Goal: Task Accomplishment & Management: Manage account settings

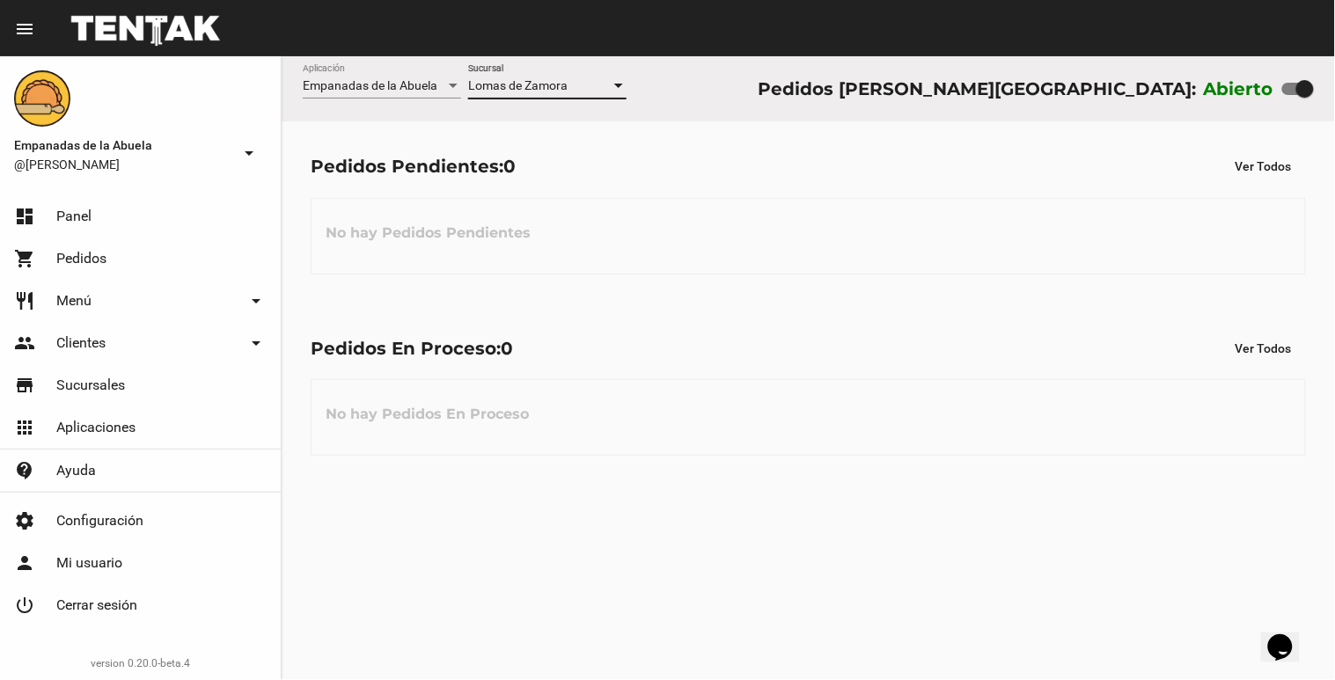
click at [550, 91] on span "Lomas de Zamora" at bounding box center [517, 85] width 99 height 14
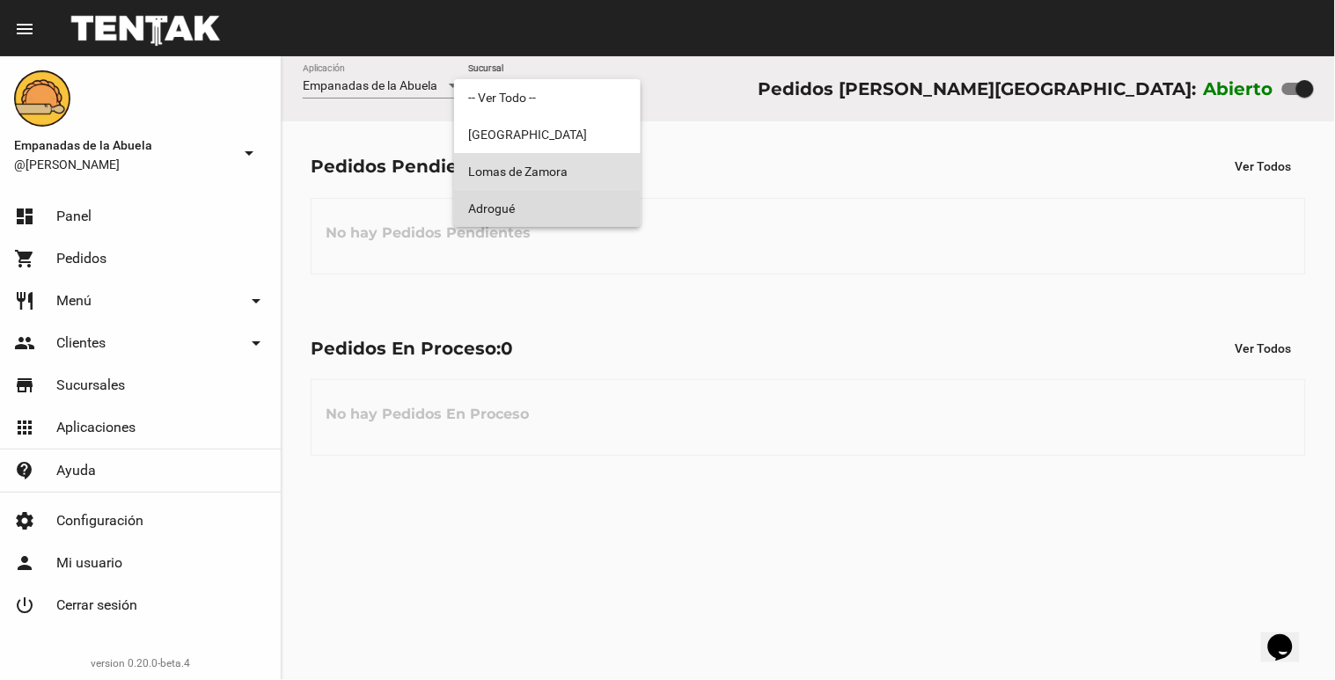
click at [504, 192] on span "Adrogué" at bounding box center [547, 208] width 158 height 37
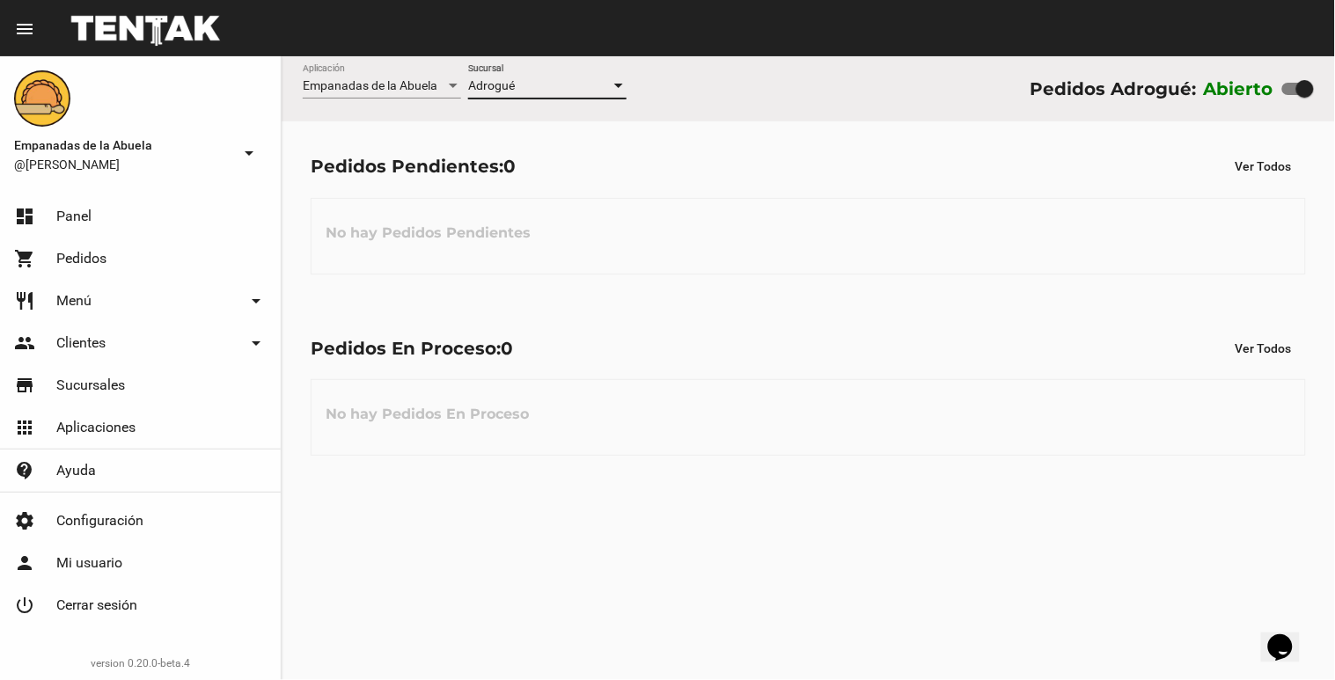
click at [510, 85] on span "Adrogué" at bounding box center [491, 85] width 47 height 14
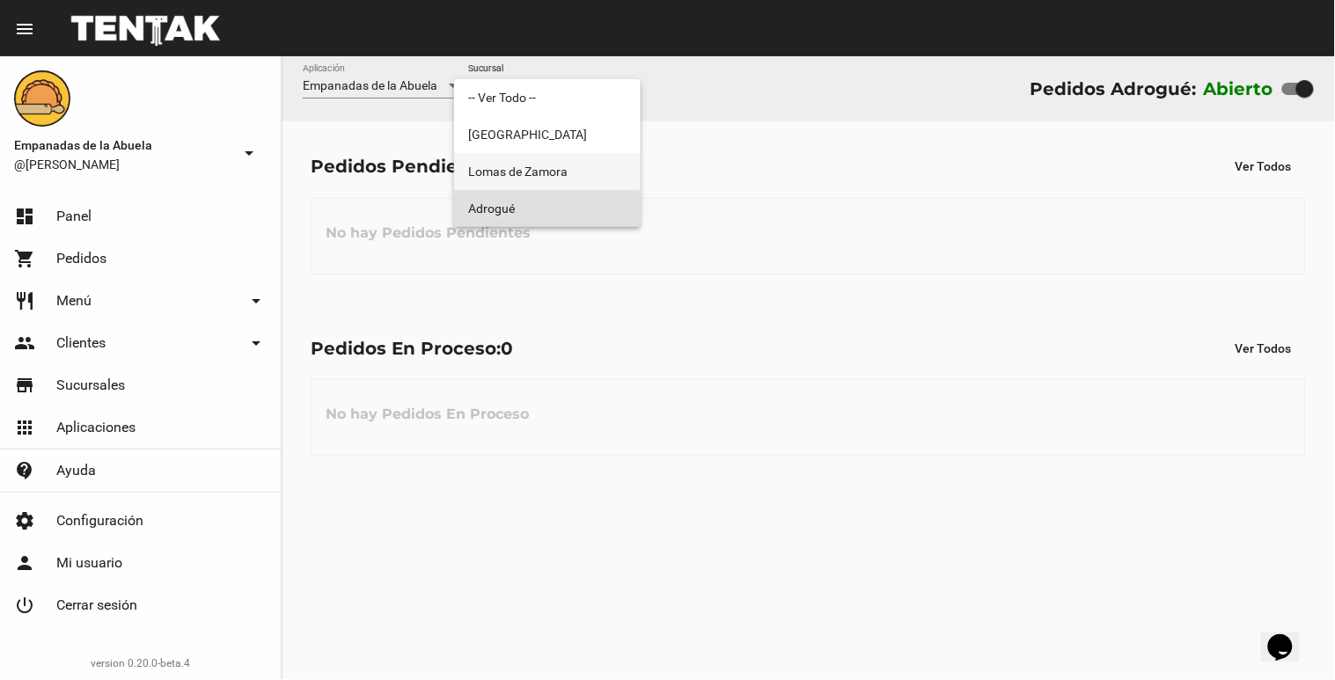
click at [494, 165] on span "Lomas de Zamora" at bounding box center [547, 171] width 158 height 37
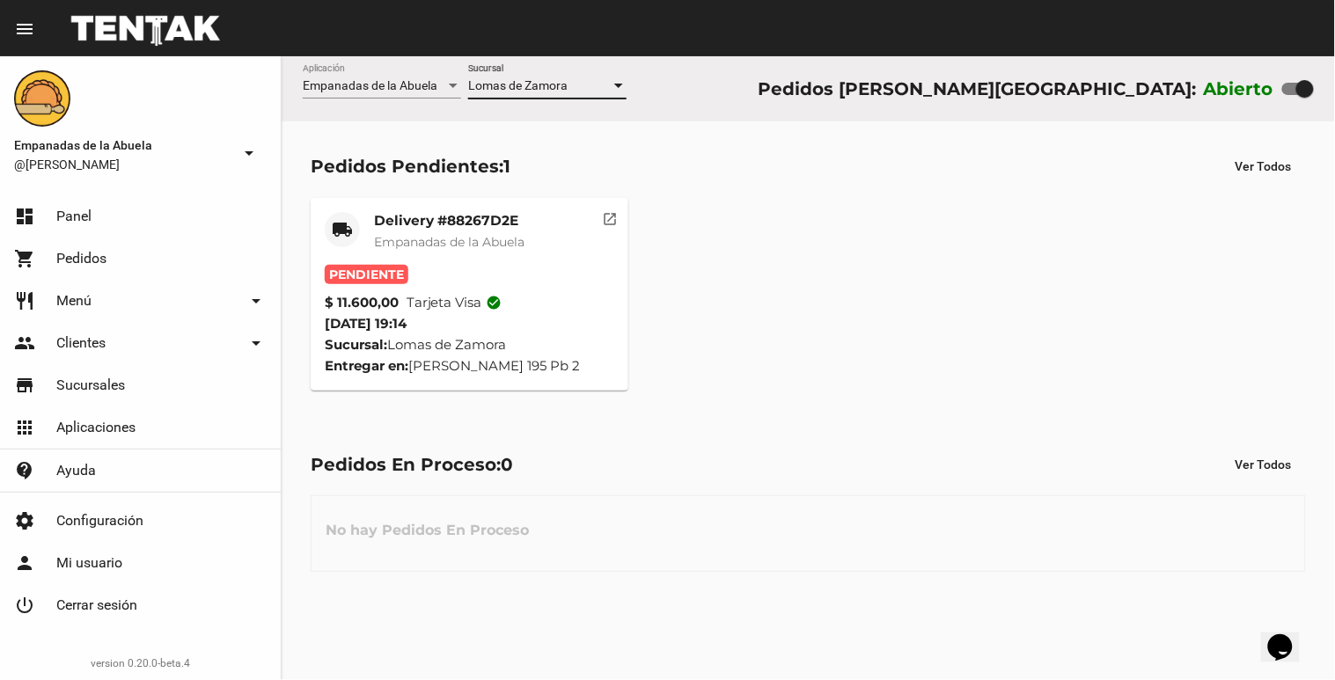
click at [435, 230] on div "Delivery #88267D2E Empanadas de la Abuela" at bounding box center [449, 238] width 150 height 53
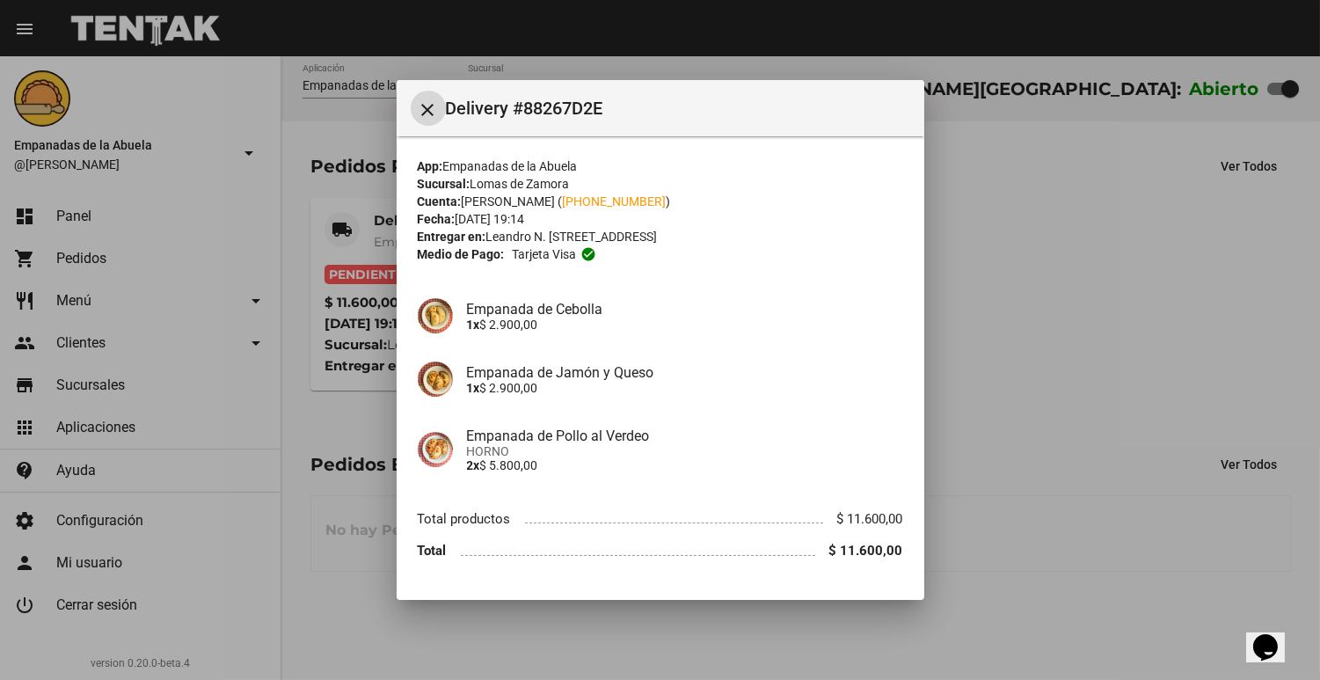
scroll to position [48, 0]
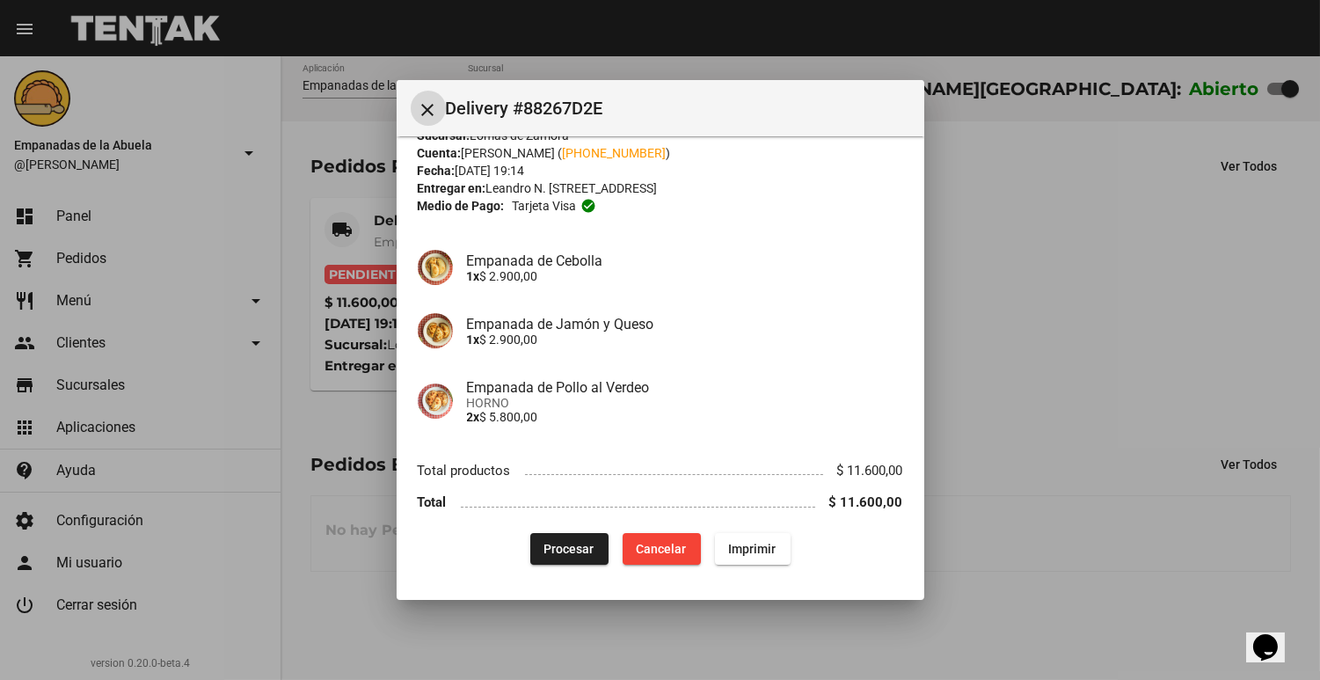
click at [550, 556] on button "Procesar" at bounding box center [569, 549] width 78 height 32
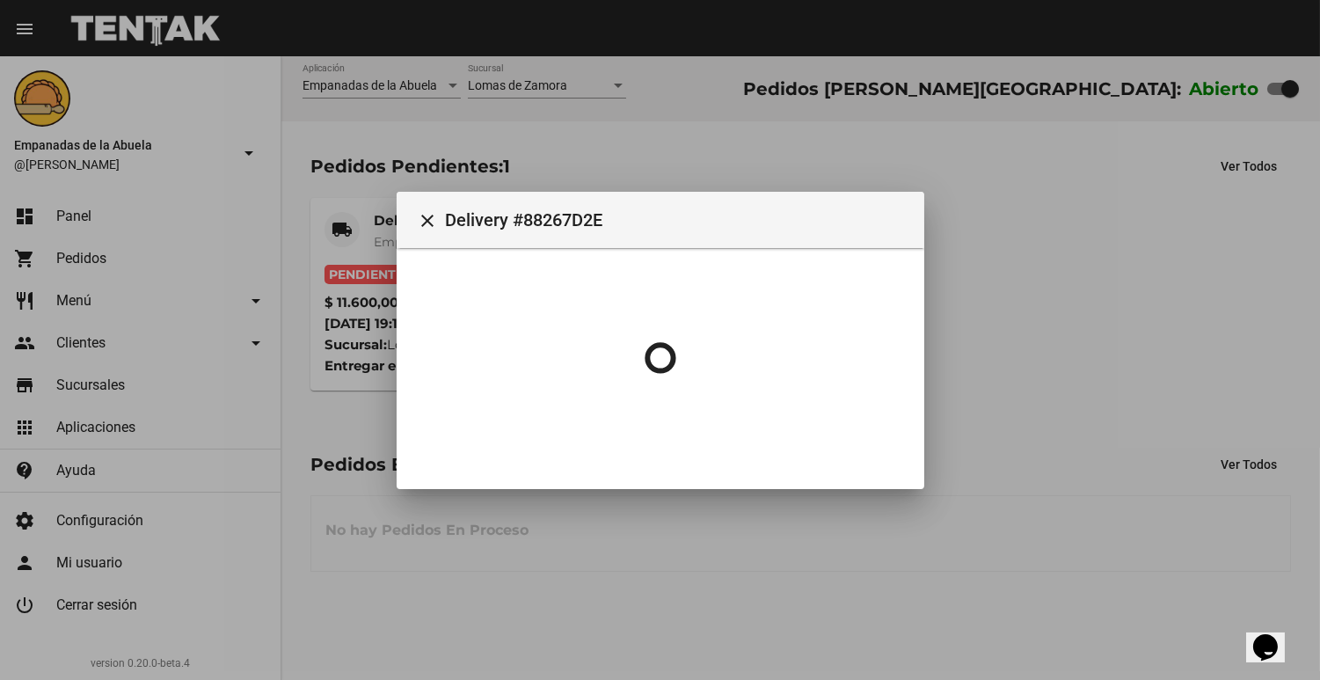
scroll to position [0, 0]
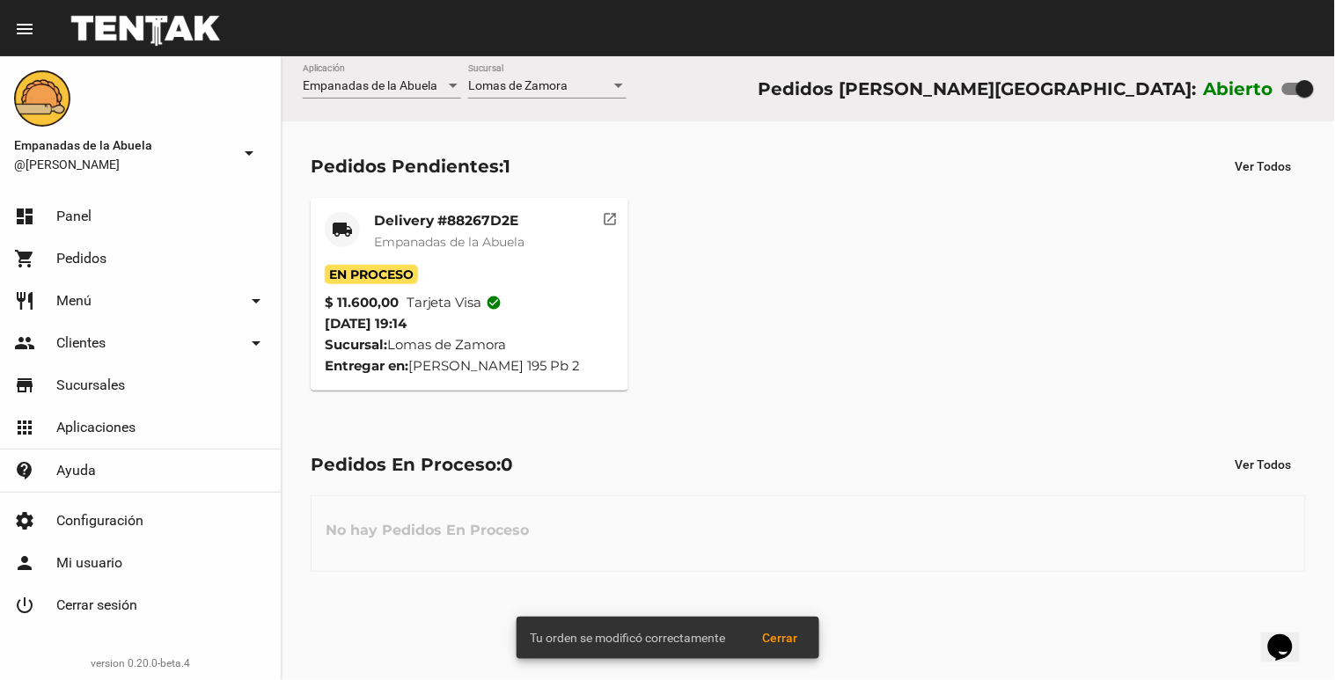
click at [419, 247] on span "Empanadas de la Abuela" at bounding box center [449, 242] width 150 height 16
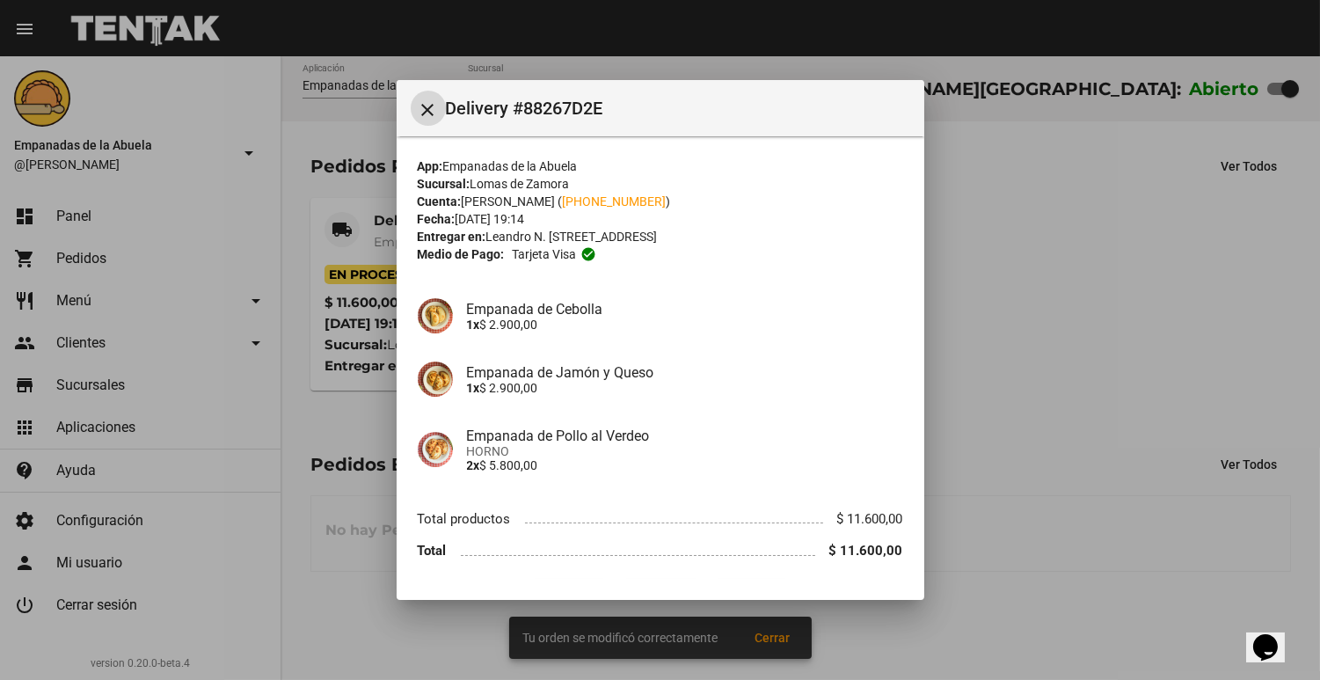
scroll to position [48, 0]
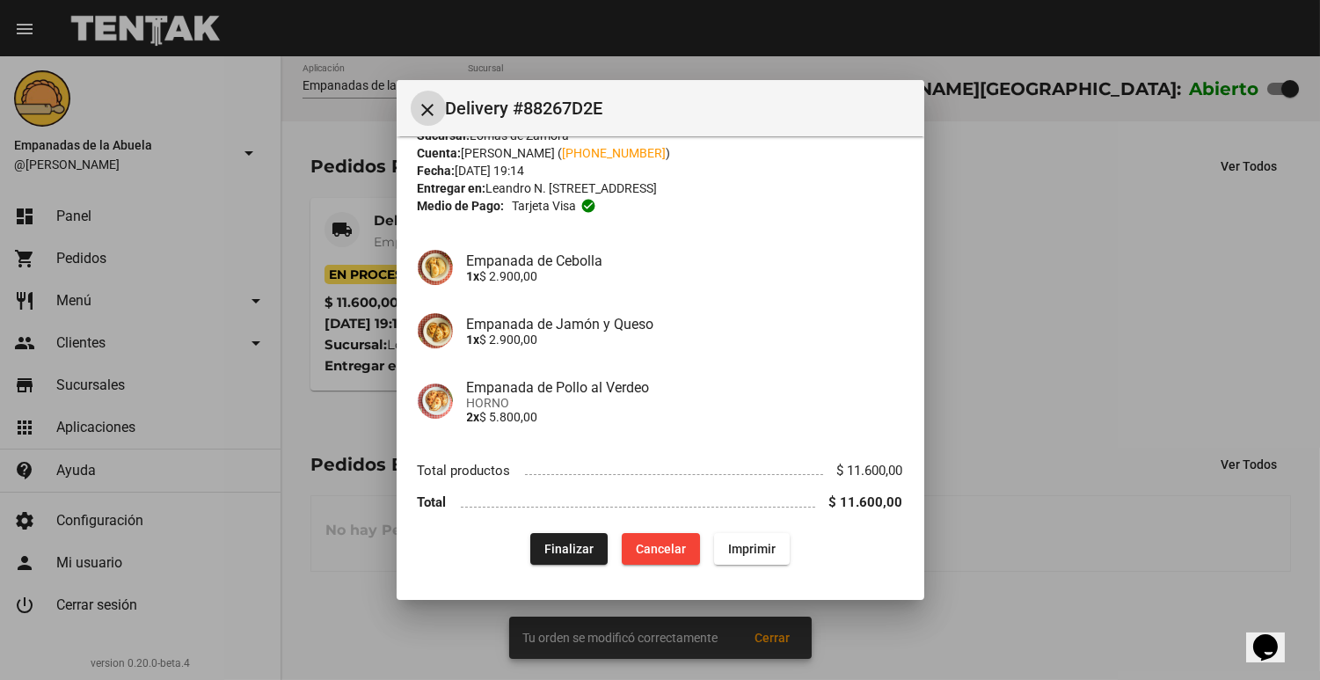
click at [757, 551] on span "Imprimir" at bounding box center [752, 549] width 48 height 14
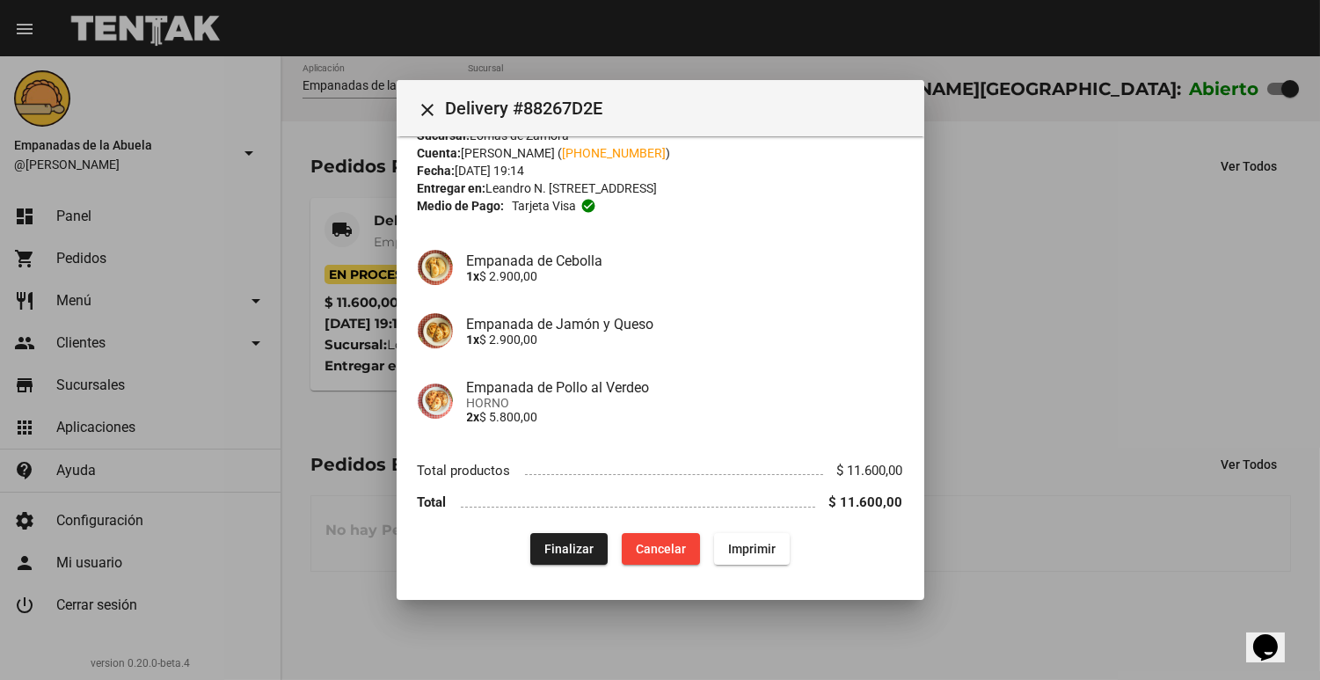
click at [422, 118] on mat-icon "close" at bounding box center [428, 109] width 21 height 21
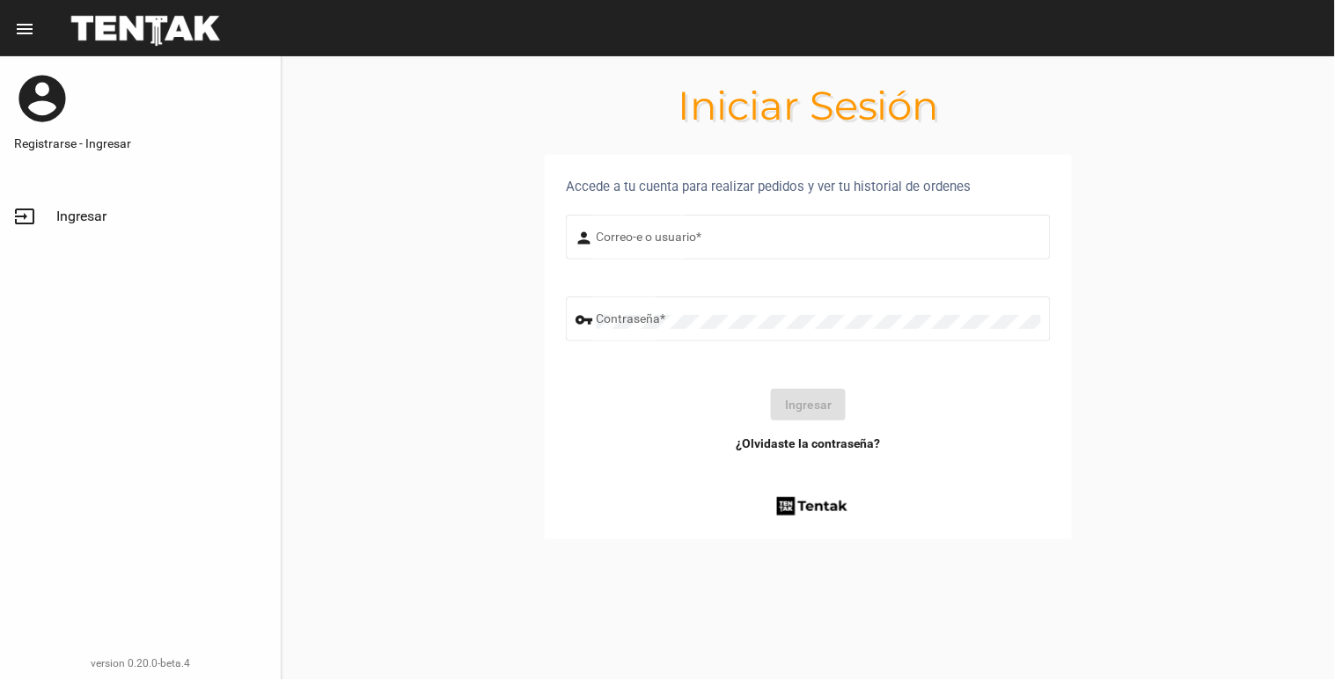
type input "[EMAIL_ADDRESS][DOMAIN_NAME]"
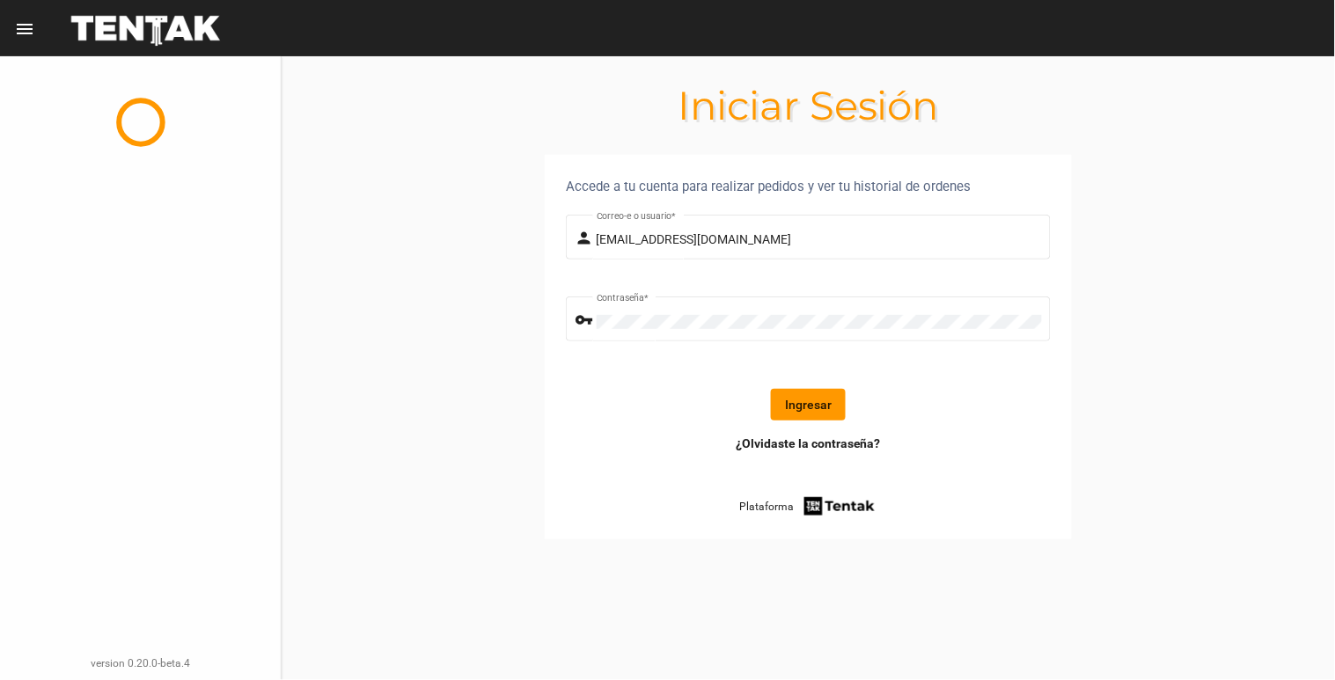
click at [813, 397] on button "Ingresar" at bounding box center [808, 405] width 75 height 32
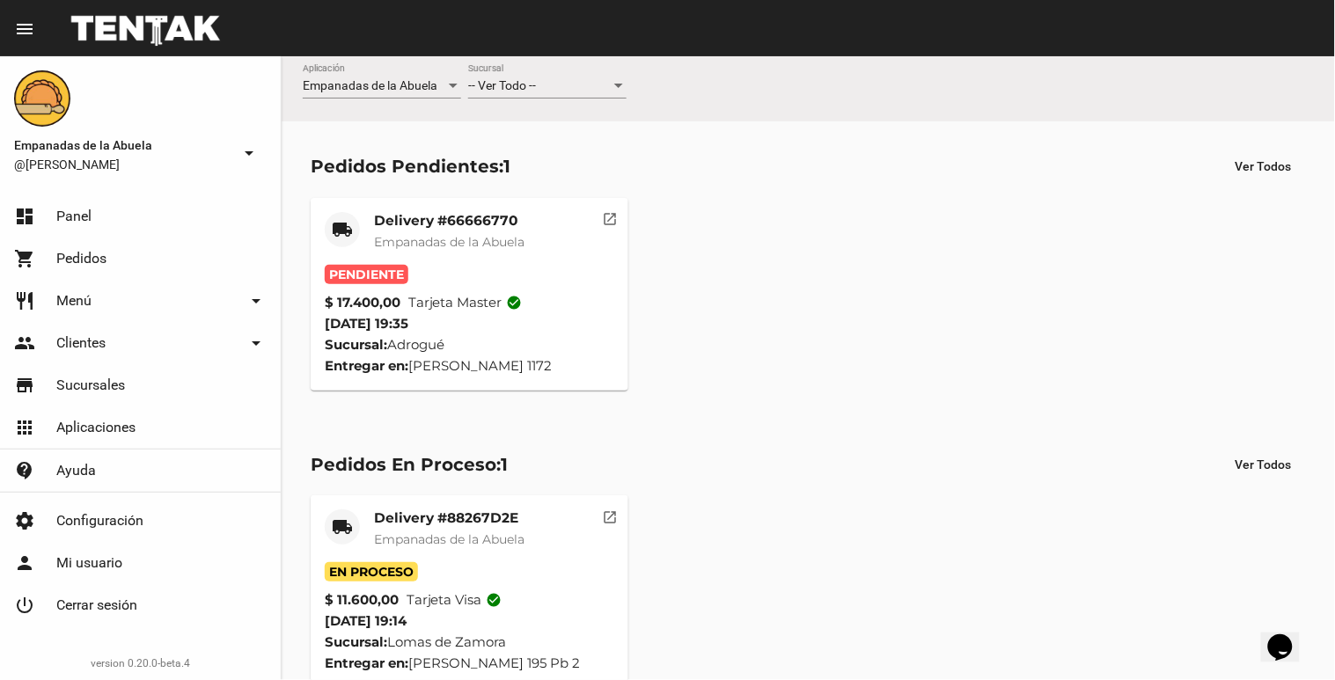
click at [570, 100] on div "-- Ver Todo -- Sucursal" at bounding box center [547, 89] width 158 height 50
click at [581, 85] on div "-- Ver Todo --" at bounding box center [539, 86] width 143 height 14
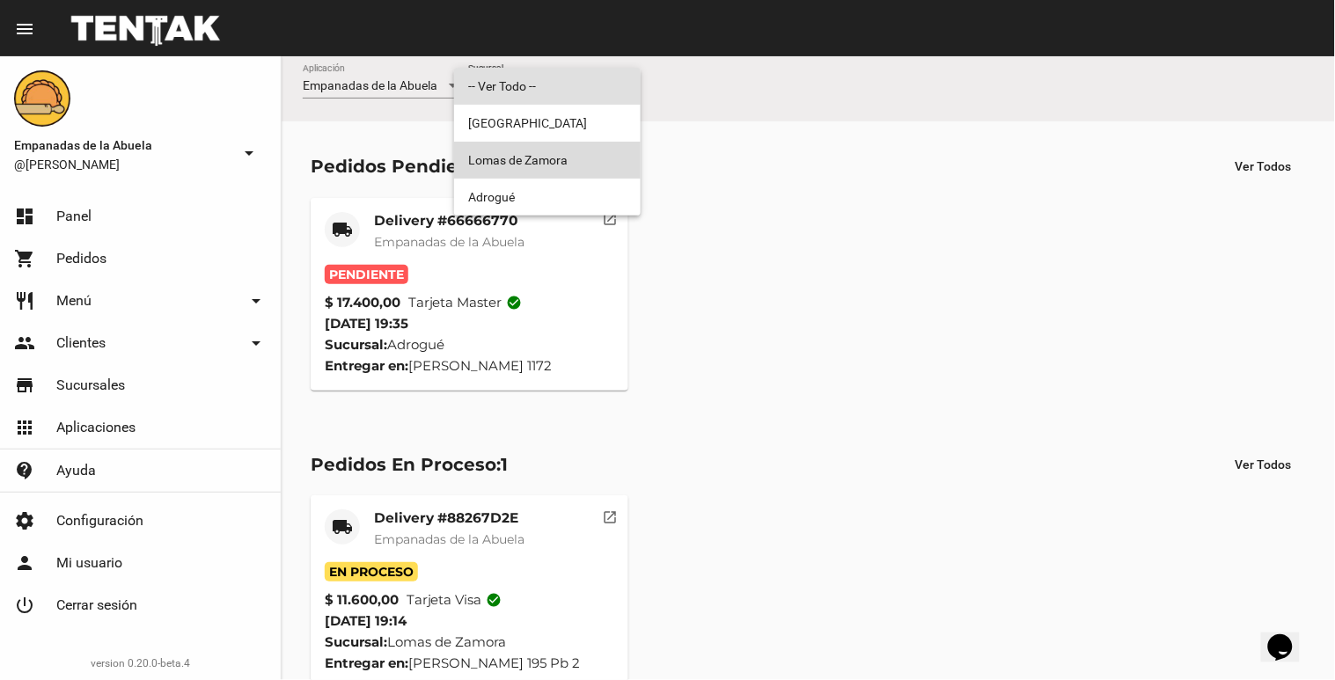
click at [545, 150] on span "Lomas de Zamora" at bounding box center [547, 160] width 158 height 37
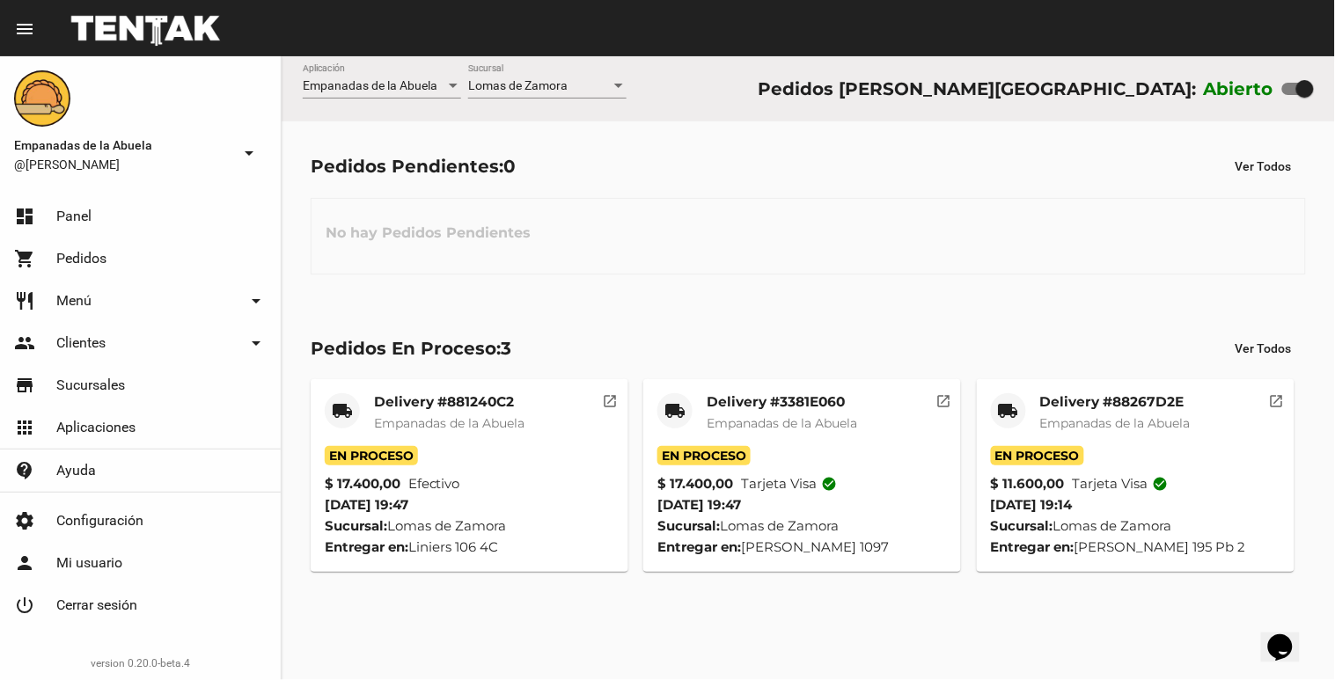
drag, startPoint x: 560, startPoint y: 44, endPoint x: 545, endPoint y: 68, distance: 28.1
click at [559, 44] on mat-toolbar "menu Resumen" at bounding box center [667, 28] width 1335 height 56
click at [545, 68] on div "[PERSON_NAME] Sucursal" at bounding box center [547, 81] width 158 height 34
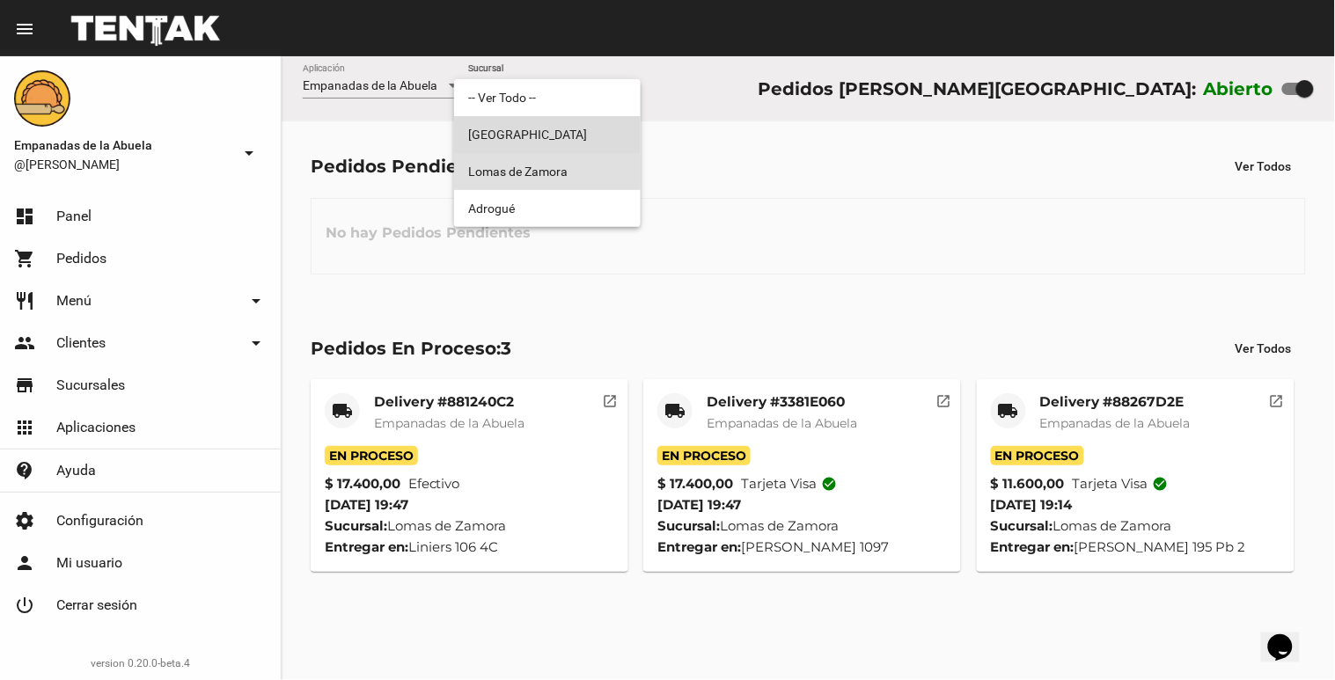
click at [515, 129] on span "[GEOGRAPHIC_DATA]" at bounding box center [547, 134] width 158 height 37
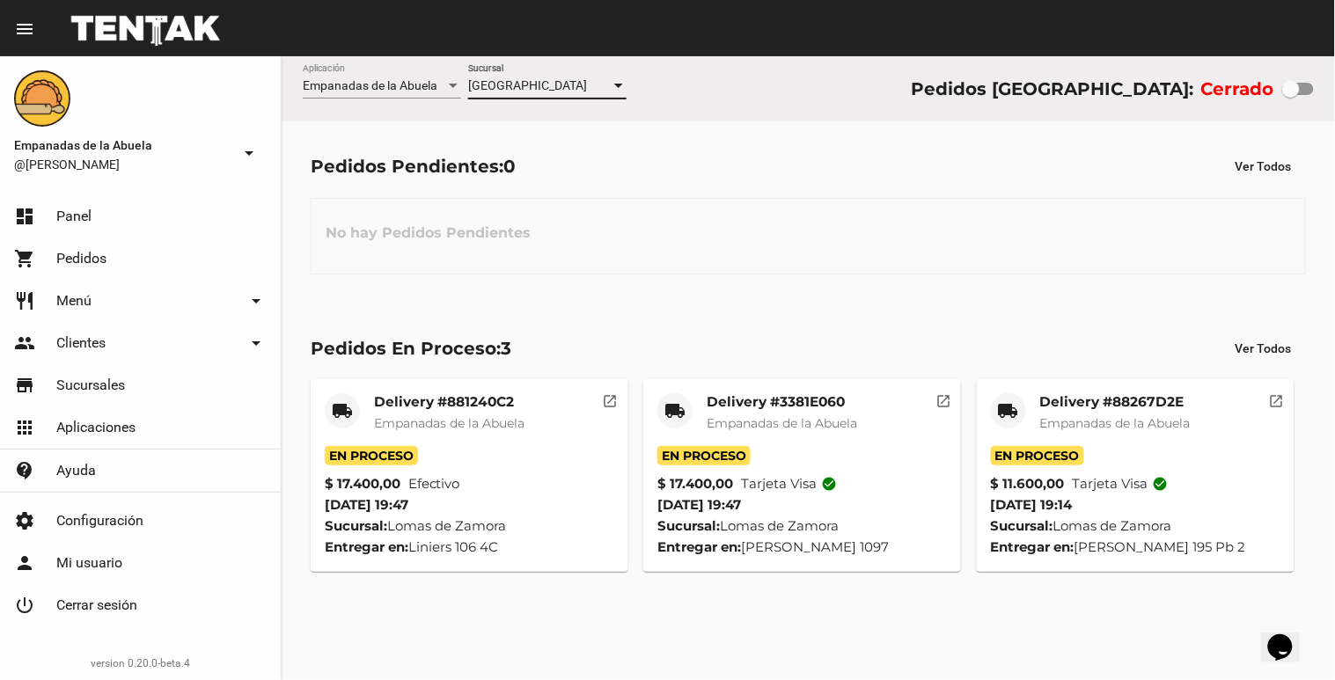
drag, startPoint x: 544, startPoint y: 77, endPoint x: 530, endPoint y: 86, distance: 17.1
click at [530, 86] on div "Monte Grande Sucursal" at bounding box center [547, 81] width 158 height 34
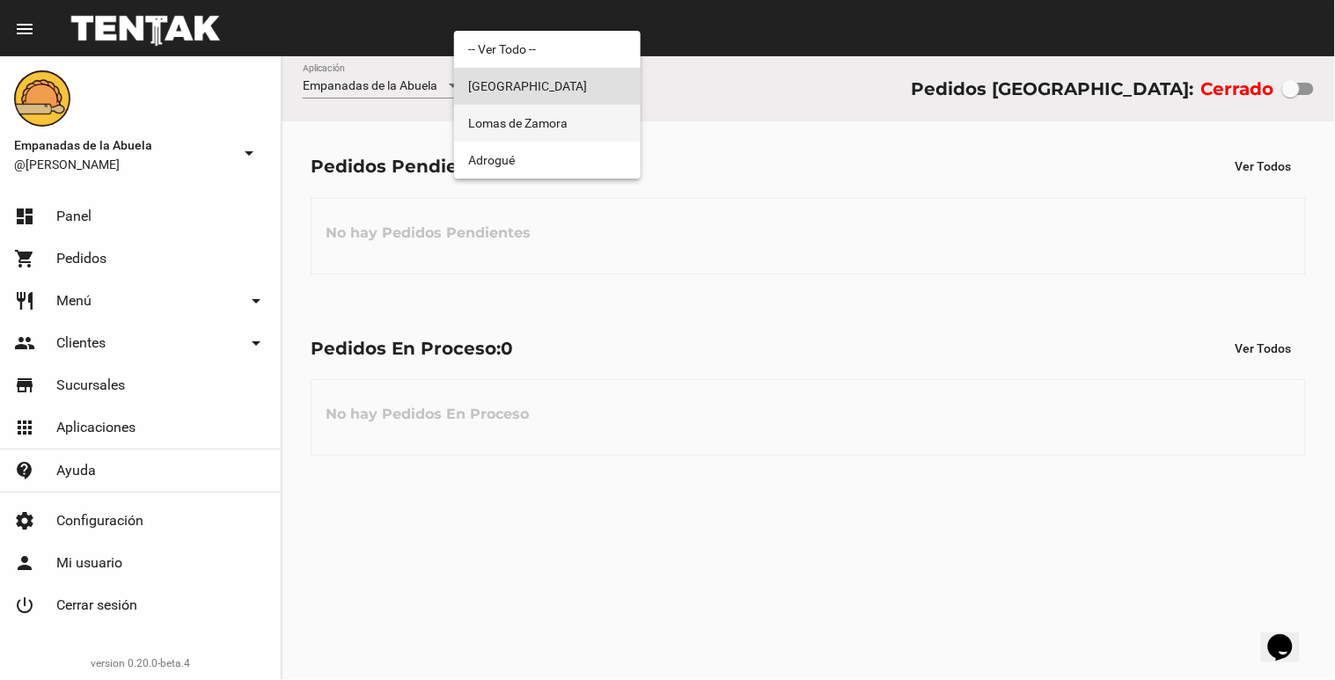
drag, startPoint x: 530, startPoint y: 86, endPoint x: 516, endPoint y: 124, distance: 40.1
click at [516, 124] on span "Lomas de Zamora" at bounding box center [547, 123] width 158 height 37
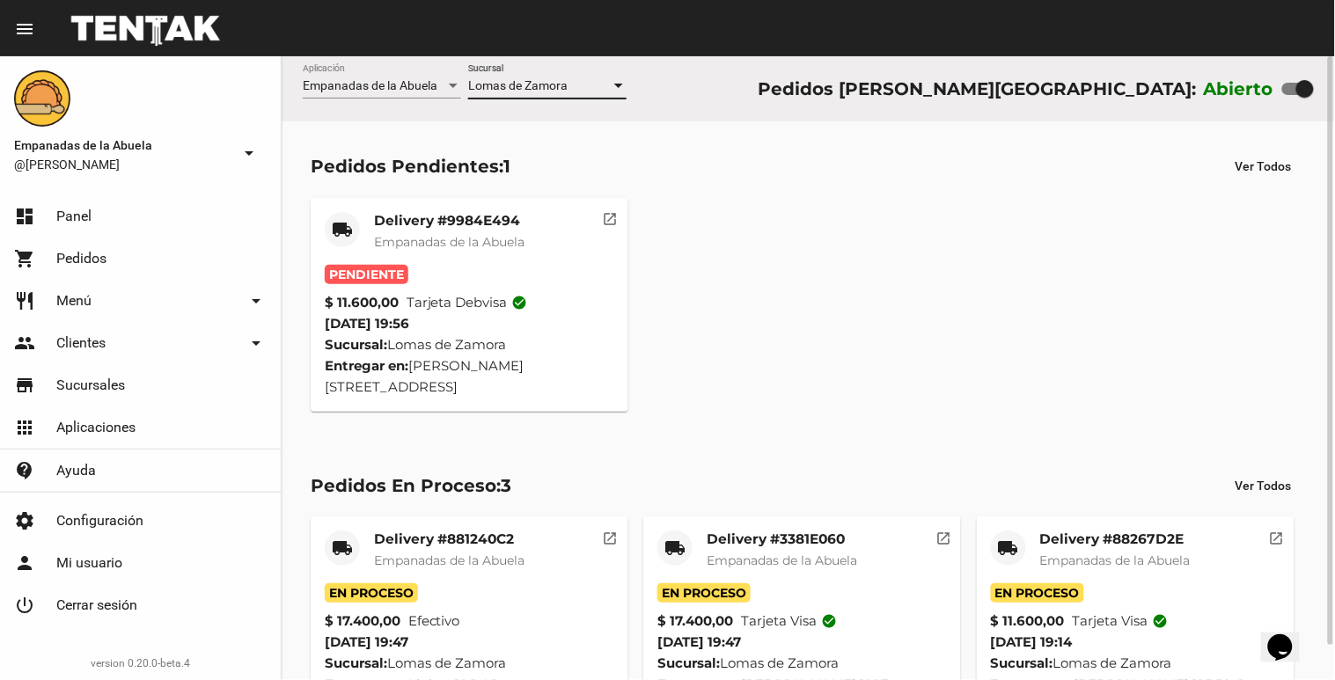
click at [433, 171] on div "Pedidos Pendientes: 1" at bounding box center [411, 166] width 200 height 28
click at [426, 233] on div "Delivery #9984E494 Empanadas de [GEOGRAPHIC_DATA]" at bounding box center [449, 238] width 150 height 53
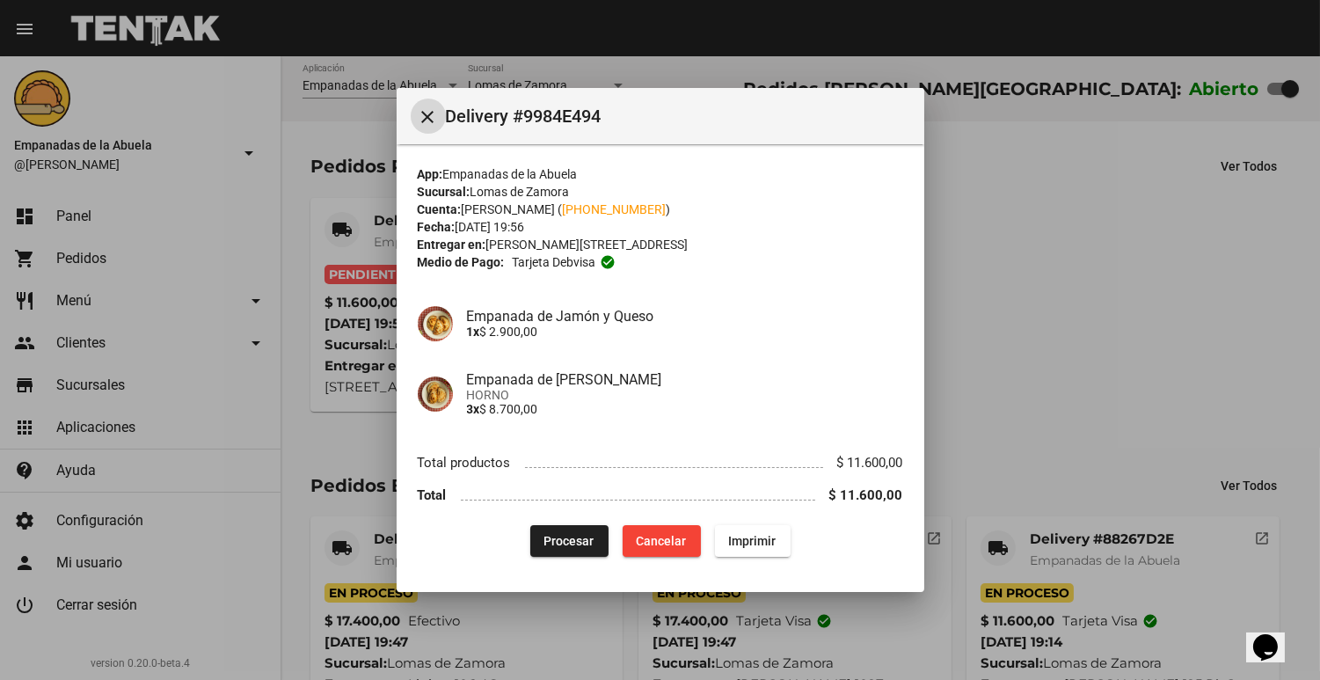
click at [752, 282] on div "App: Empanadas de la Abuela Sucursal: [PERSON_NAME][GEOGRAPHIC_DATA] Cuenta: [P…" at bounding box center [661, 361] width 486 height 392
click at [577, 552] on button "Procesar" at bounding box center [569, 541] width 78 height 32
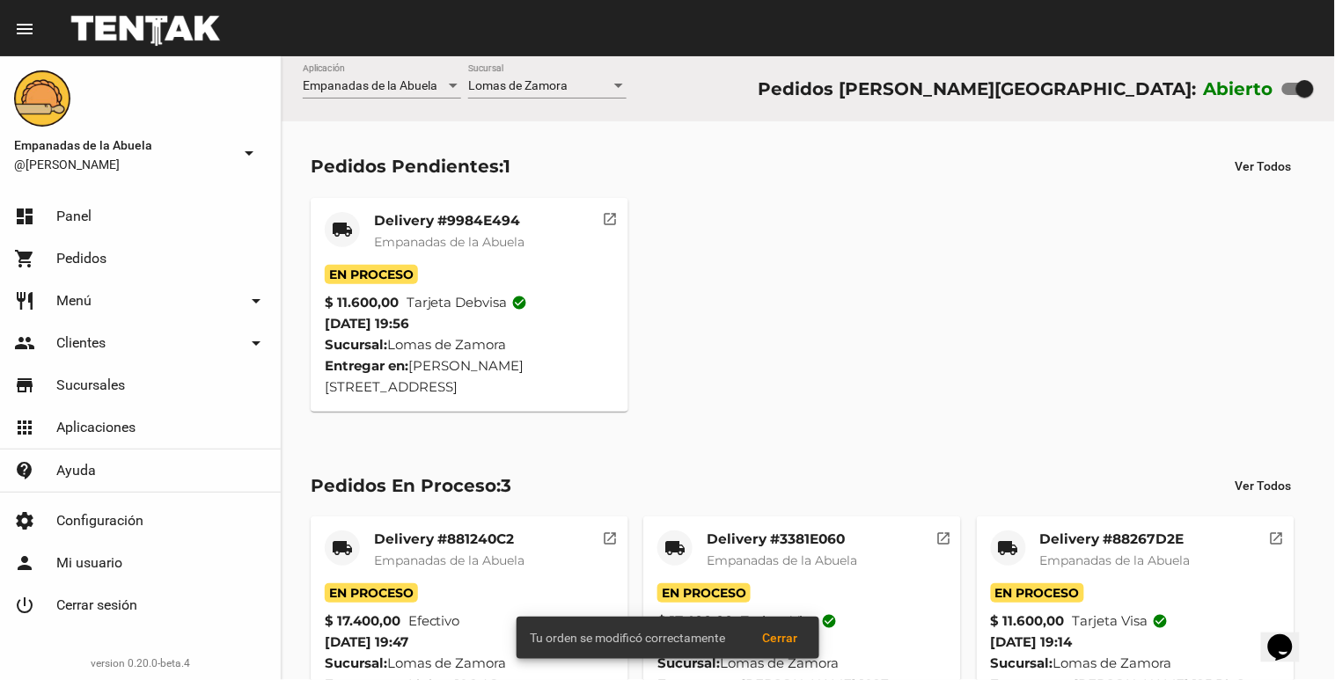
click at [407, 226] on mat-card-title "Delivery #9984E494" at bounding box center [449, 221] width 150 height 18
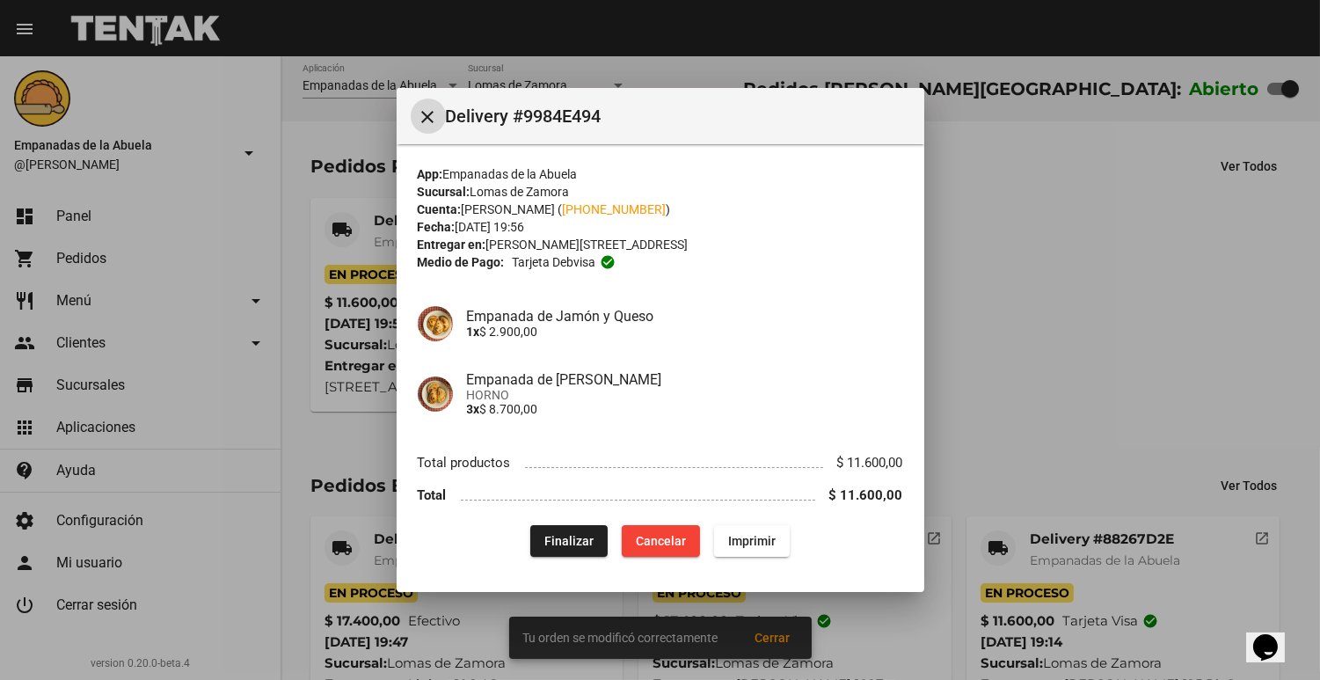
click at [772, 546] on span "Imprimir" at bounding box center [752, 541] width 48 height 14
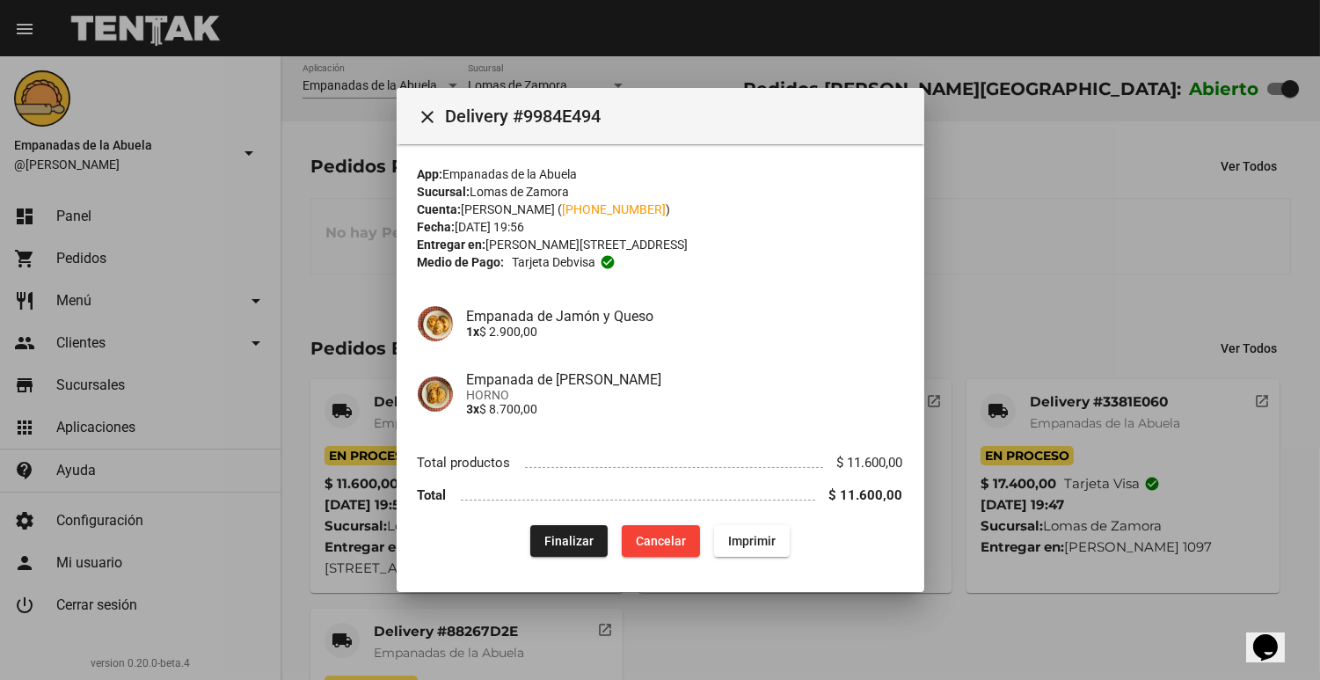
click at [986, 270] on div at bounding box center [660, 340] width 1320 height 680
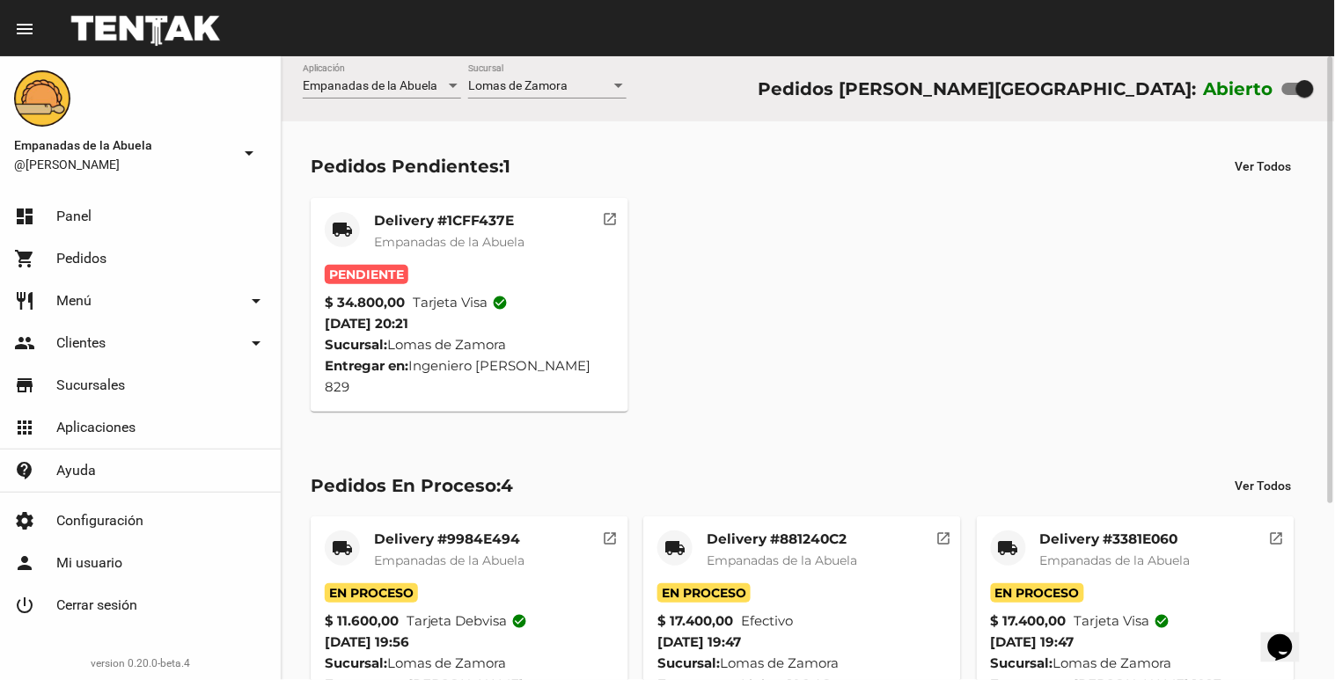
click at [410, 251] on div "Delivery #1CFF437E Empanadas de la Abuela" at bounding box center [449, 238] width 150 height 53
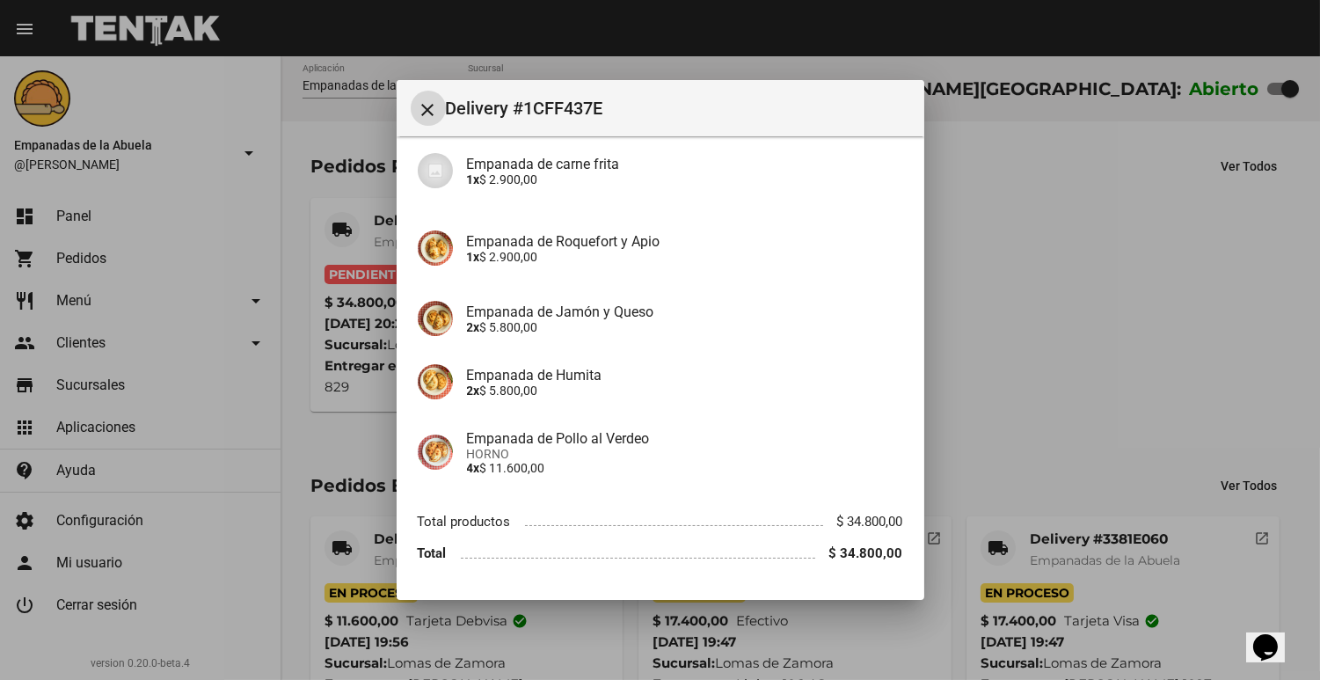
scroll to position [344, 0]
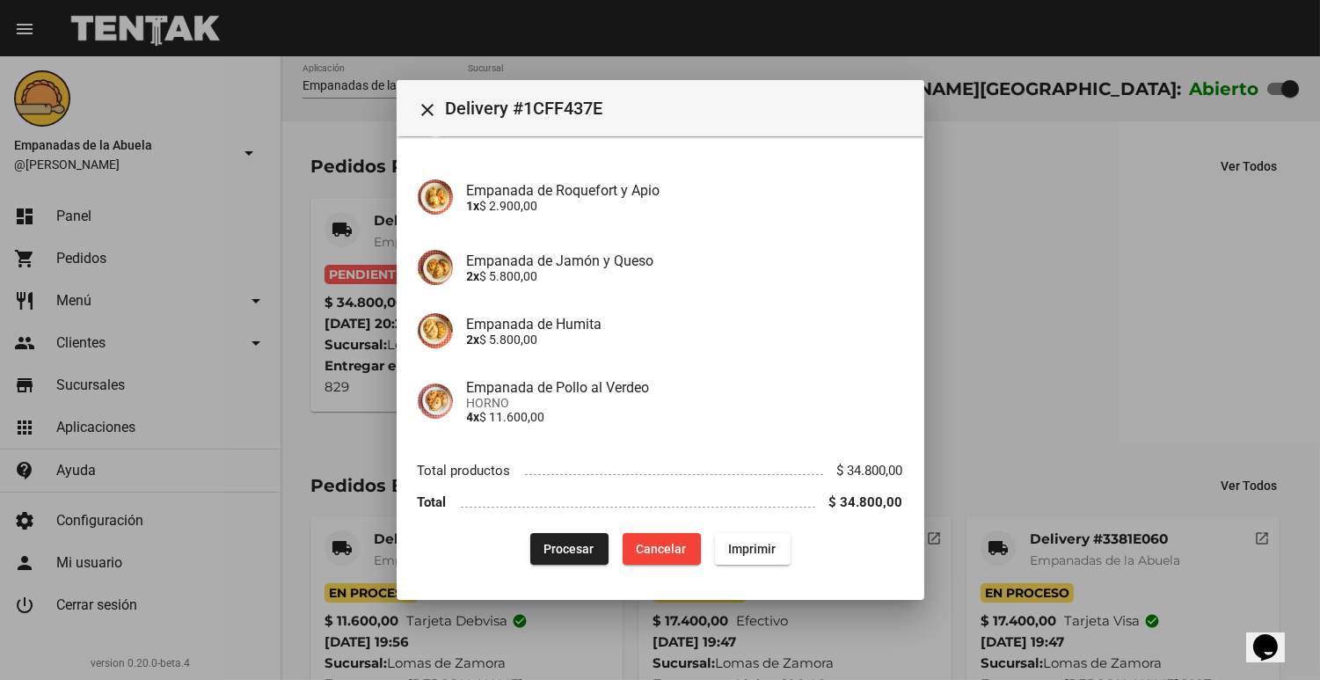
click at [544, 566] on mat-dialog-content "App: Empanadas de la Abuela Sucursal: [PERSON_NAME] Cuenta: [PERSON_NAME] ( [PH…" at bounding box center [661, 357] width 528 height 442
click at [545, 550] on span "Procesar" at bounding box center [570, 549] width 50 height 14
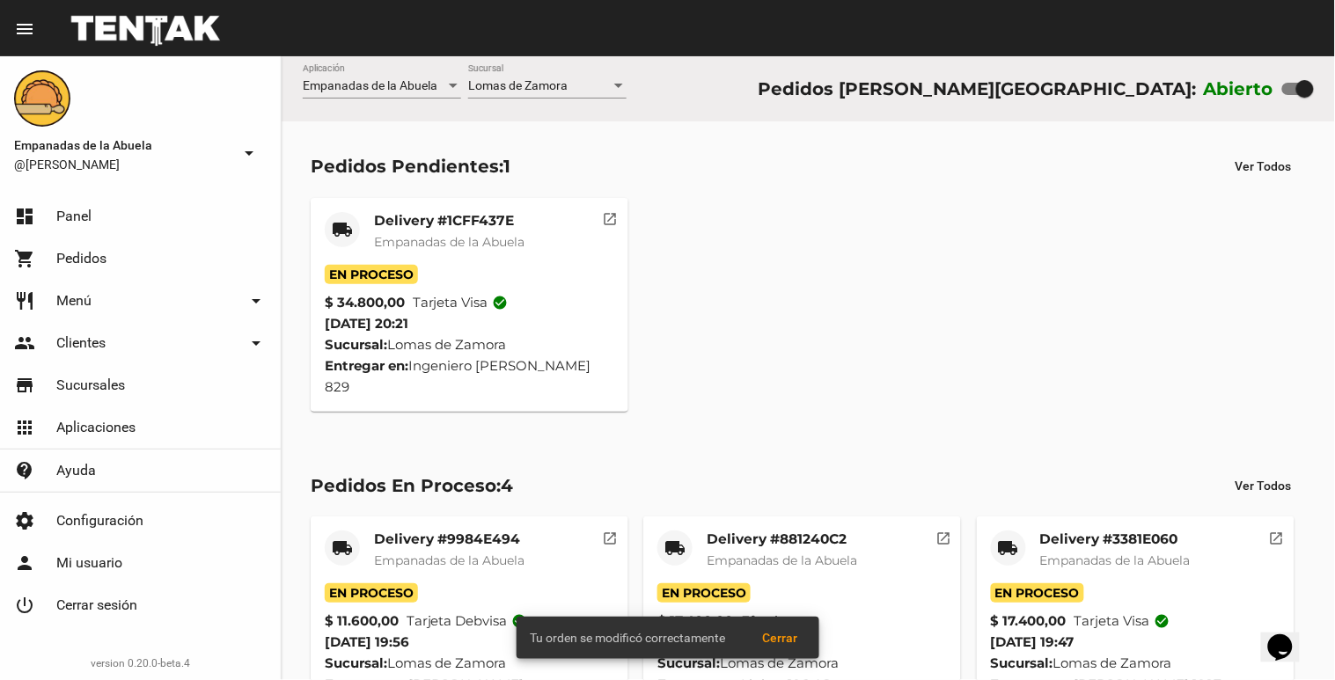
click at [399, 234] on span "Empanadas de la Abuela" at bounding box center [449, 242] width 150 height 16
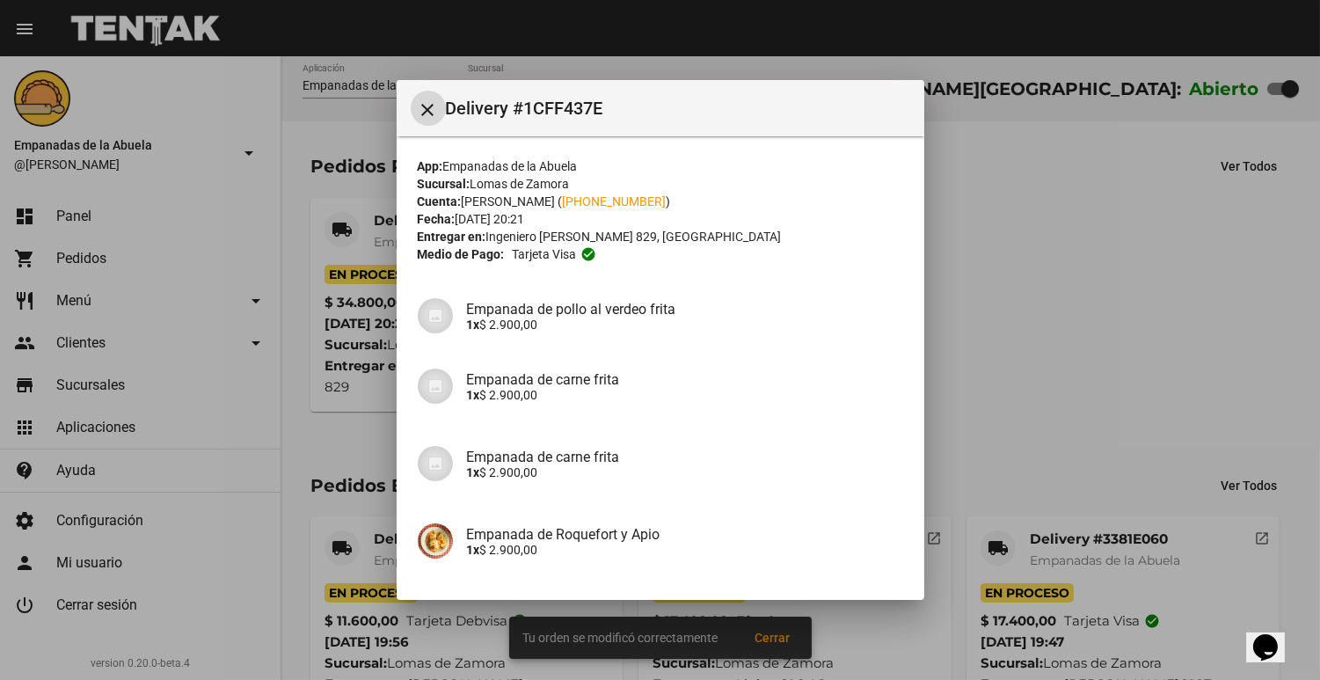
scroll to position [344, 0]
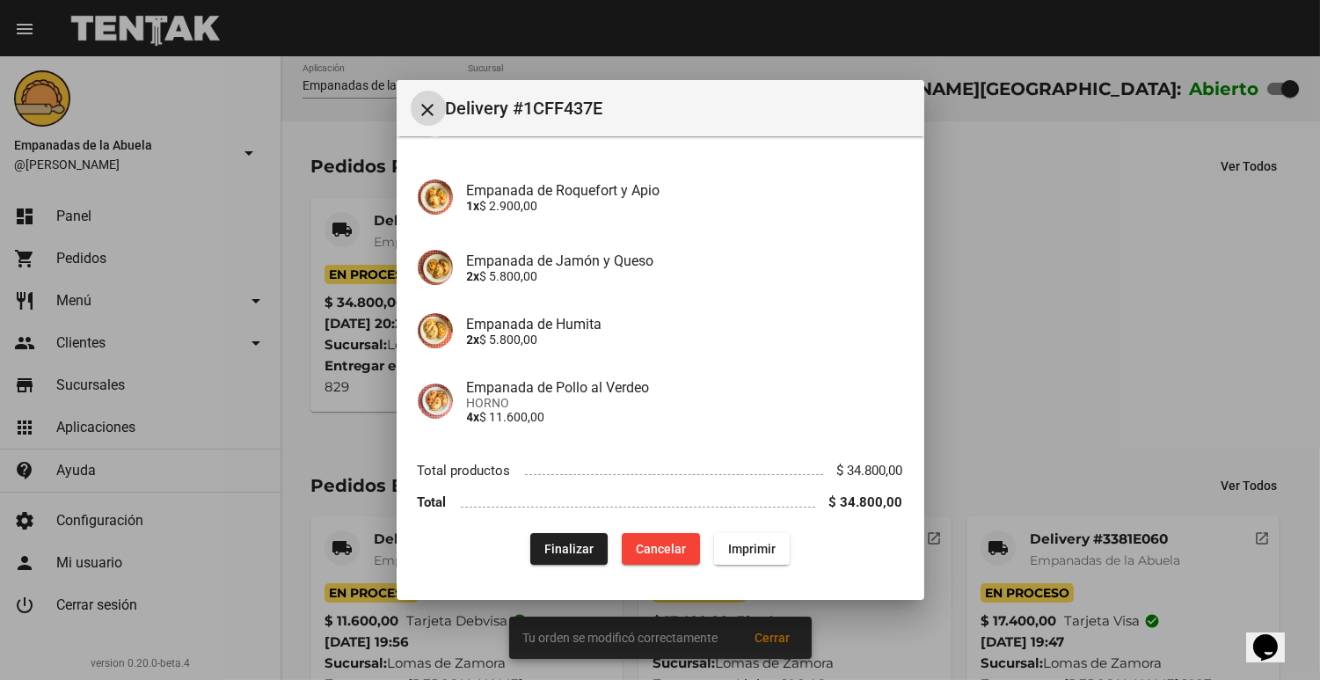
click at [728, 550] on span "Imprimir" at bounding box center [752, 549] width 48 height 14
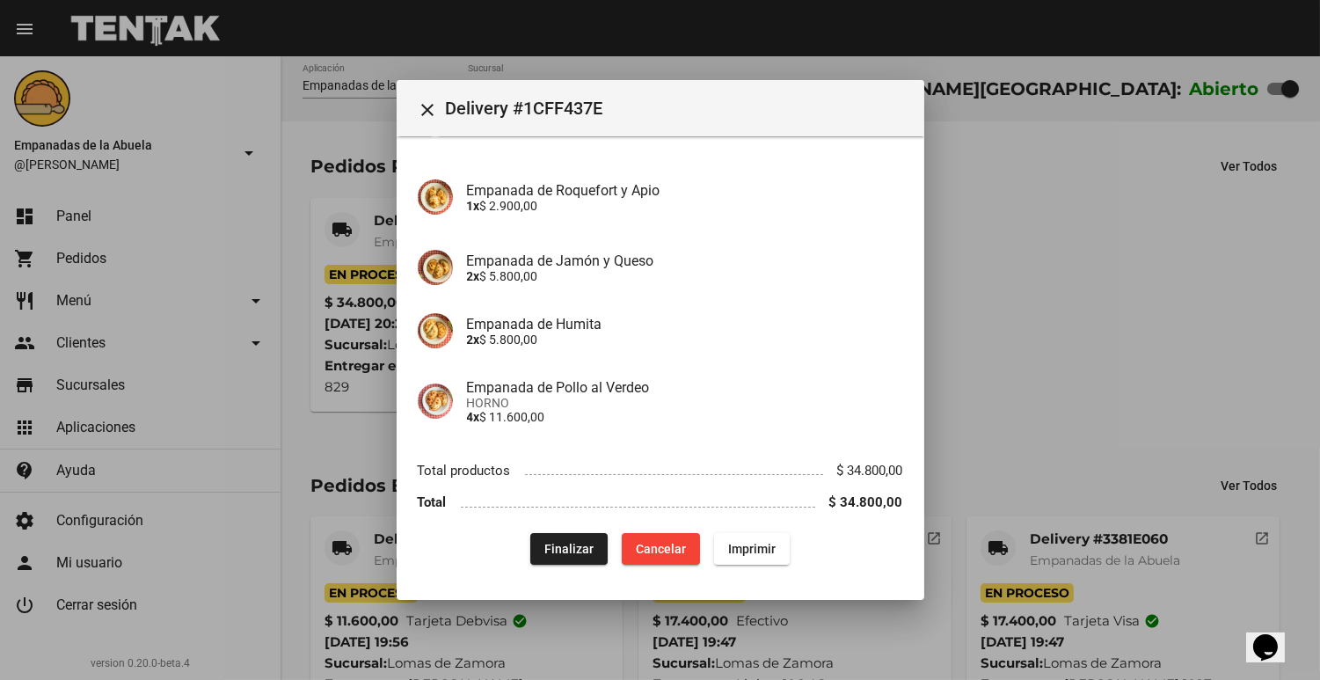
click at [1119, 283] on div at bounding box center [660, 340] width 1320 height 680
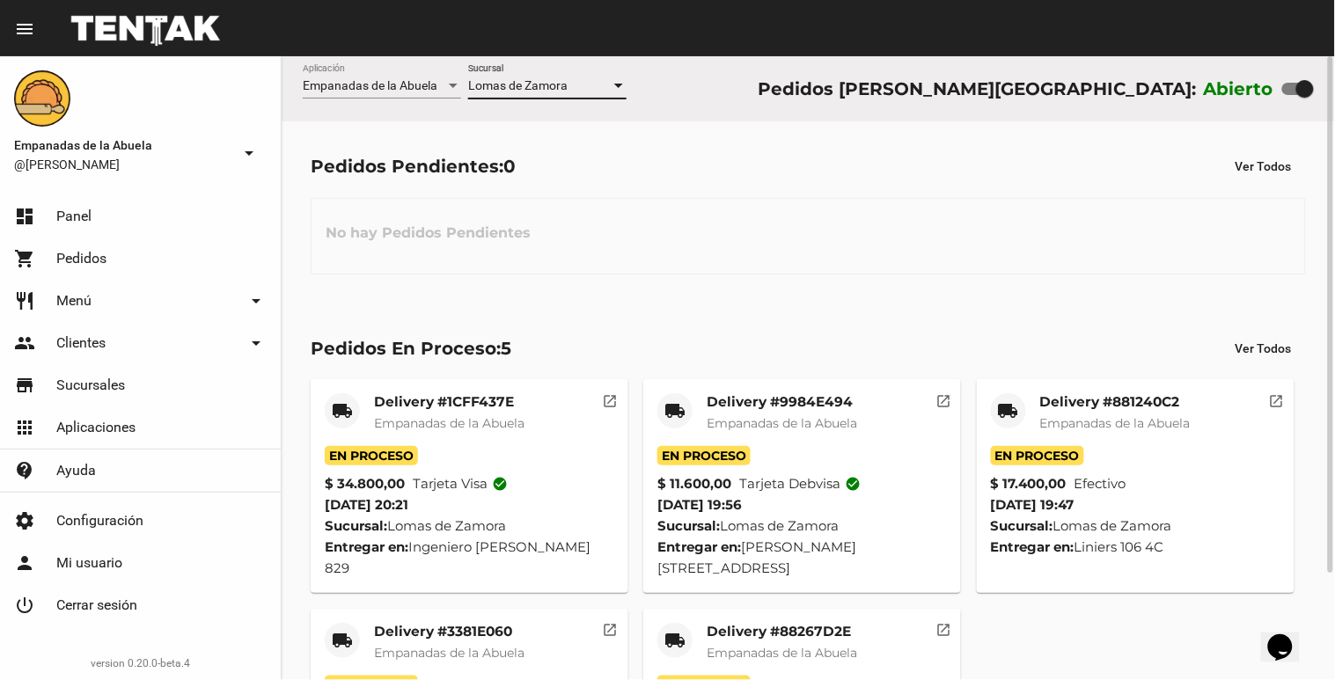
click at [538, 89] on span "Lomas de Zamora" at bounding box center [517, 85] width 99 height 14
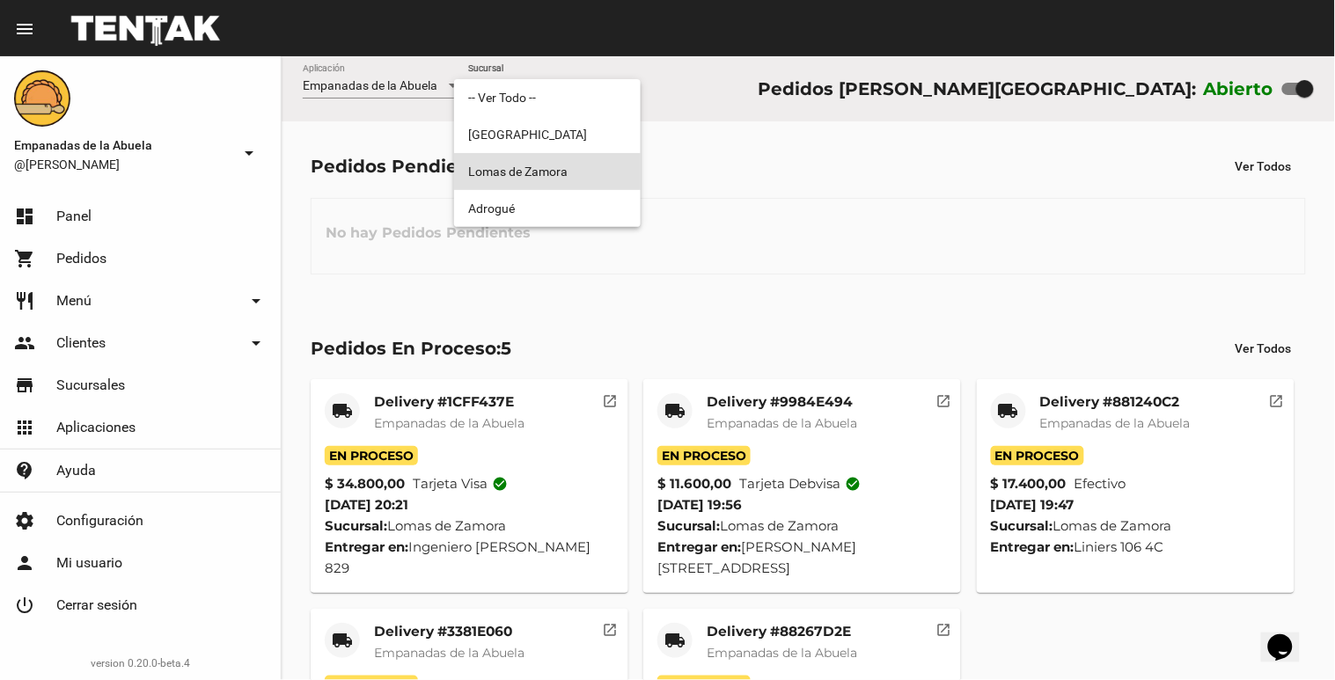
click at [526, 173] on span "Lomas de Zamora" at bounding box center [547, 171] width 158 height 37
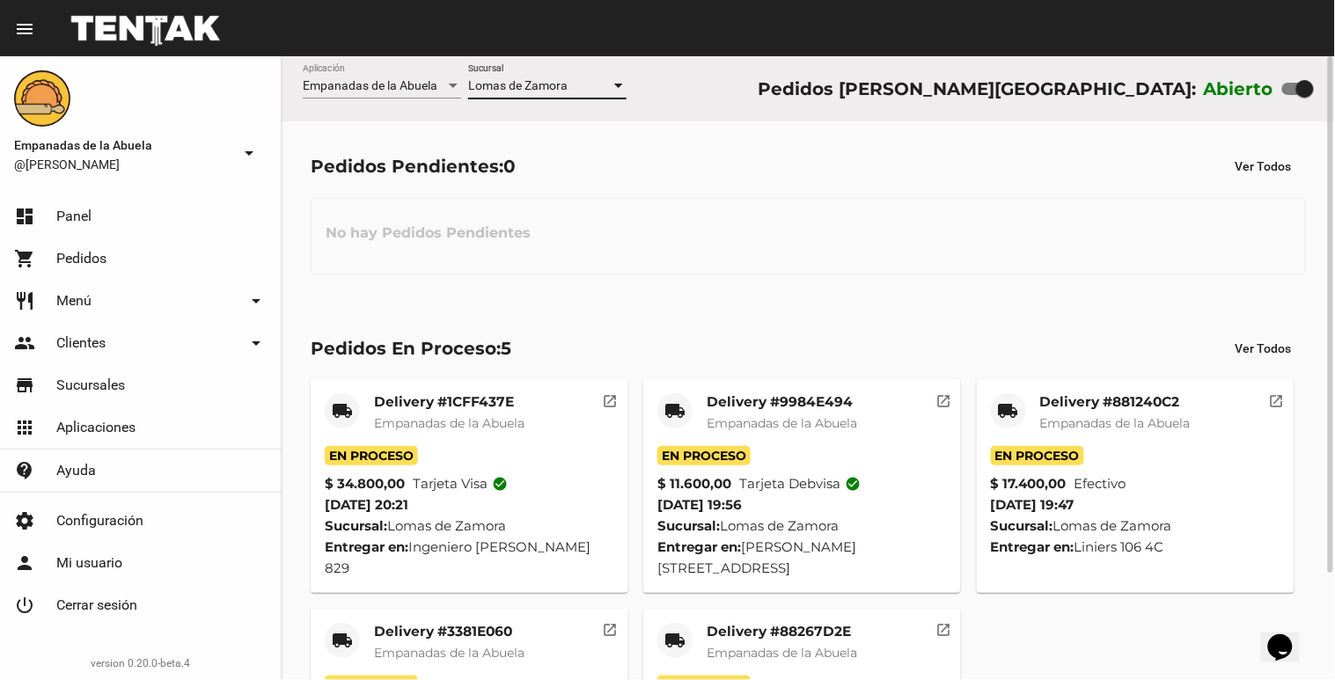
click at [585, 94] on div "[PERSON_NAME] Sucursal" at bounding box center [547, 81] width 158 height 34
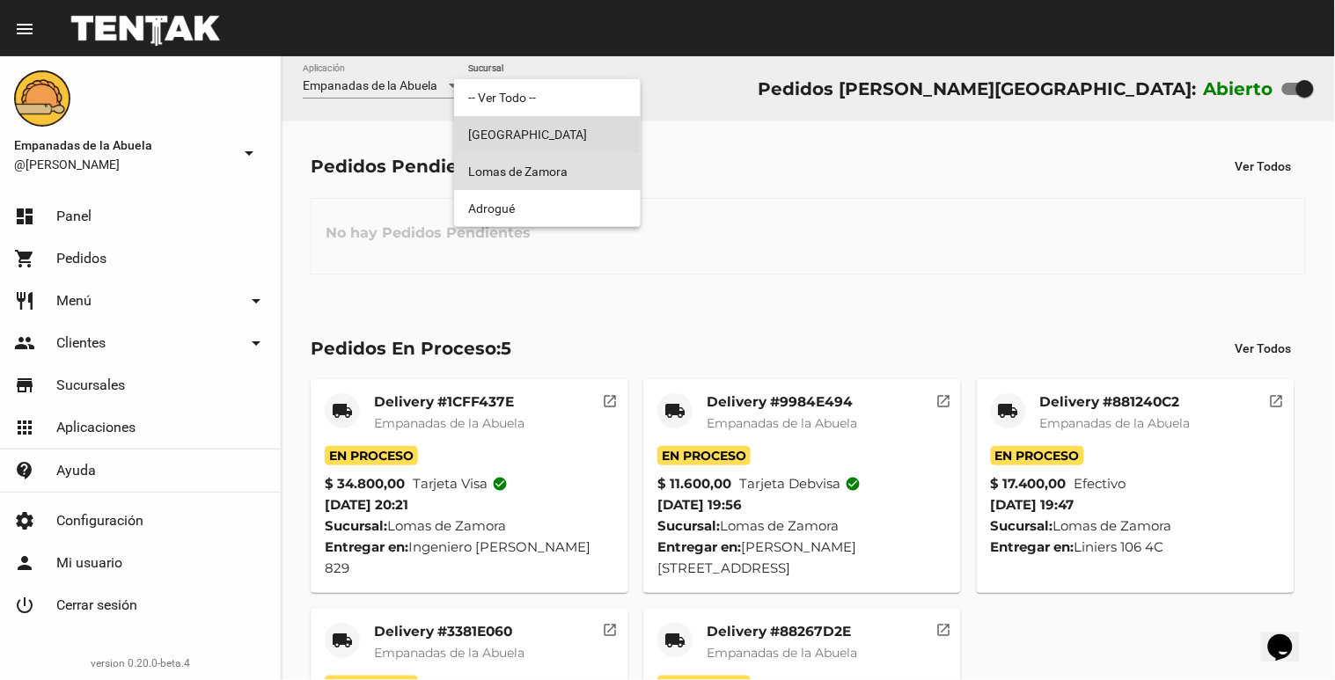
click at [563, 124] on span "[GEOGRAPHIC_DATA]" at bounding box center [547, 134] width 158 height 37
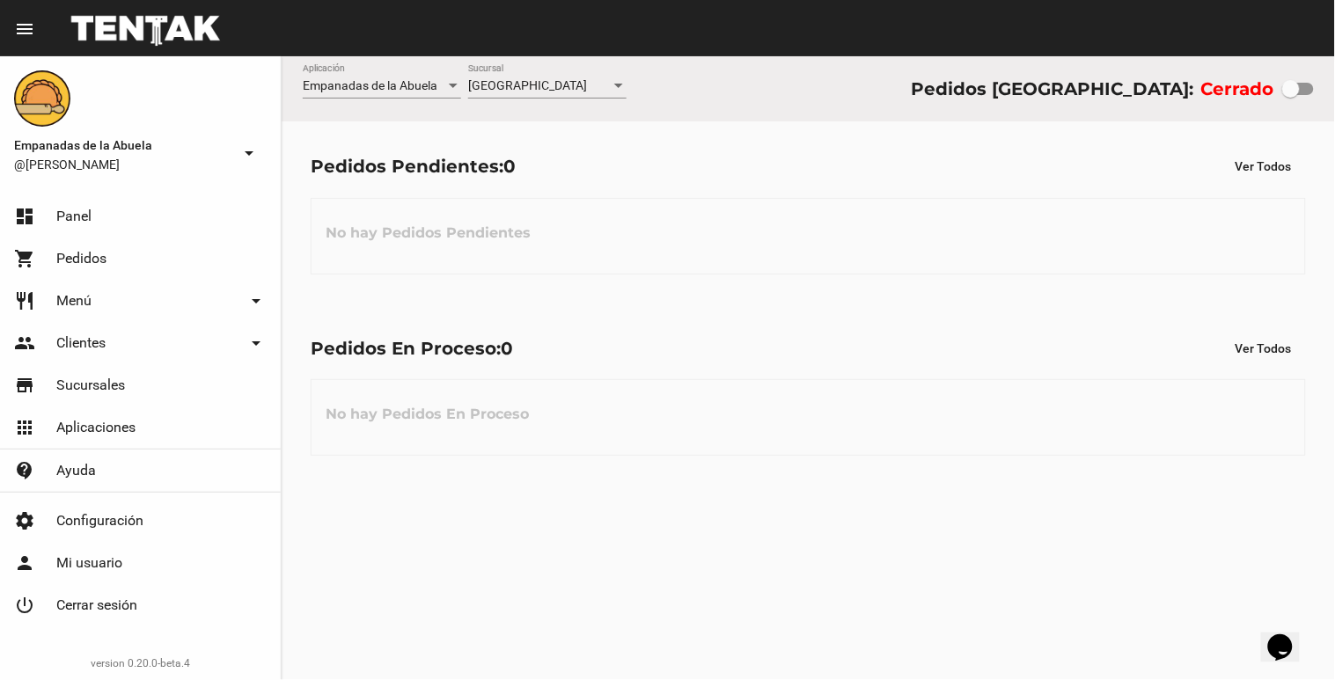
click at [583, 69] on div "Monte Grande Sucursal" at bounding box center [547, 81] width 158 height 34
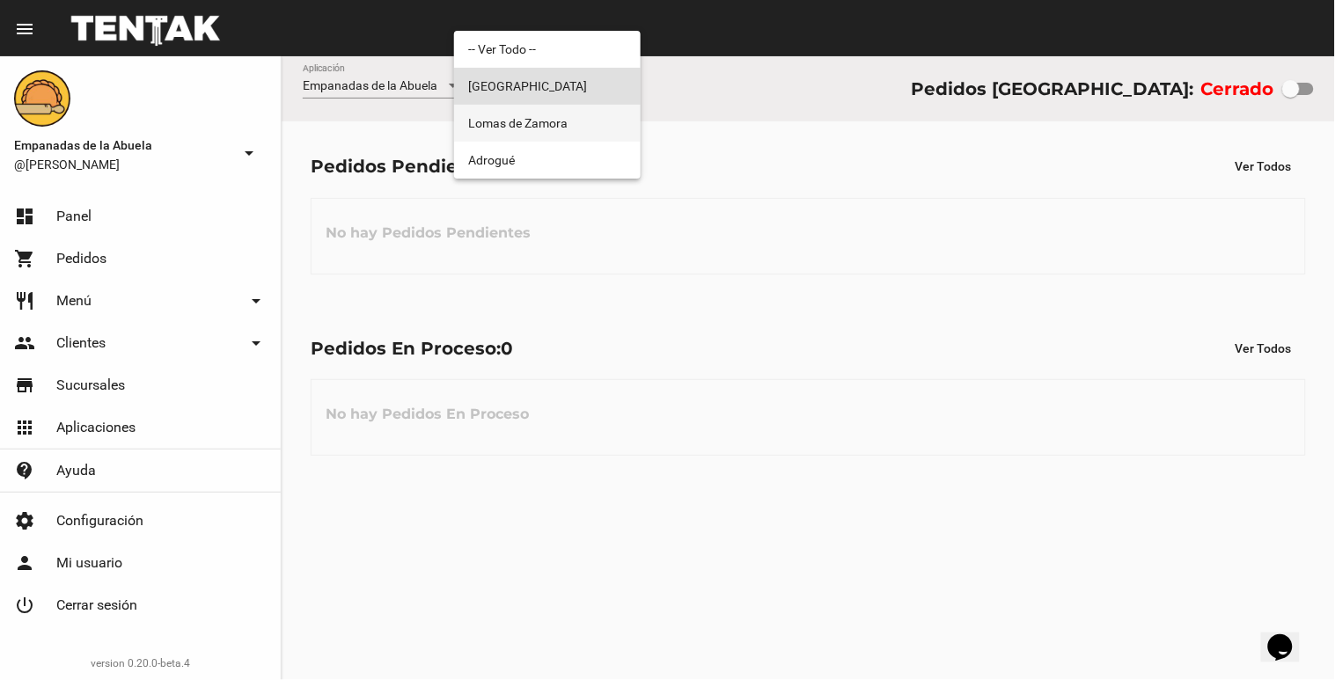
click at [556, 127] on span "Lomas de Zamora" at bounding box center [547, 123] width 158 height 37
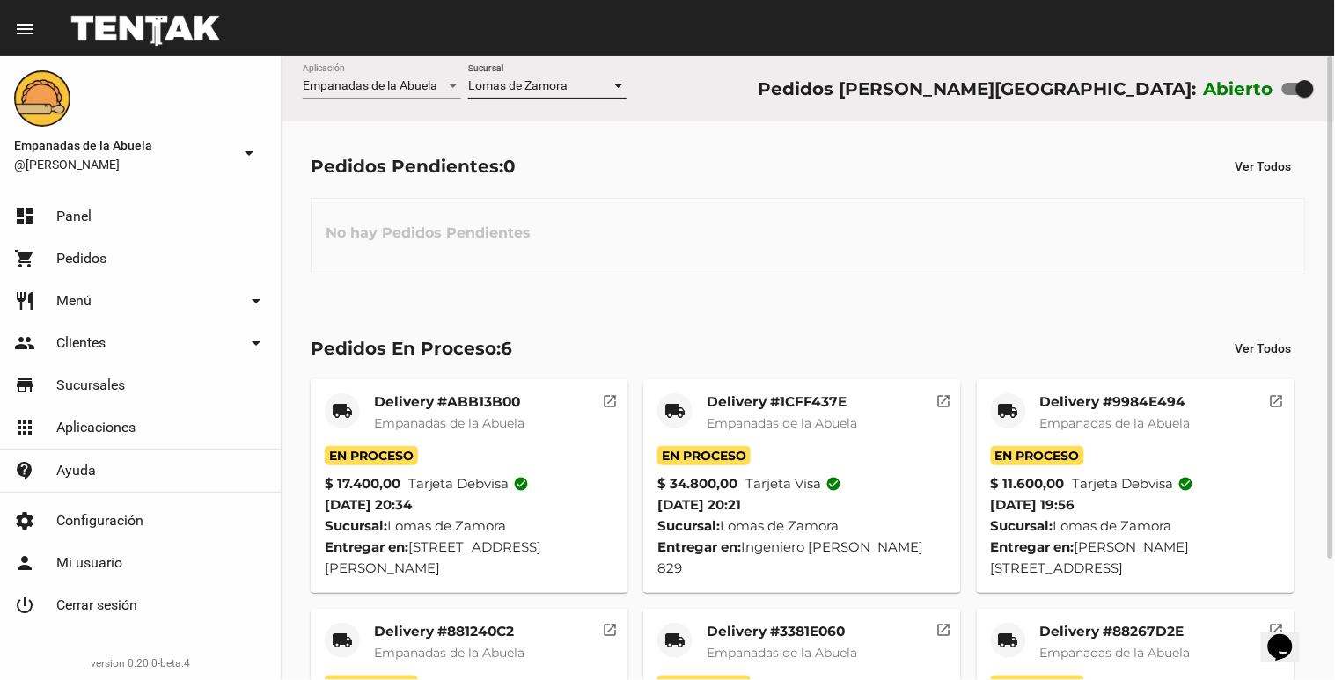
click at [507, 75] on div "[PERSON_NAME] Sucursal" at bounding box center [547, 81] width 158 height 34
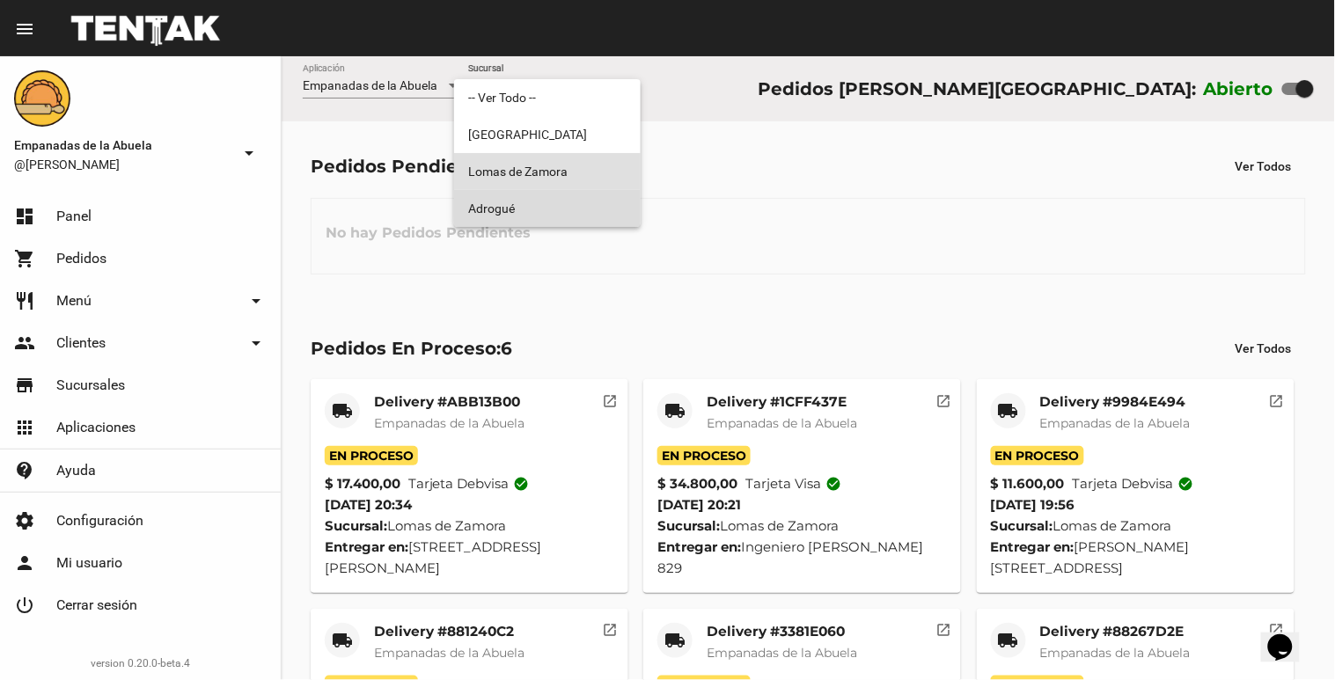
click at [521, 204] on span "Adrogué" at bounding box center [547, 208] width 158 height 37
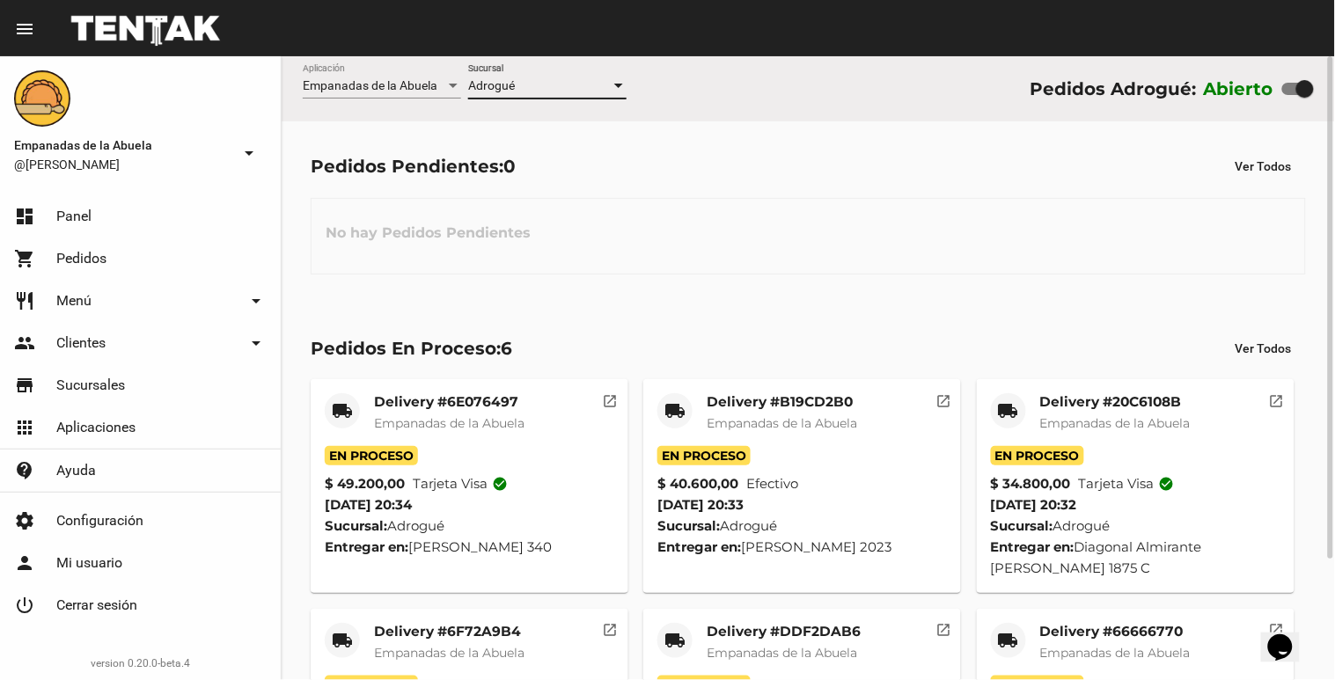
click at [526, 84] on div "Adrogué" at bounding box center [539, 86] width 143 height 14
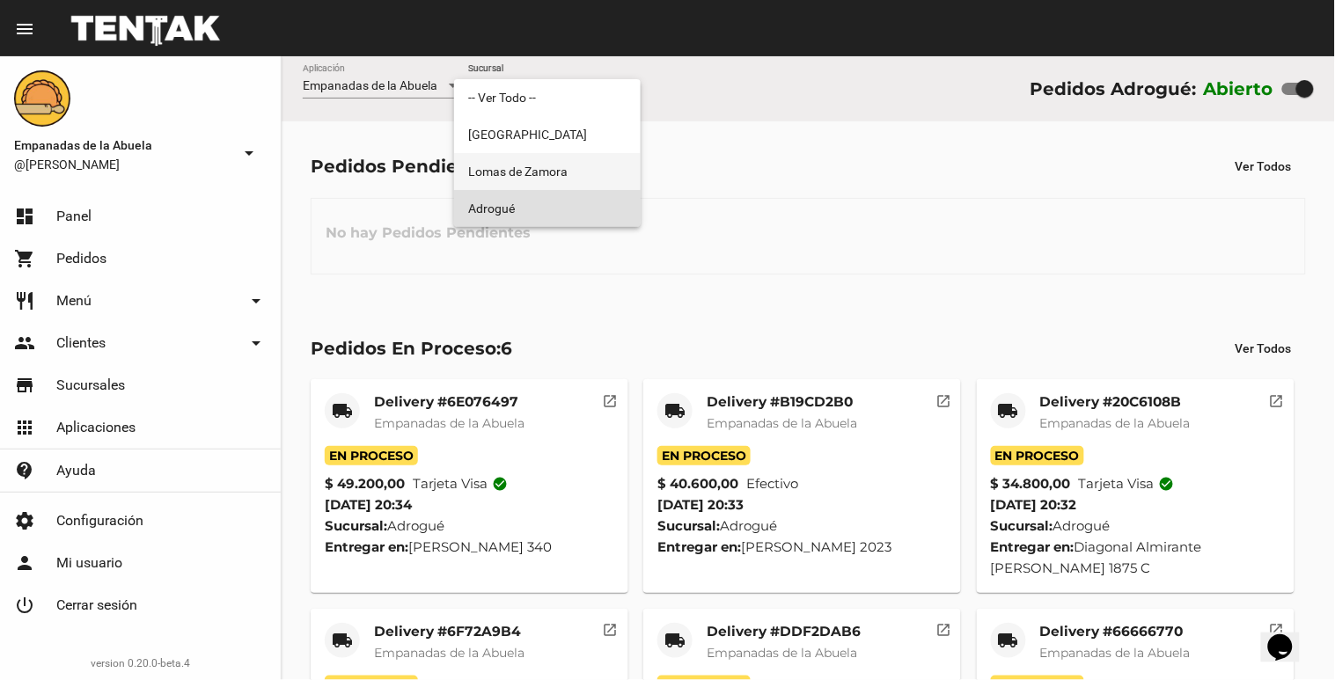
click at [521, 167] on span "Lomas de Zamora" at bounding box center [547, 171] width 158 height 37
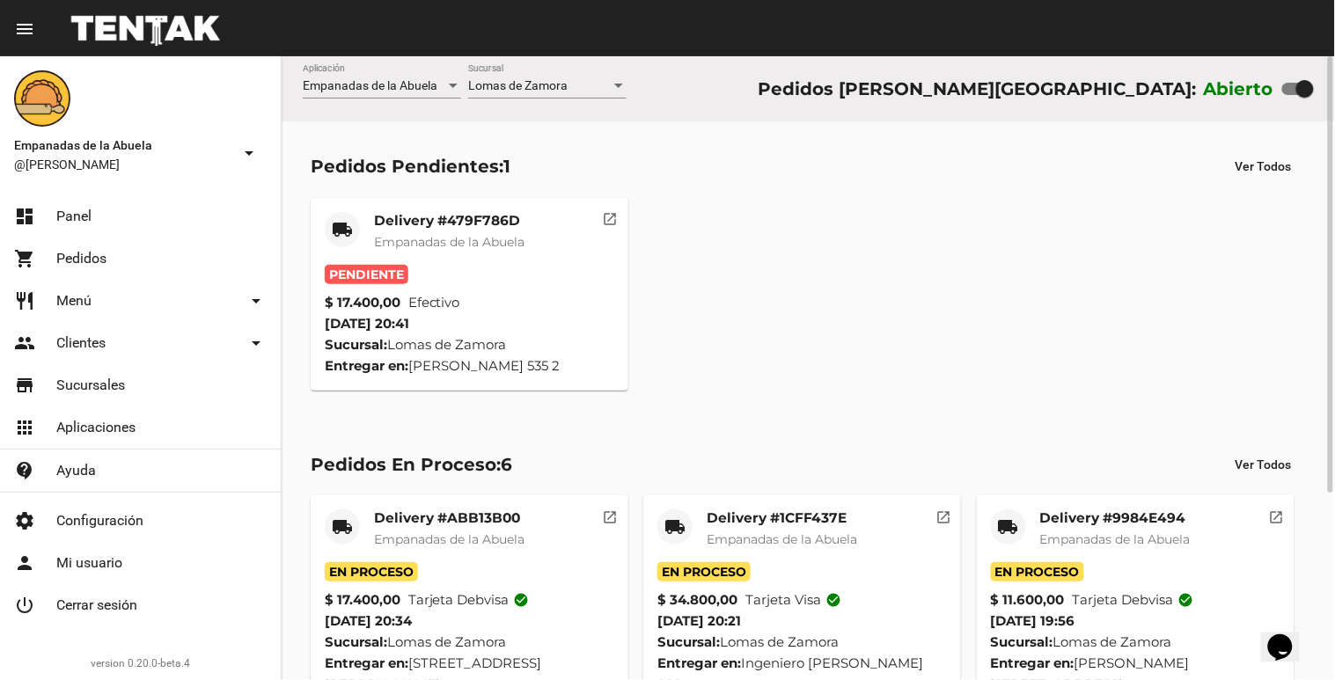
click at [425, 235] on span "Empanadas de la Abuela" at bounding box center [449, 242] width 150 height 16
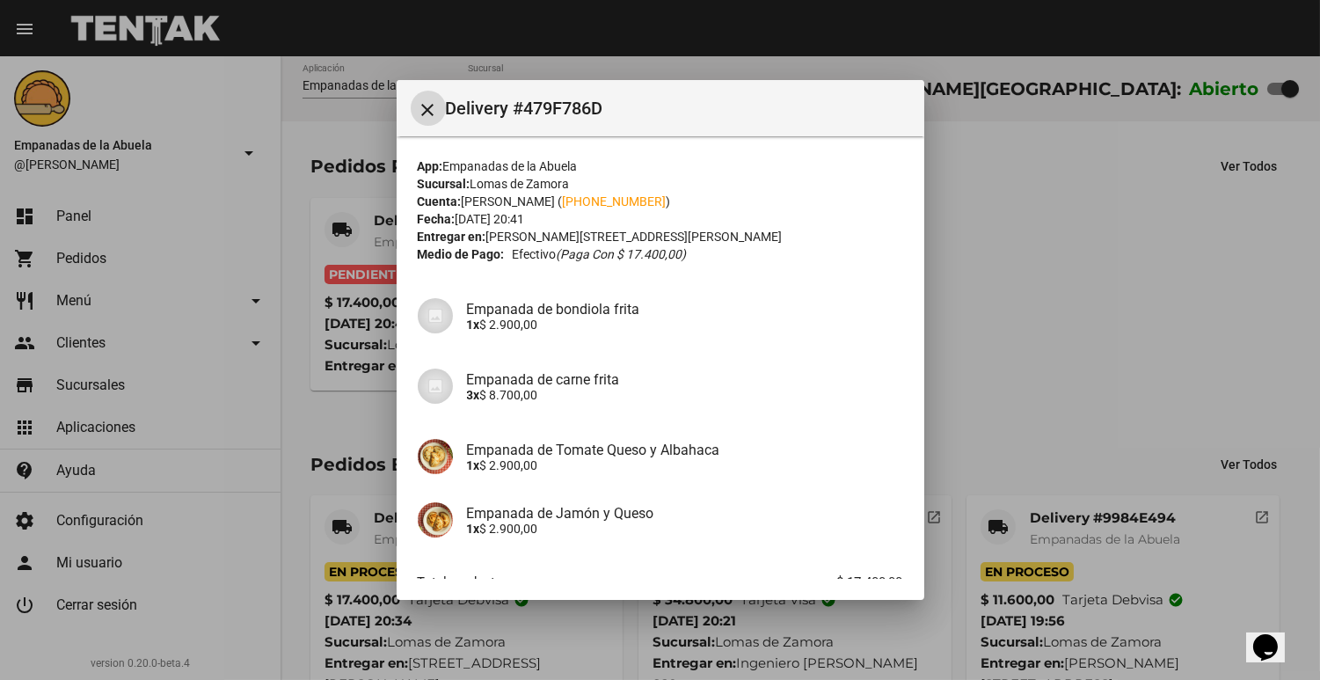
scroll to position [111, 0]
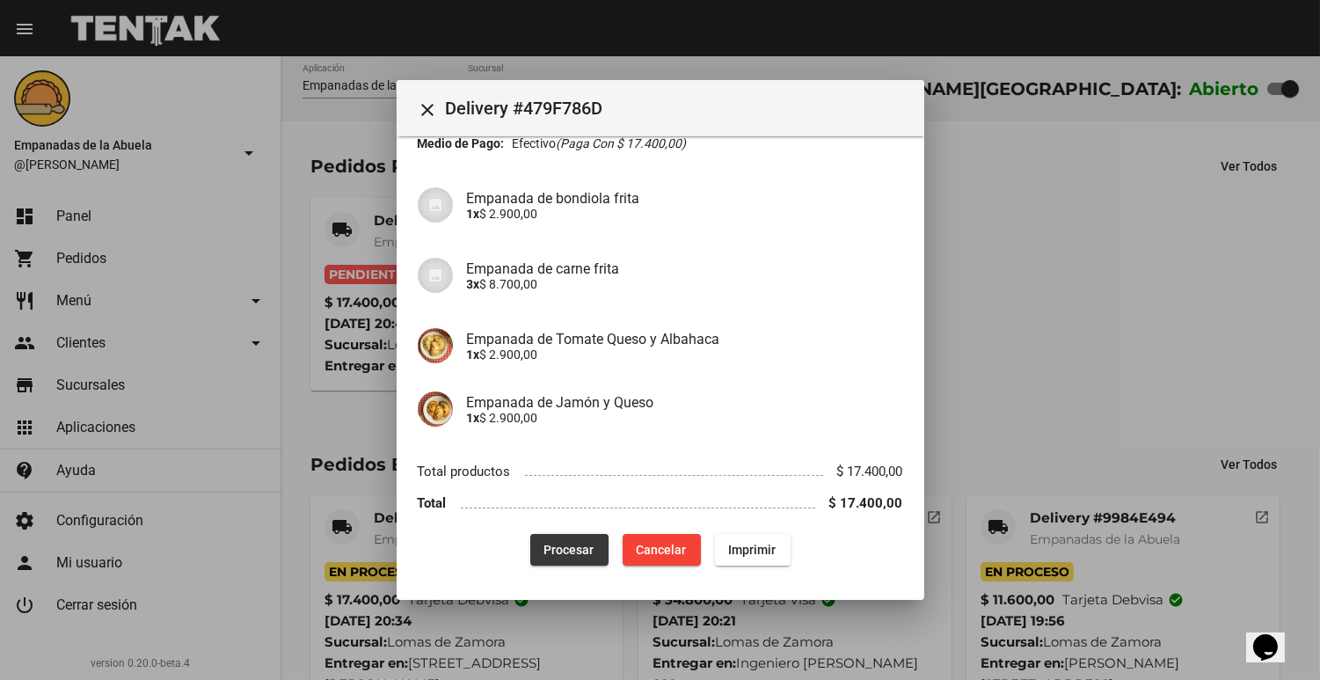
click at [560, 552] on span "Procesar" at bounding box center [570, 550] width 50 height 14
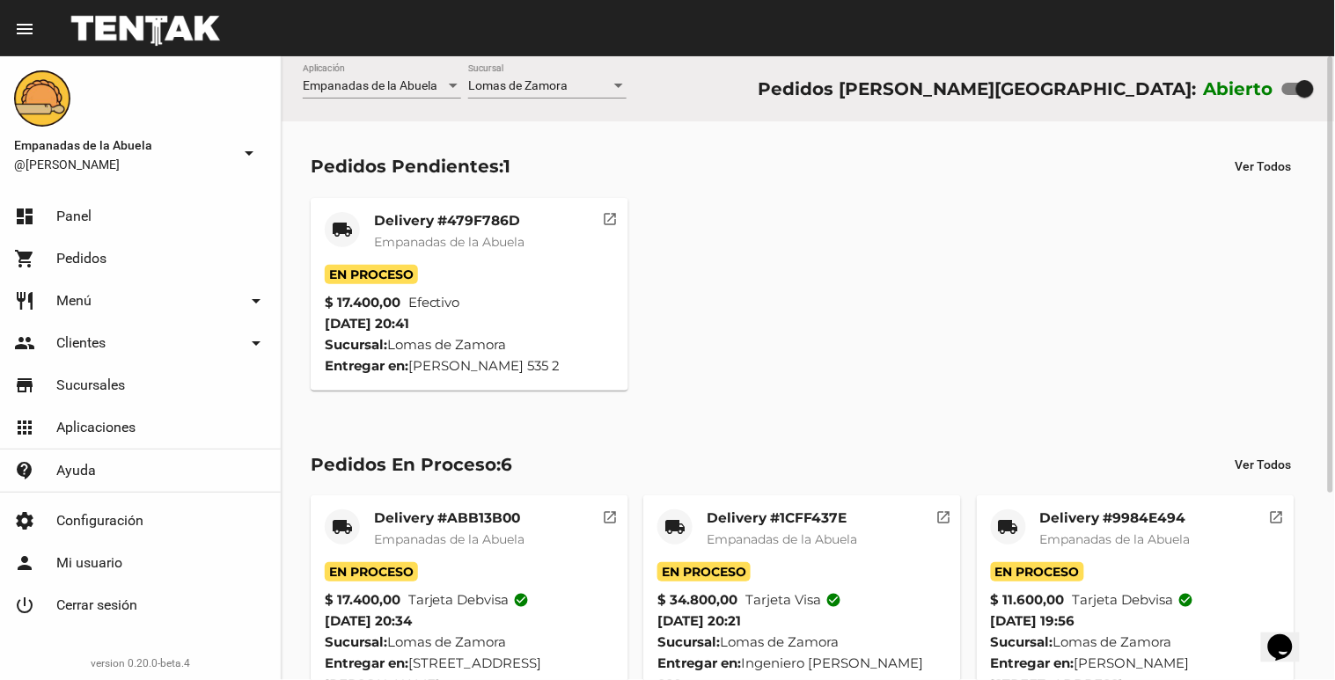
click at [406, 222] on mat-card-title "Delivery #479F786D" at bounding box center [449, 221] width 150 height 18
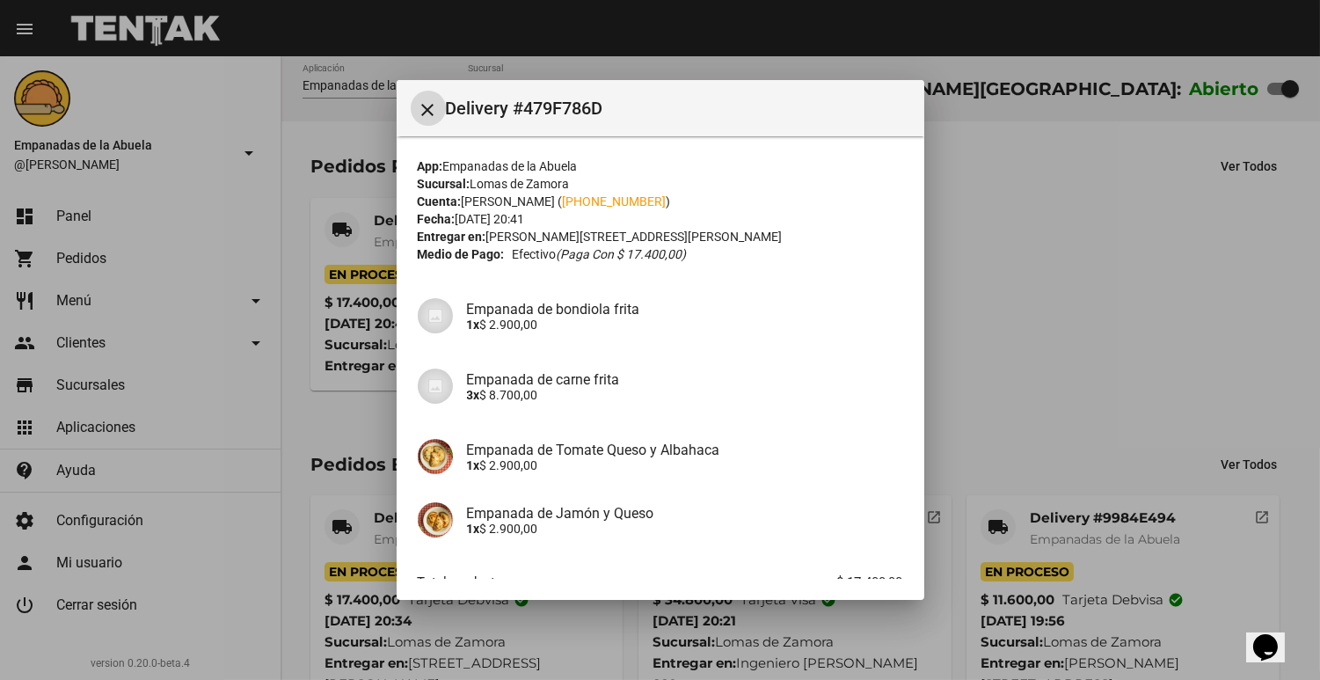
scroll to position [111, 0]
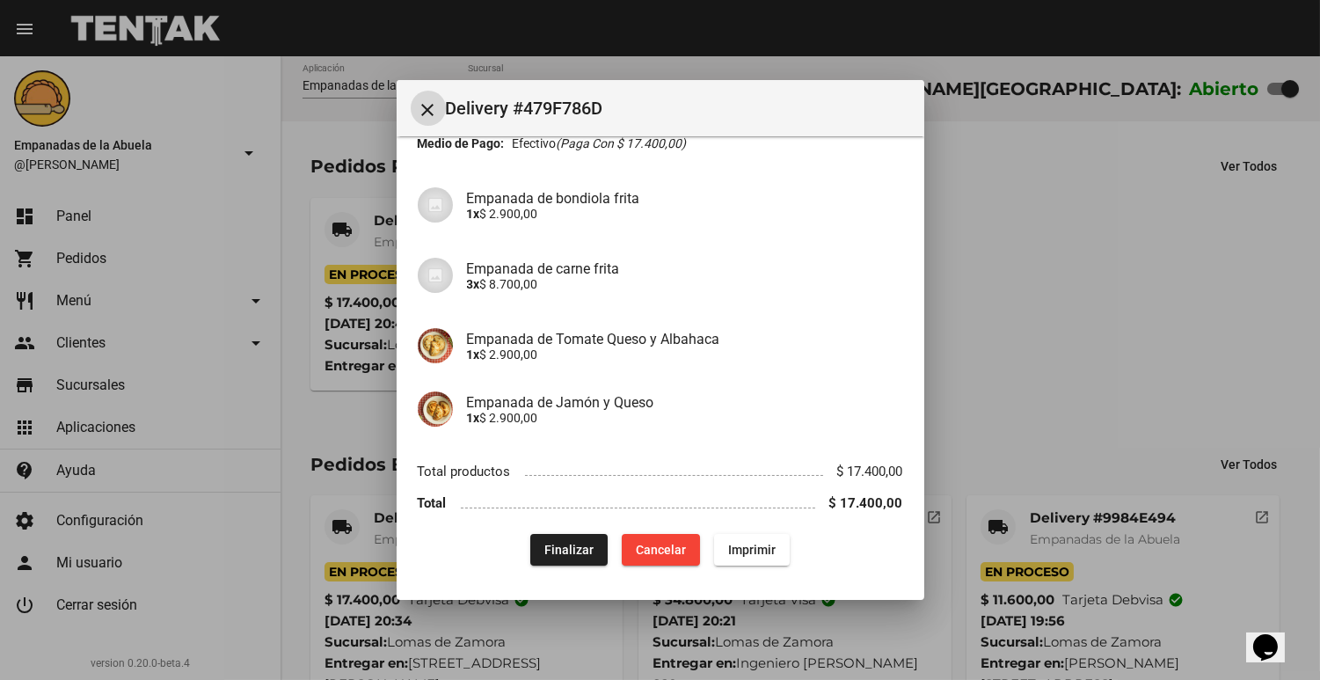
click at [741, 555] on span "Imprimir" at bounding box center [752, 550] width 48 height 14
click at [418, 112] on mat-icon "close" at bounding box center [428, 109] width 21 height 21
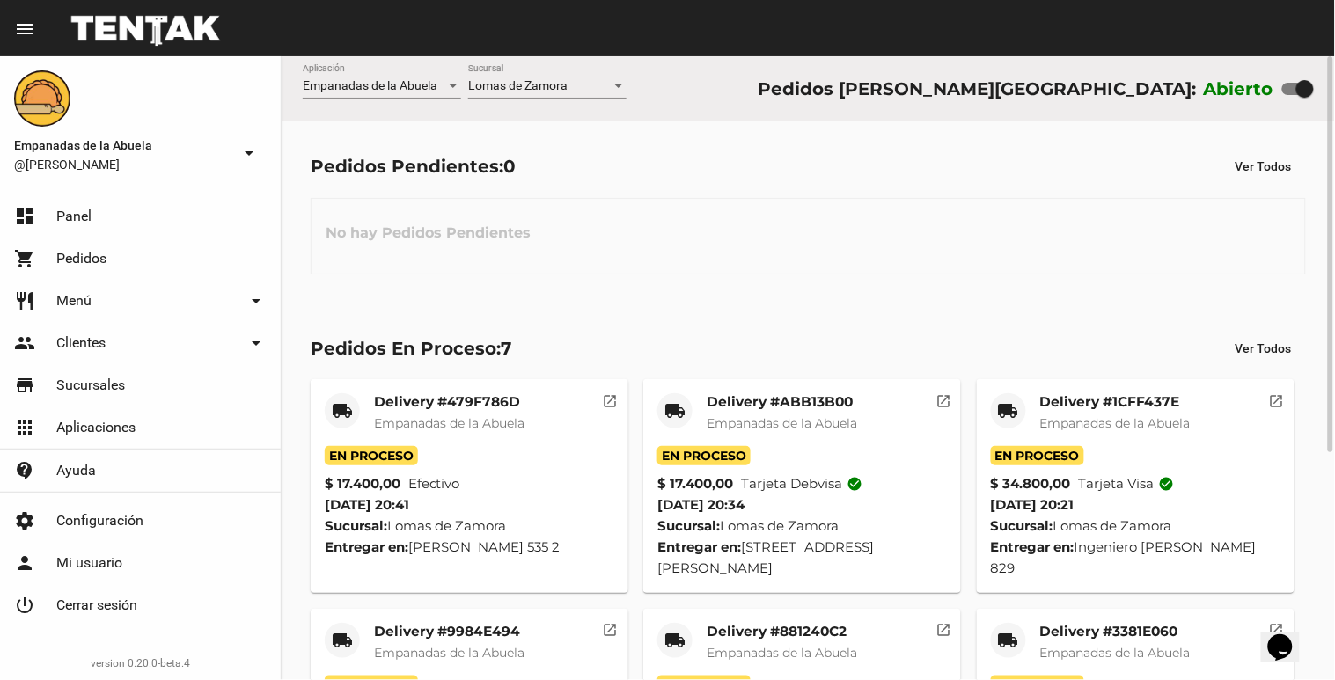
click at [584, 71] on div "[PERSON_NAME] Sucursal" at bounding box center [547, 81] width 158 height 34
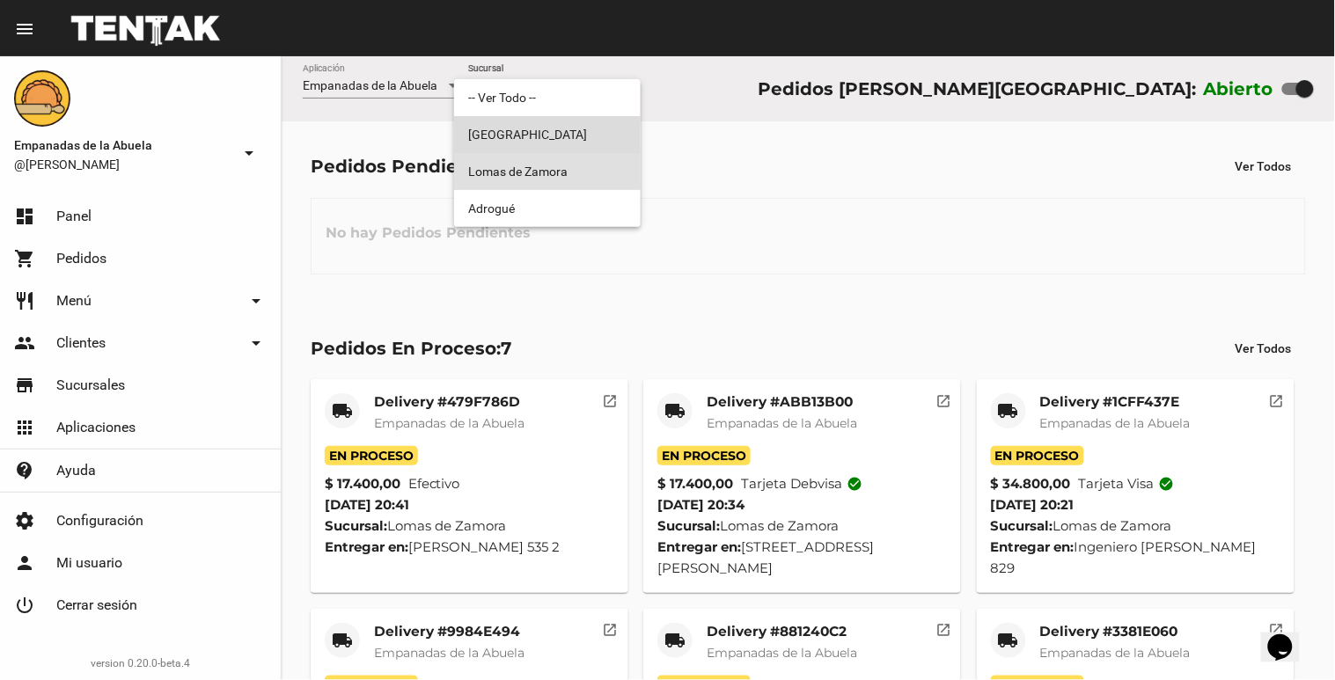
click at [528, 135] on span "[GEOGRAPHIC_DATA]" at bounding box center [547, 134] width 158 height 37
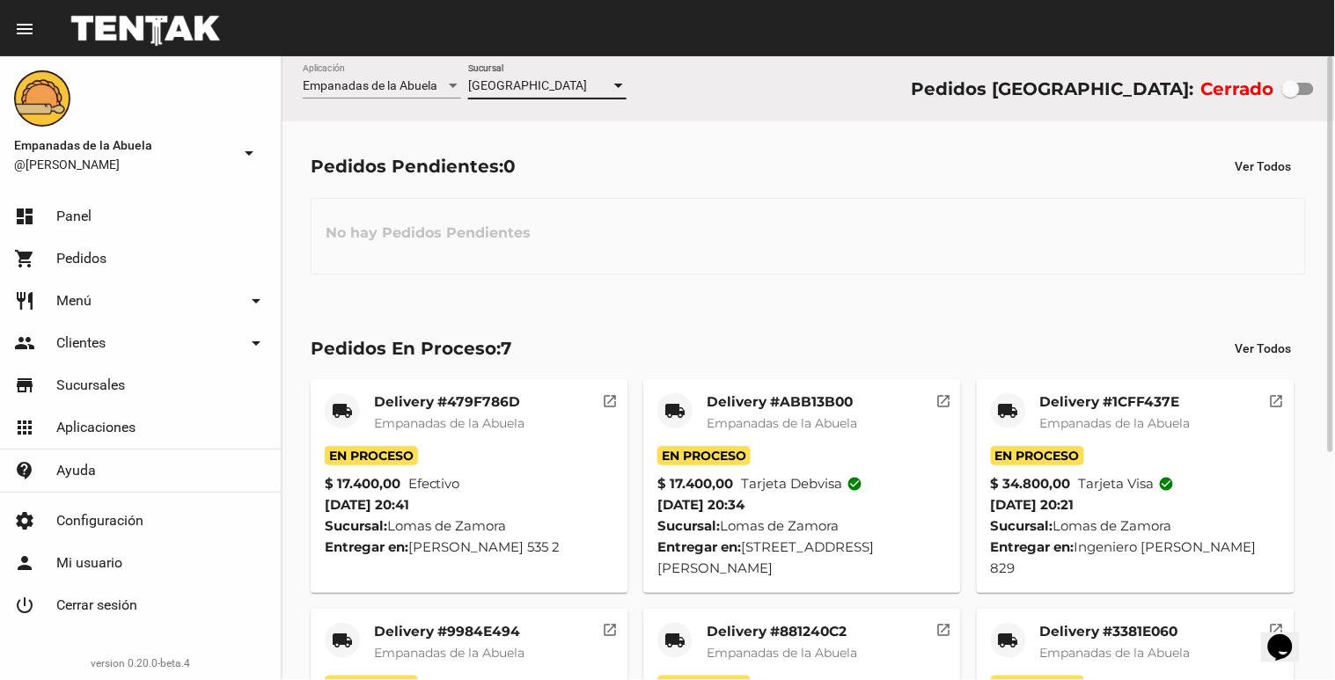
click at [558, 98] on div "Monte Grande Sucursal" at bounding box center [547, 81] width 158 height 34
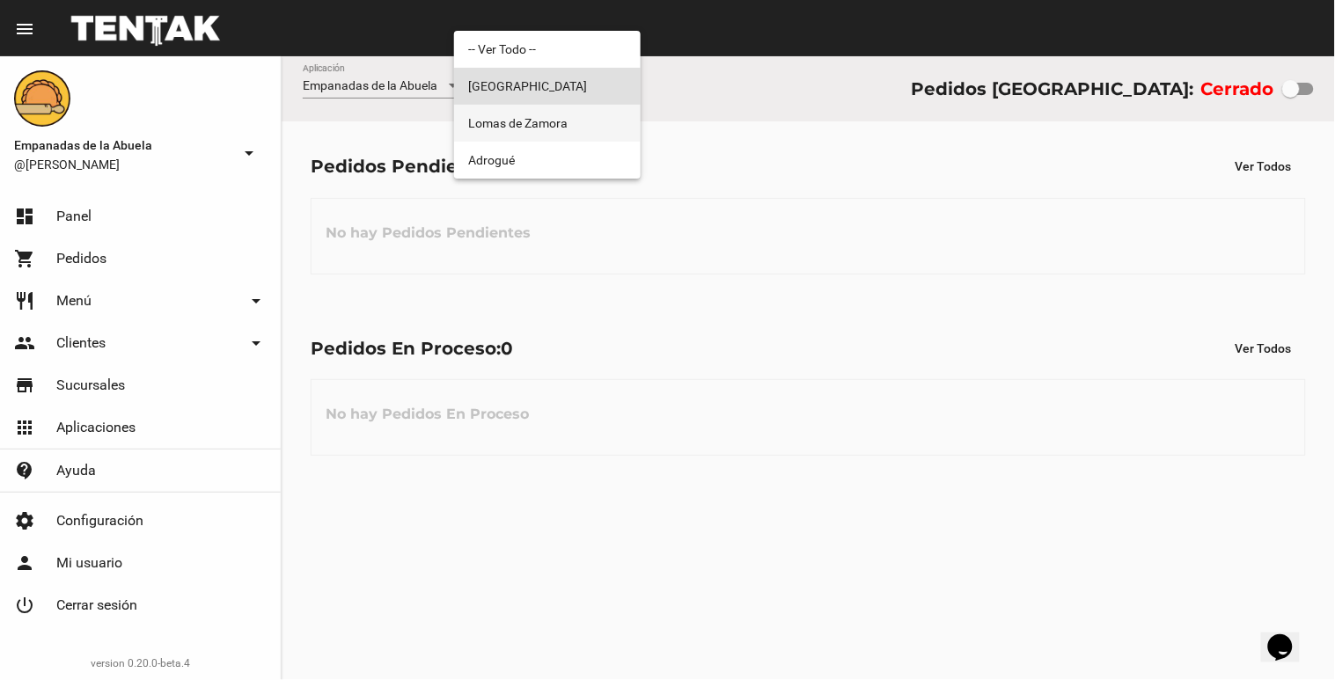
click at [537, 119] on span "Lomas de Zamora" at bounding box center [547, 123] width 158 height 37
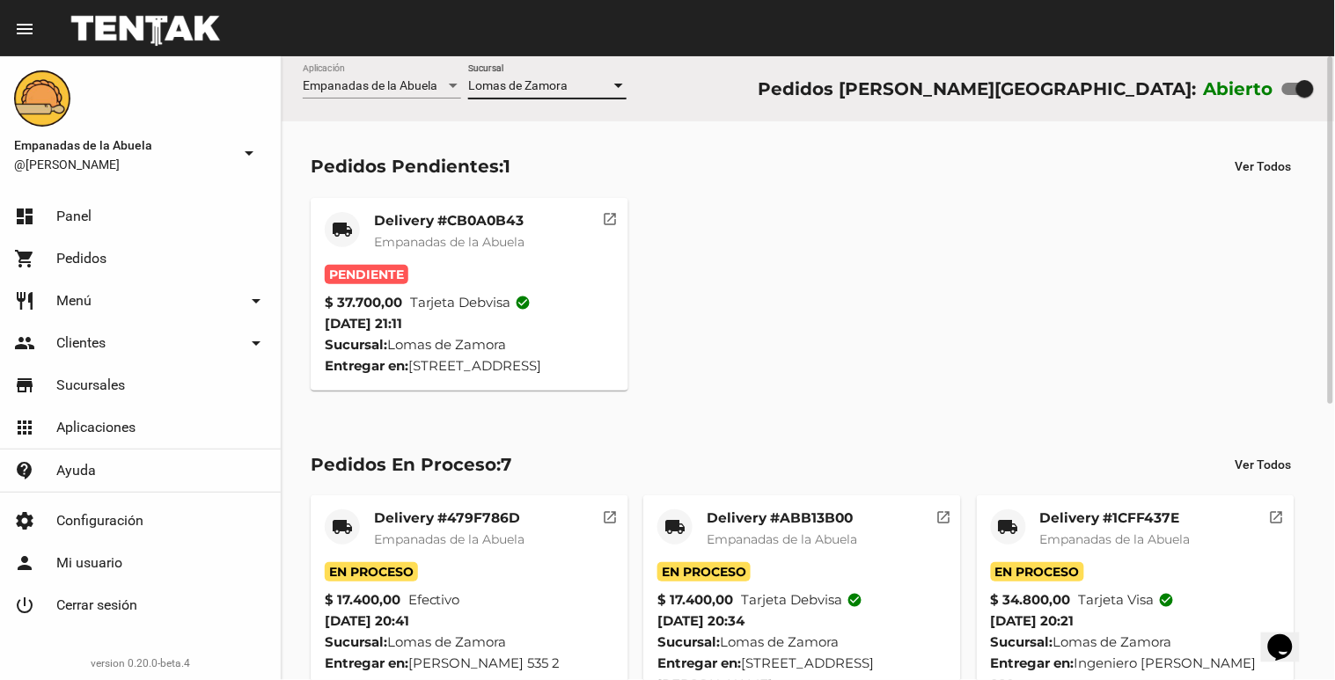
click at [495, 261] on div "Delivery #CB0A0B43 Empanadas de la Abuela" at bounding box center [449, 238] width 150 height 53
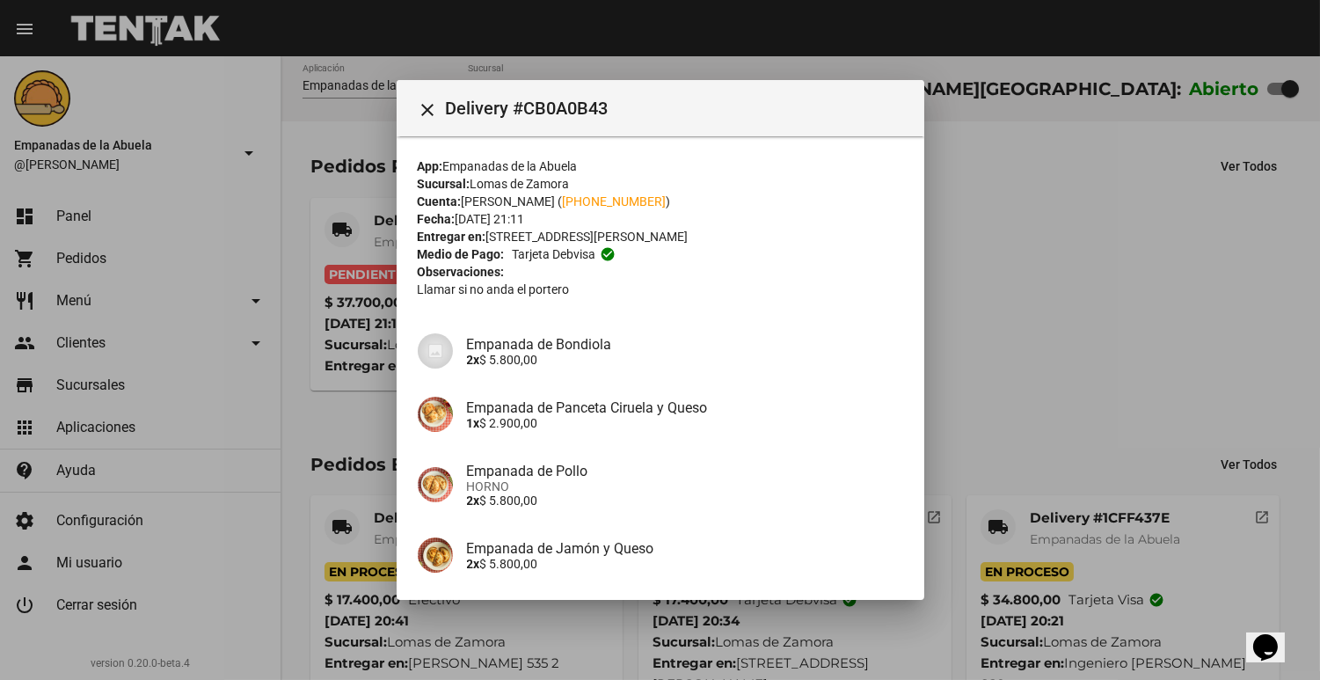
click at [569, 310] on div "App: Empanadas de la Abuela Sucursal: [PERSON_NAME] Cuenta: [PERSON_NAME] ( [PH…" at bounding box center [661, 504] width 486 height 695
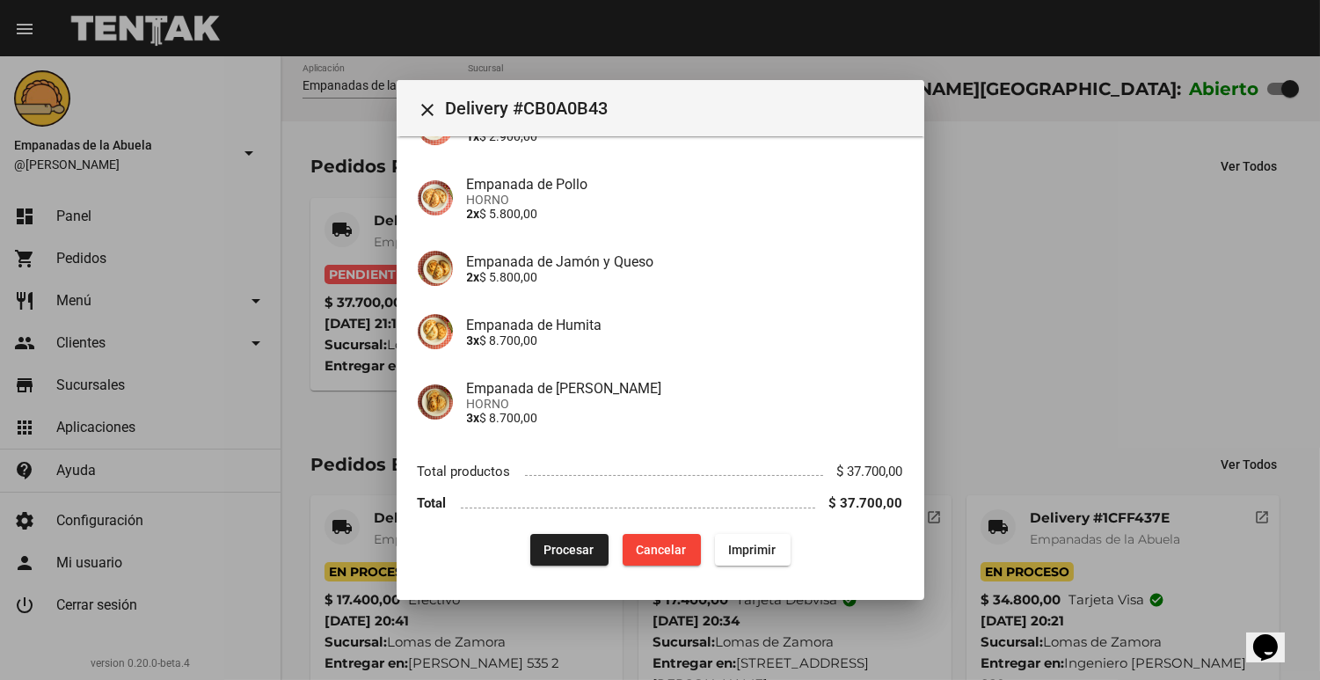
click at [545, 546] on span "Procesar" at bounding box center [570, 550] width 50 height 14
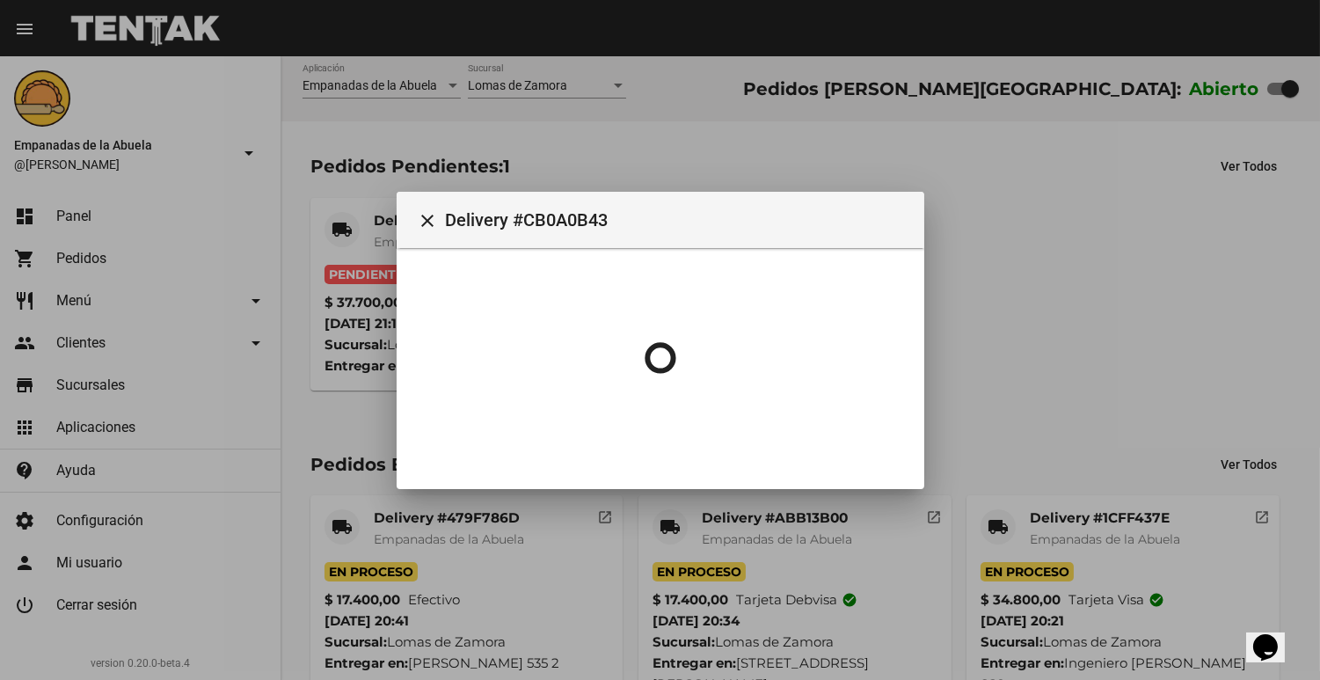
scroll to position [0, 0]
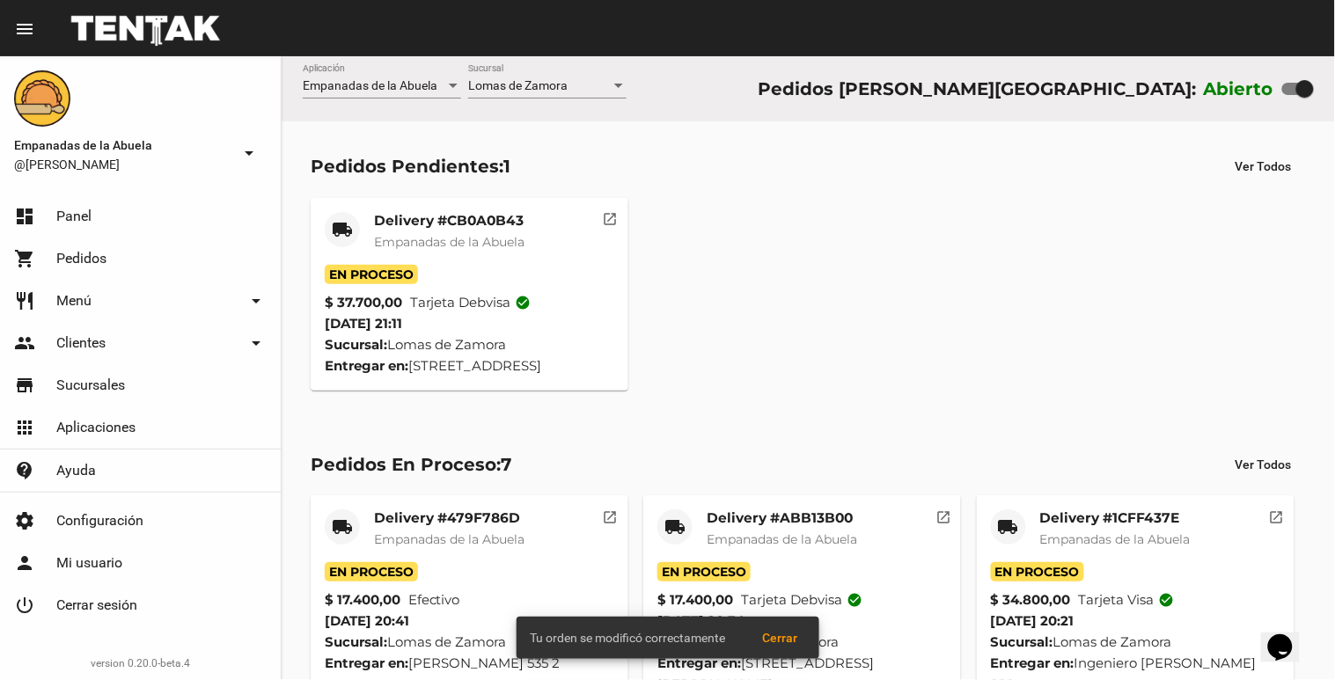
click at [384, 222] on mat-card-title "Delivery #CB0A0B43" at bounding box center [449, 221] width 150 height 18
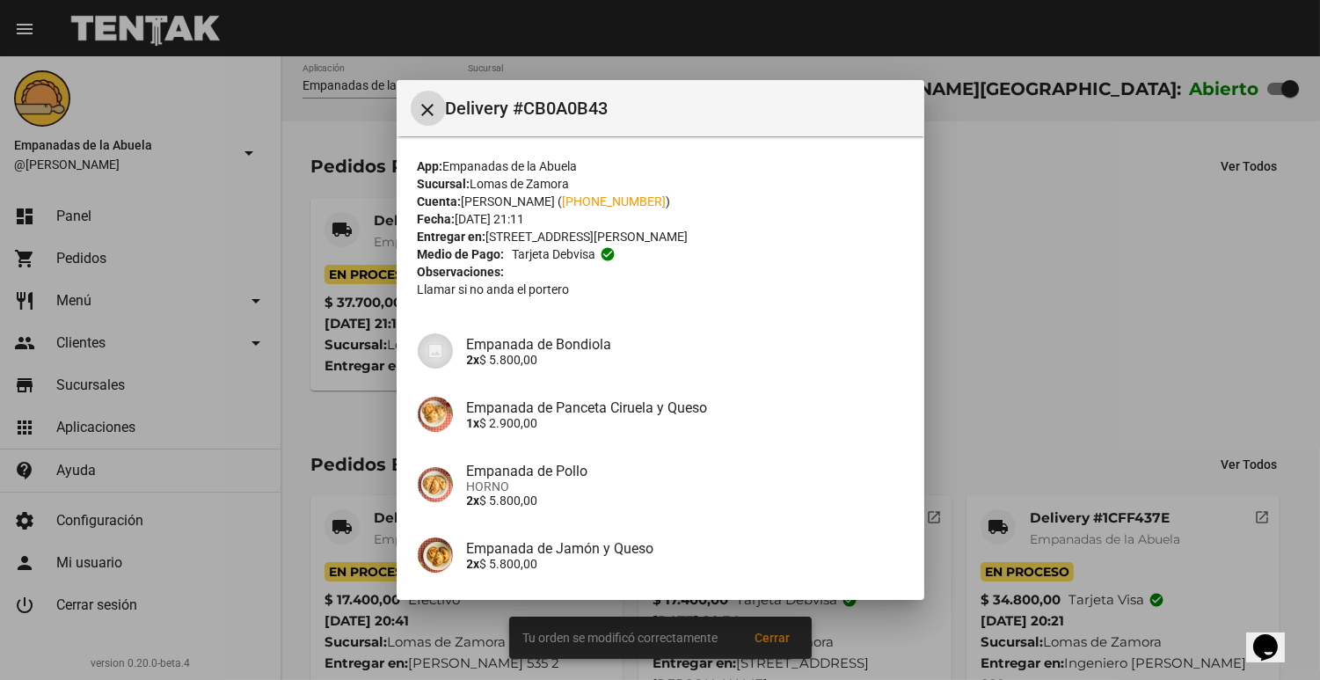
scroll to position [287, 0]
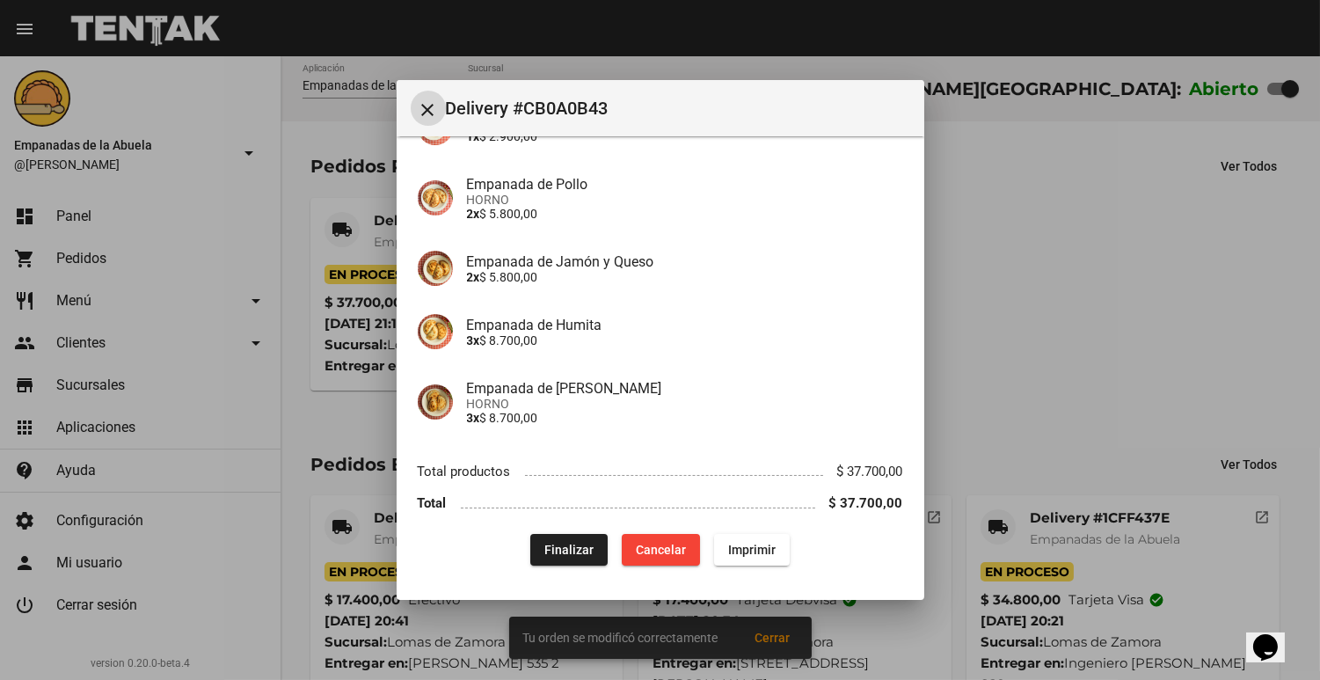
click at [749, 548] on span "Imprimir" at bounding box center [752, 550] width 48 height 14
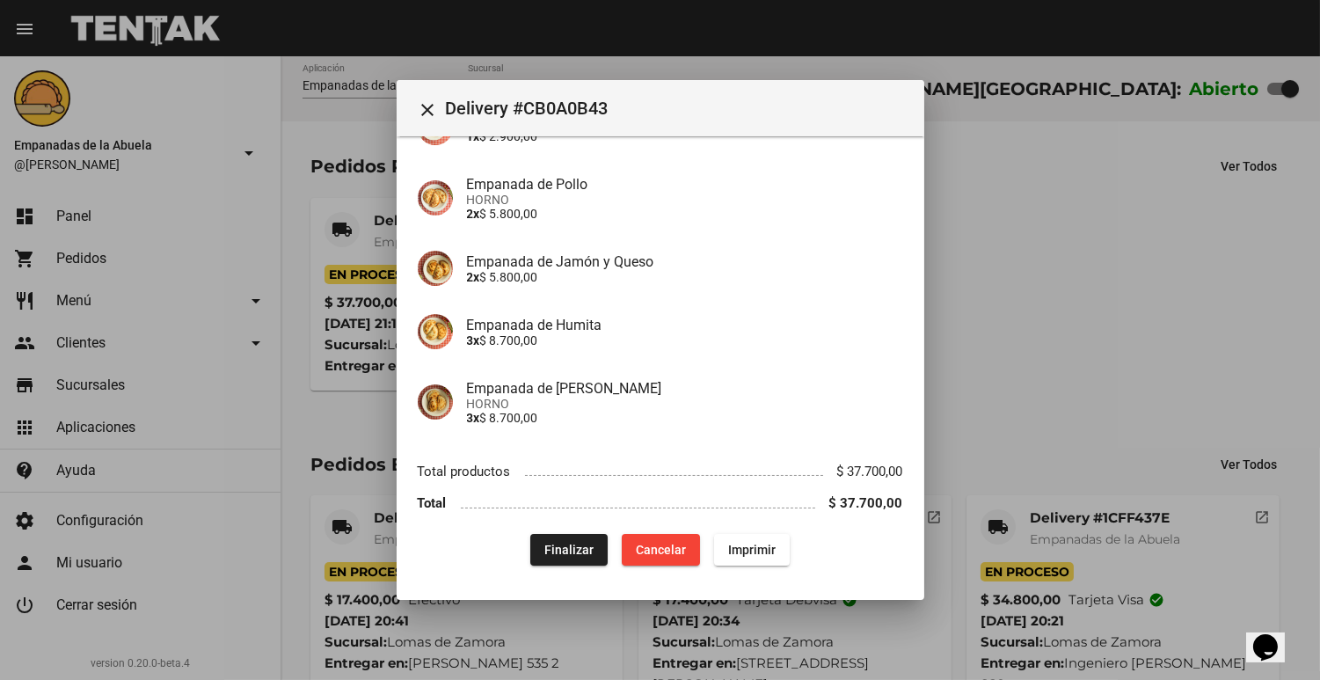
click at [1151, 303] on div at bounding box center [660, 340] width 1320 height 680
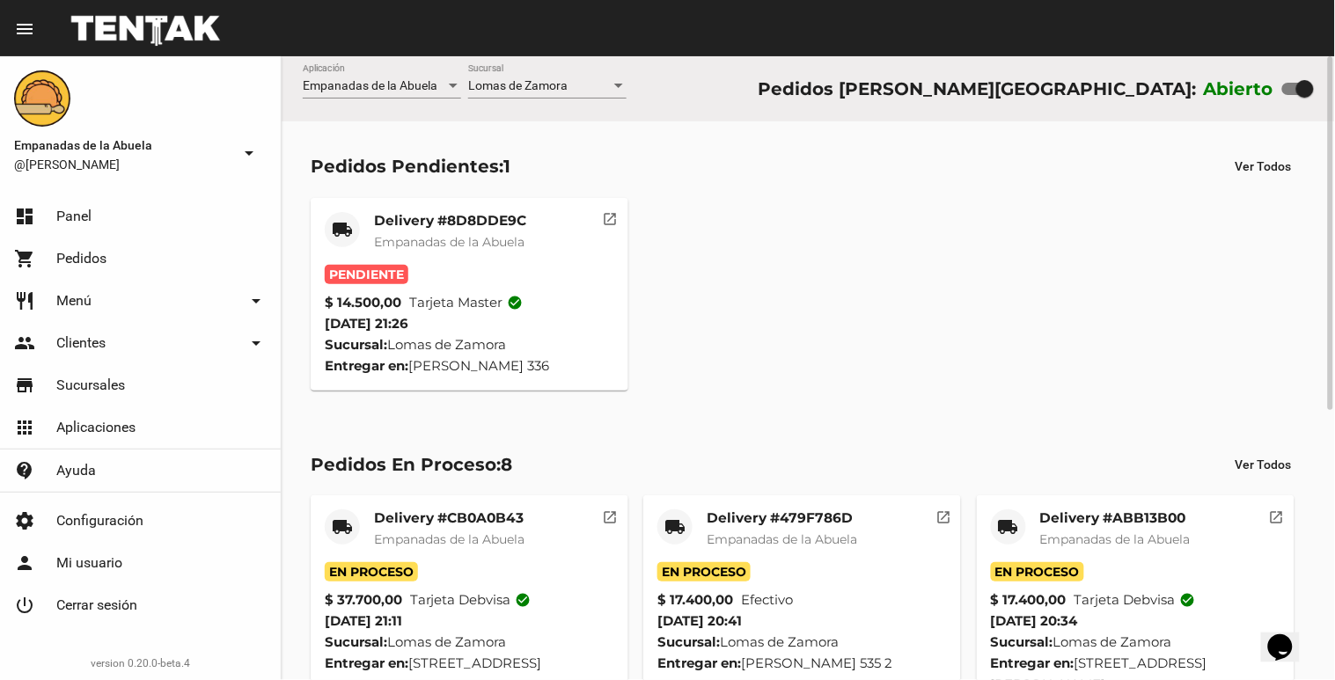
click at [469, 232] on div "Delivery #8D8DDE9C Empanadas de la Abuela" at bounding box center [450, 238] width 152 height 53
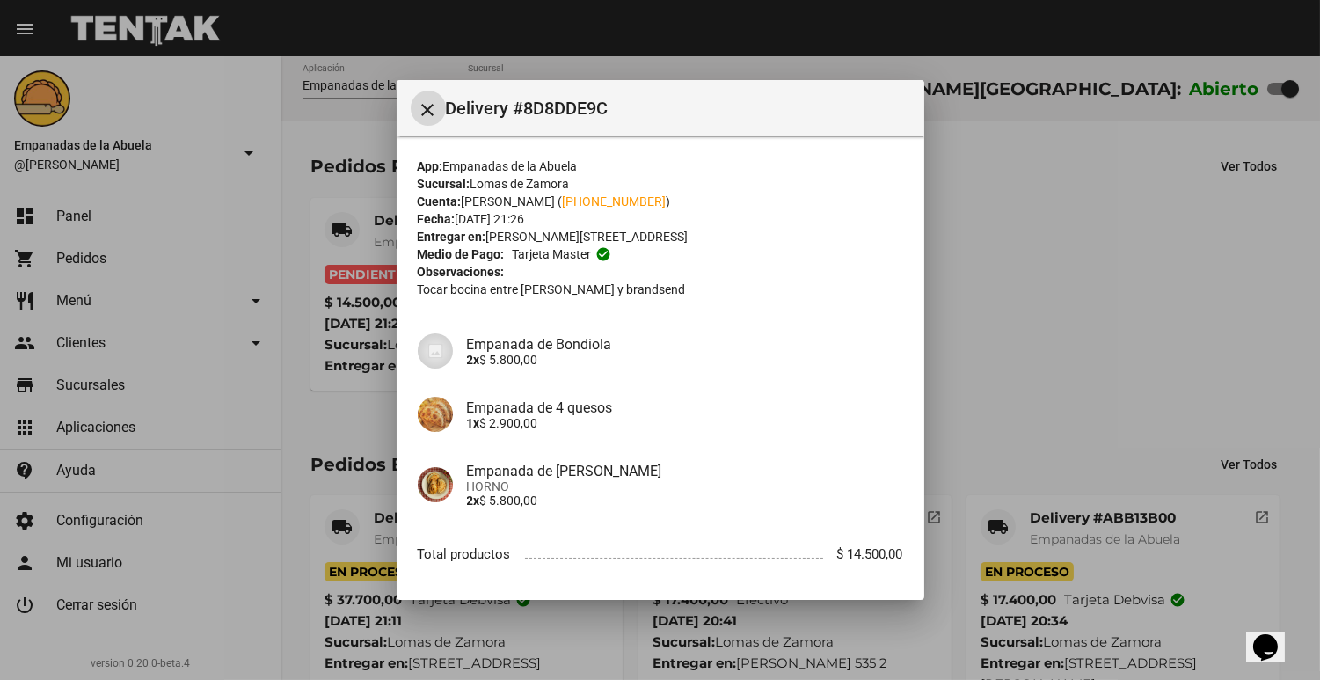
click at [579, 235] on div "Entregar en: [PERSON_NAME][STREET_ADDRESS]" at bounding box center [661, 237] width 486 height 18
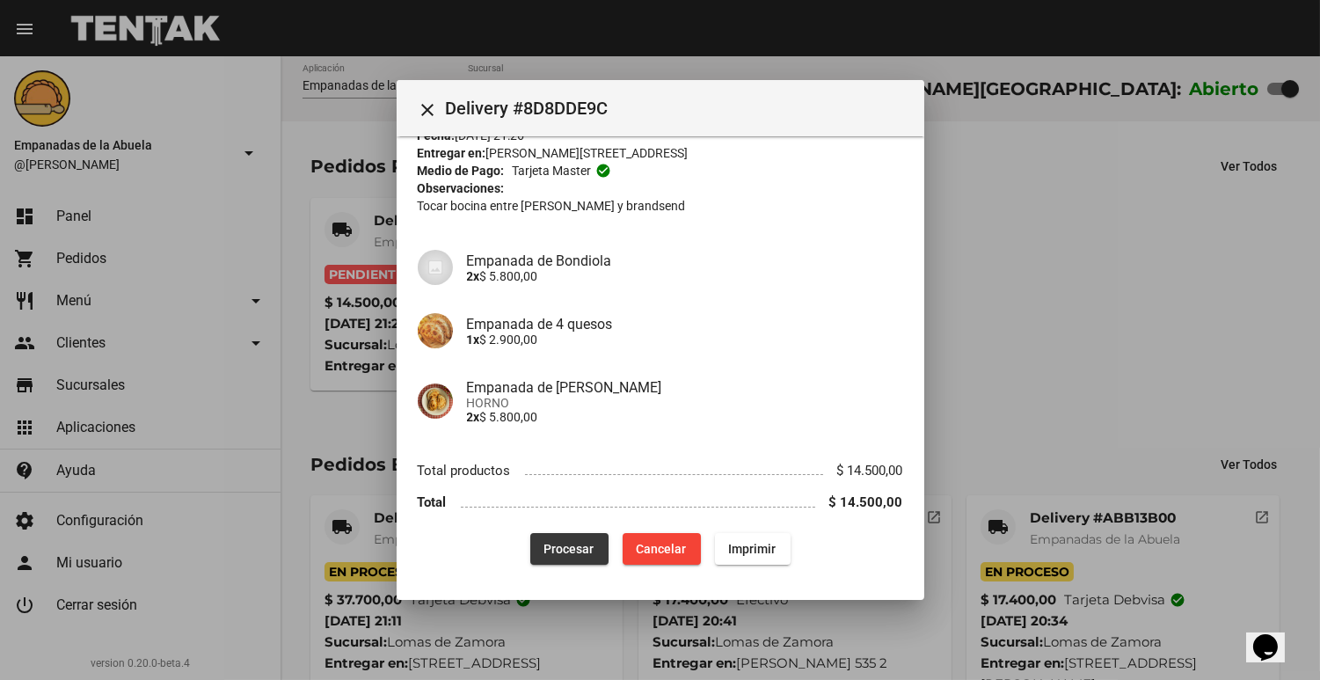
click at [566, 546] on span "Procesar" at bounding box center [570, 549] width 50 height 14
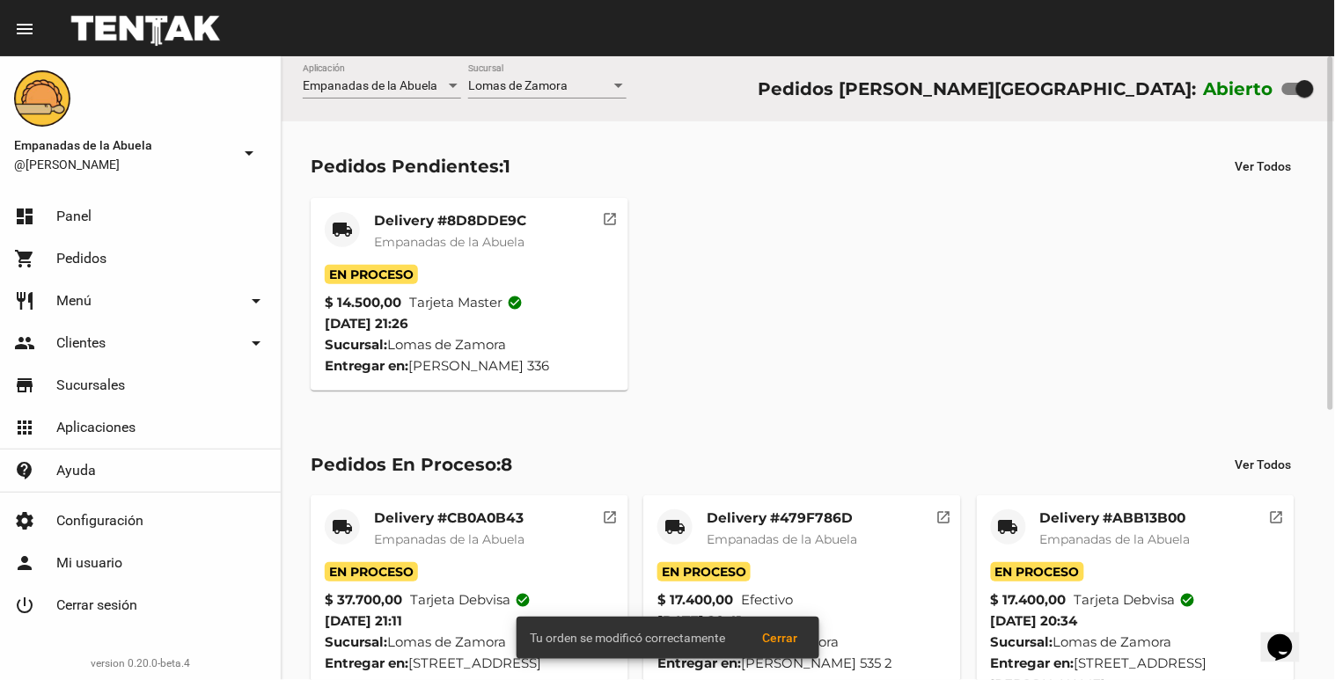
click at [391, 223] on mat-card-title "Delivery #8D8DDE9C" at bounding box center [450, 221] width 152 height 18
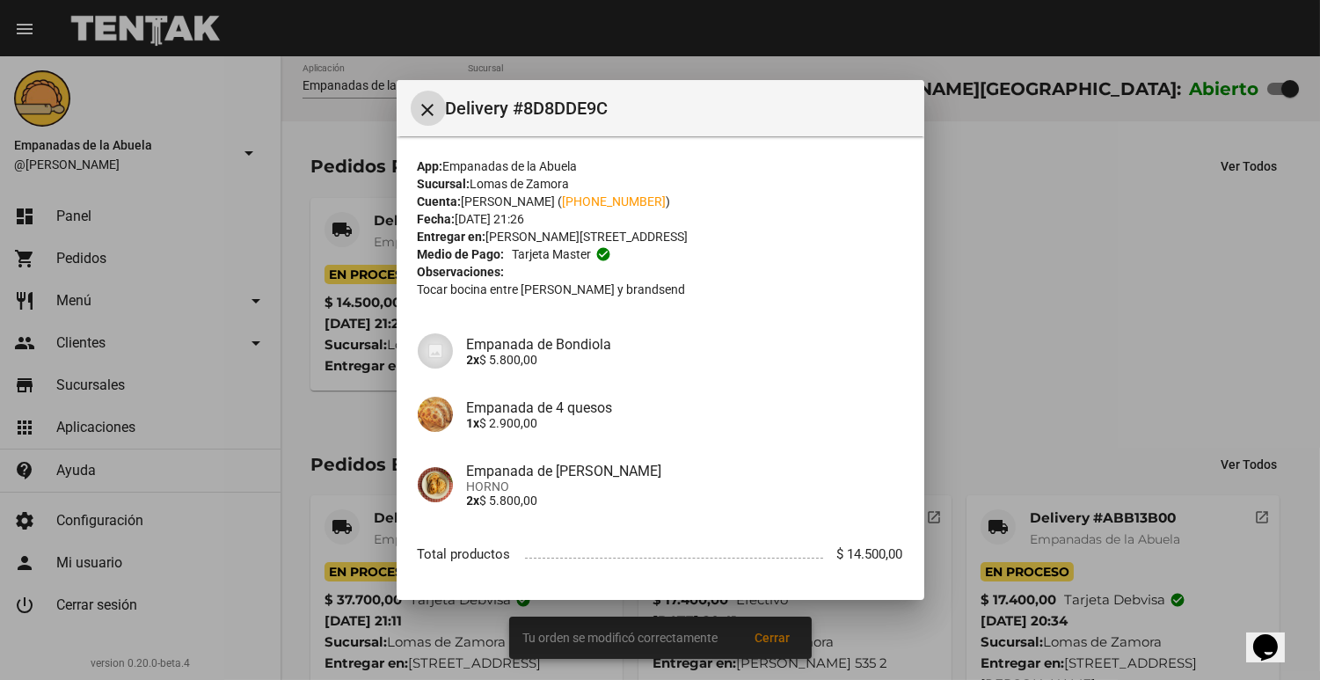
scroll to position [84, 0]
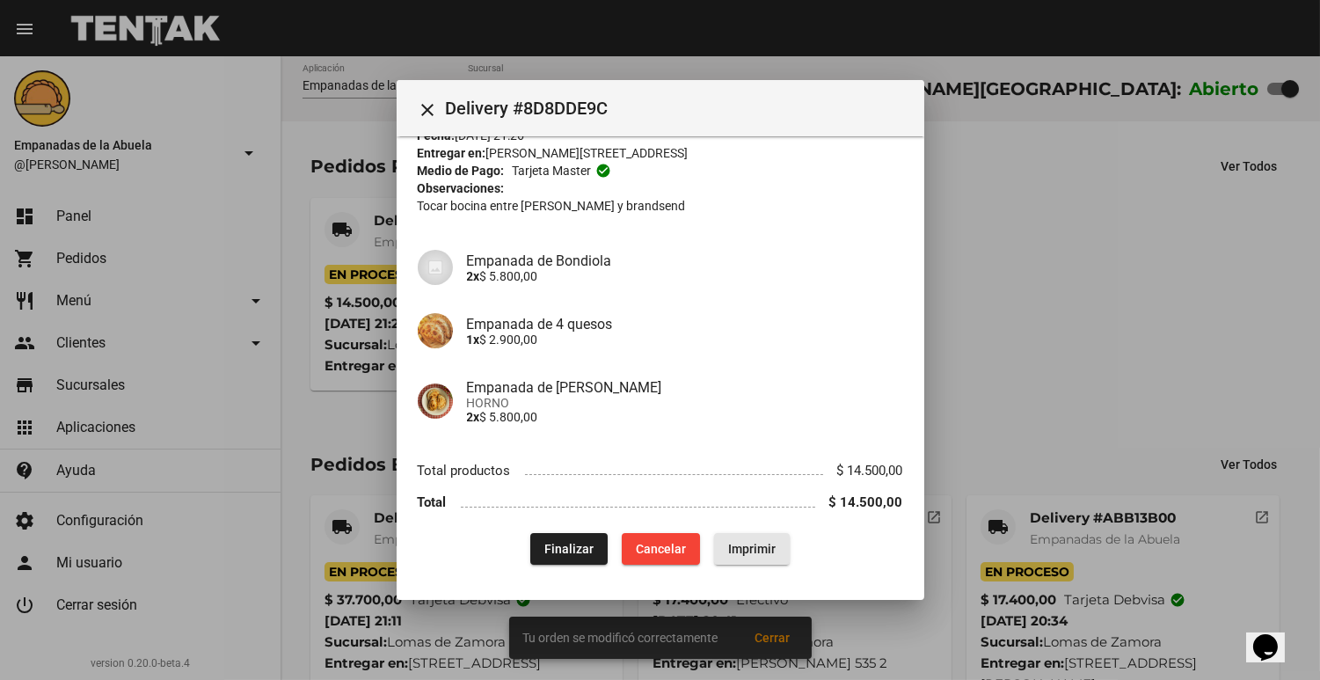
click at [770, 547] on button "Imprimir" at bounding box center [752, 549] width 76 height 32
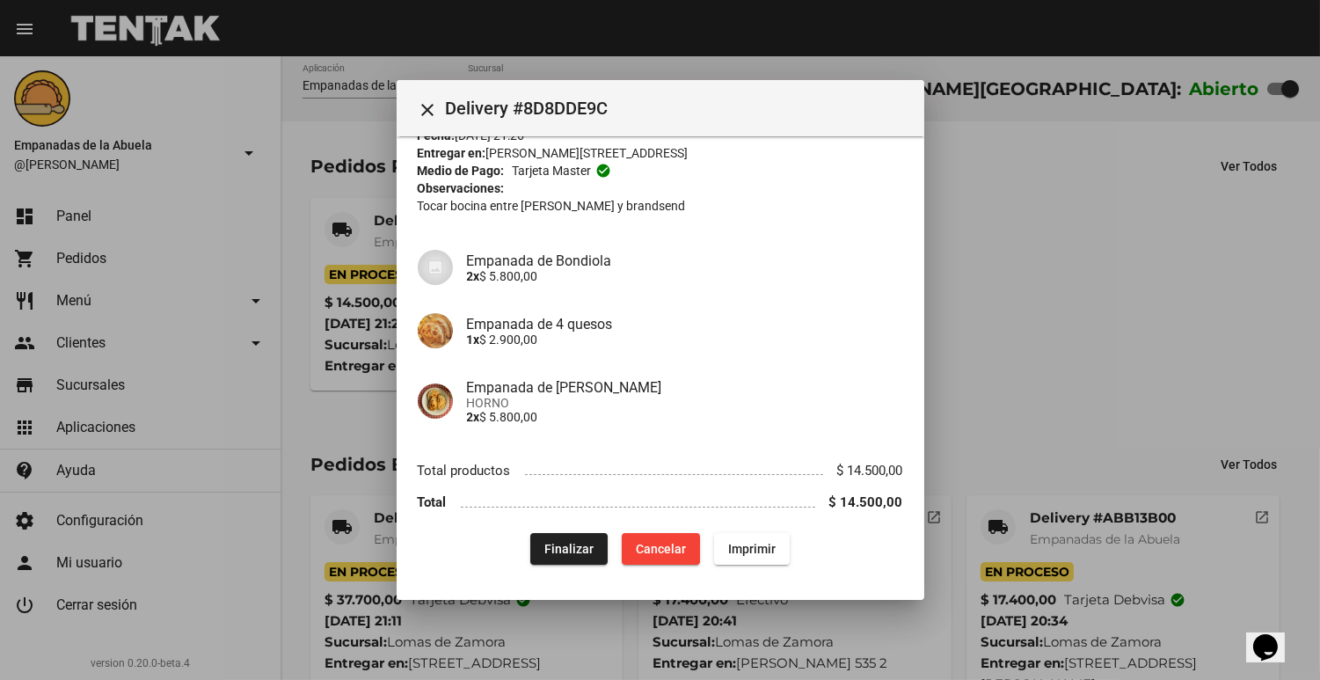
click at [1092, 397] on div at bounding box center [660, 340] width 1320 height 680
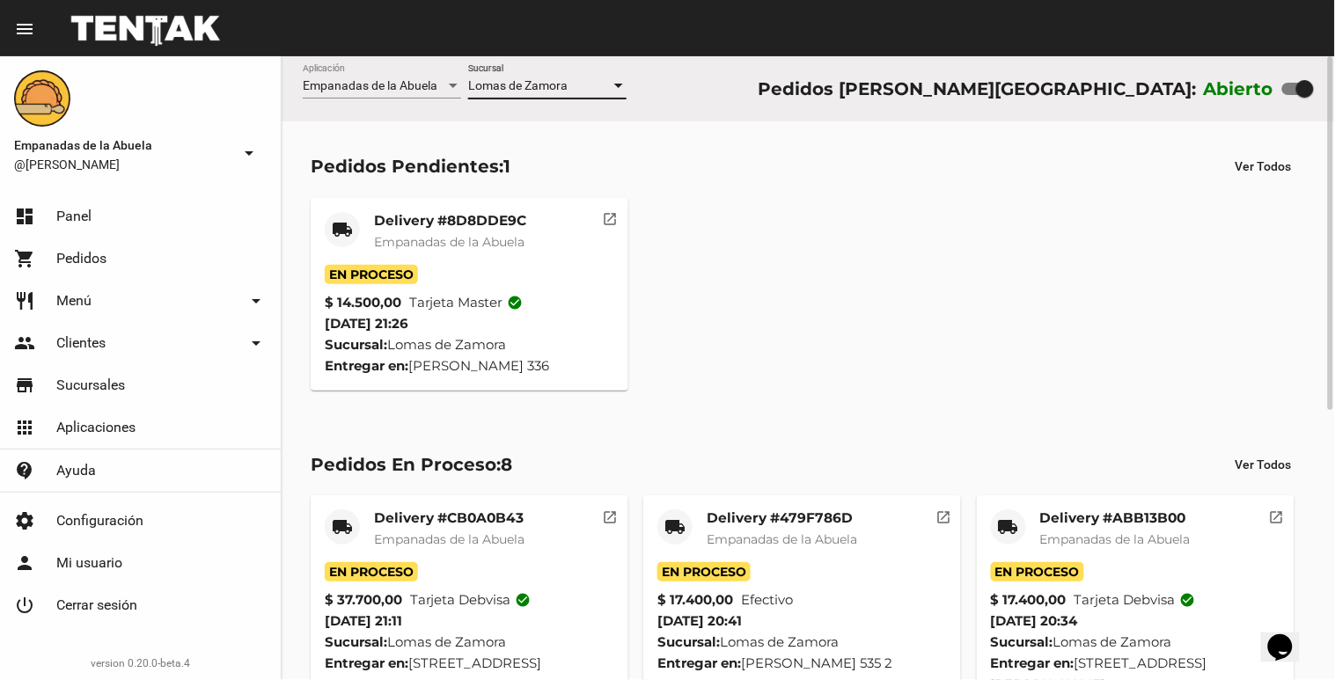
click at [486, 83] on span "Lomas de Zamora" at bounding box center [517, 85] width 99 height 14
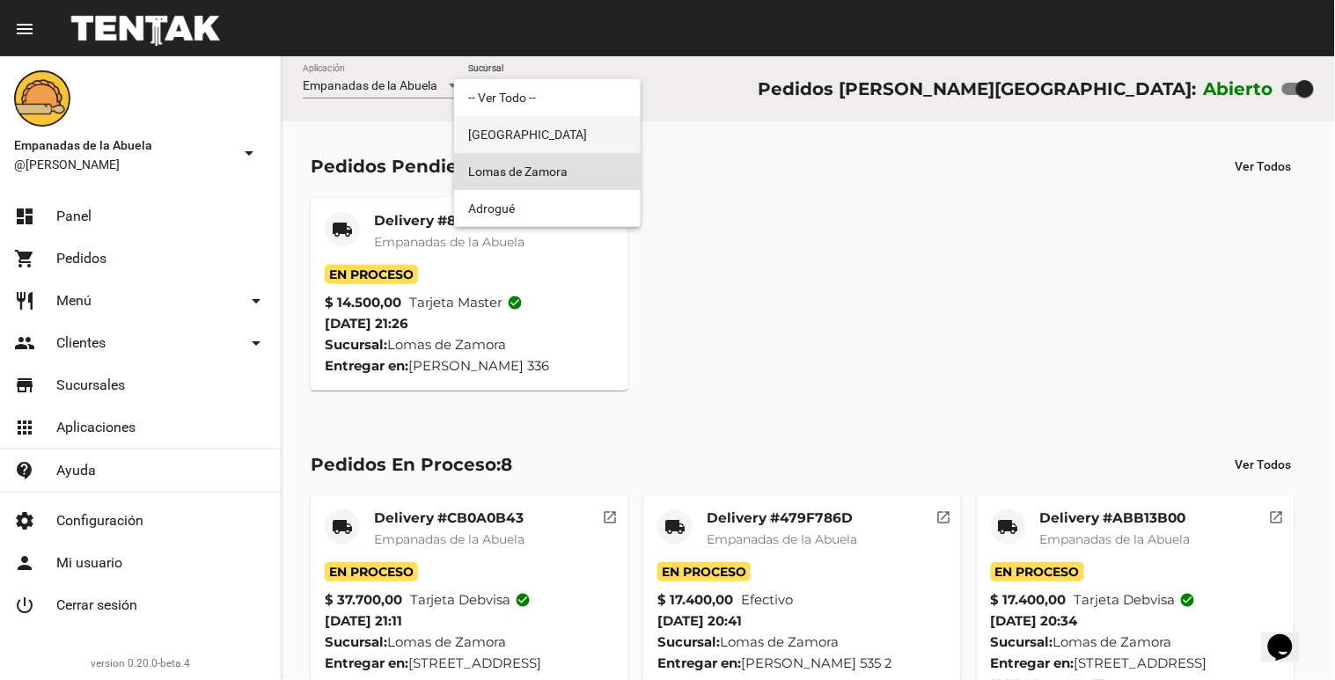
click at [484, 125] on span "[GEOGRAPHIC_DATA]" at bounding box center [547, 134] width 158 height 37
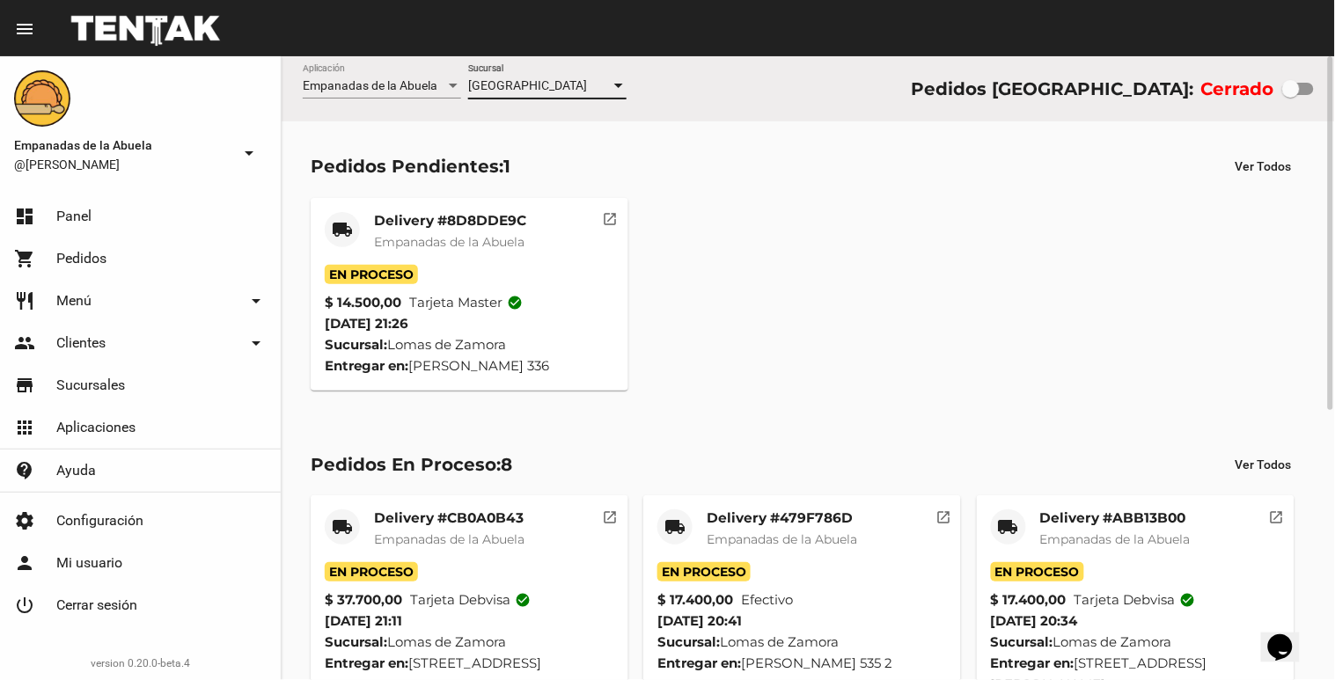
click at [508, 82] on span "[GEOGRAPHIC_DATA]" at bounding box center [527, 85] width 119 height 14
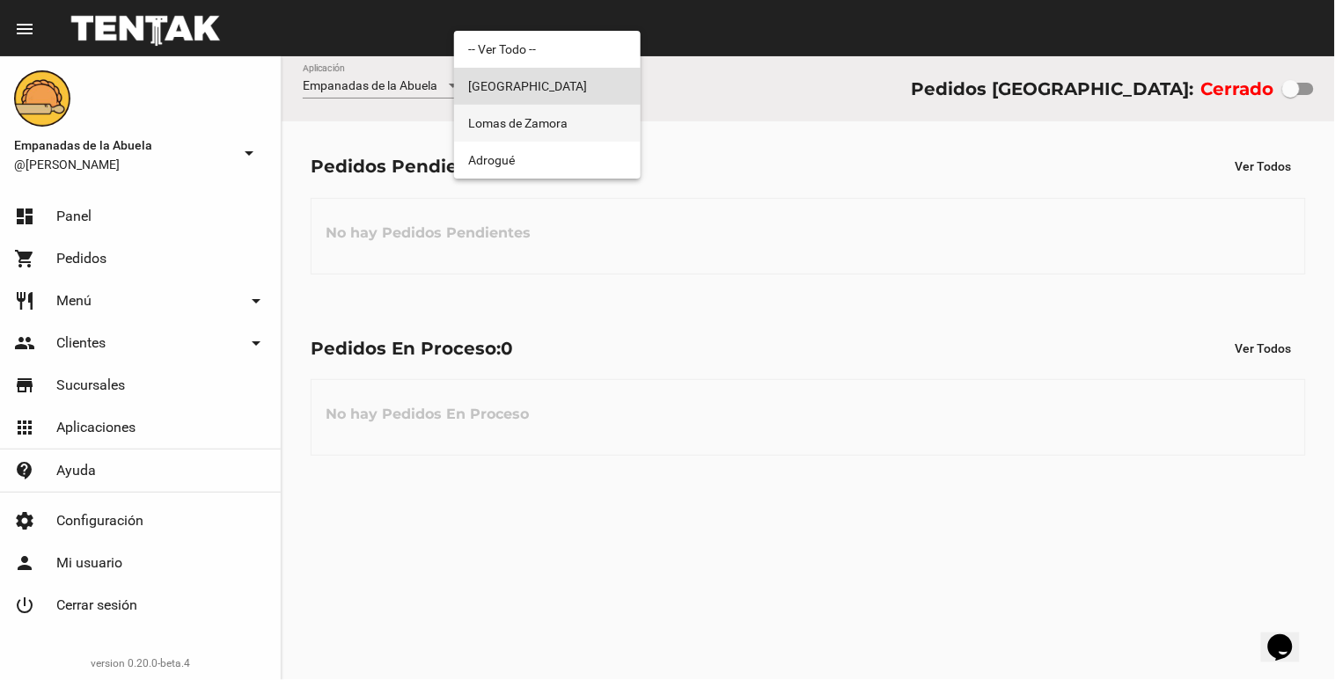
click at [519, 121] on span "Lomas de Zamora" at bounding box center [547, 123] width 158 height 37
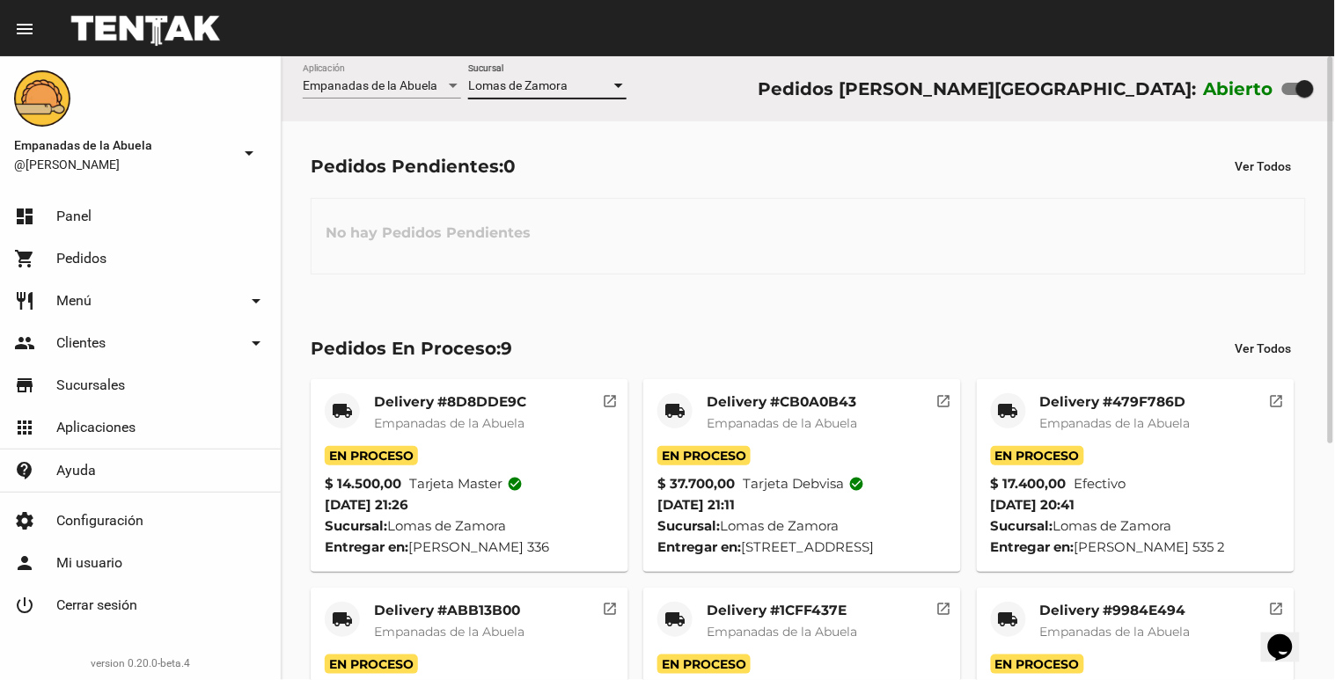
click at [545, 79] on span "Lomas de Zamora" at bounding box center [517, 85] width 99 height 14
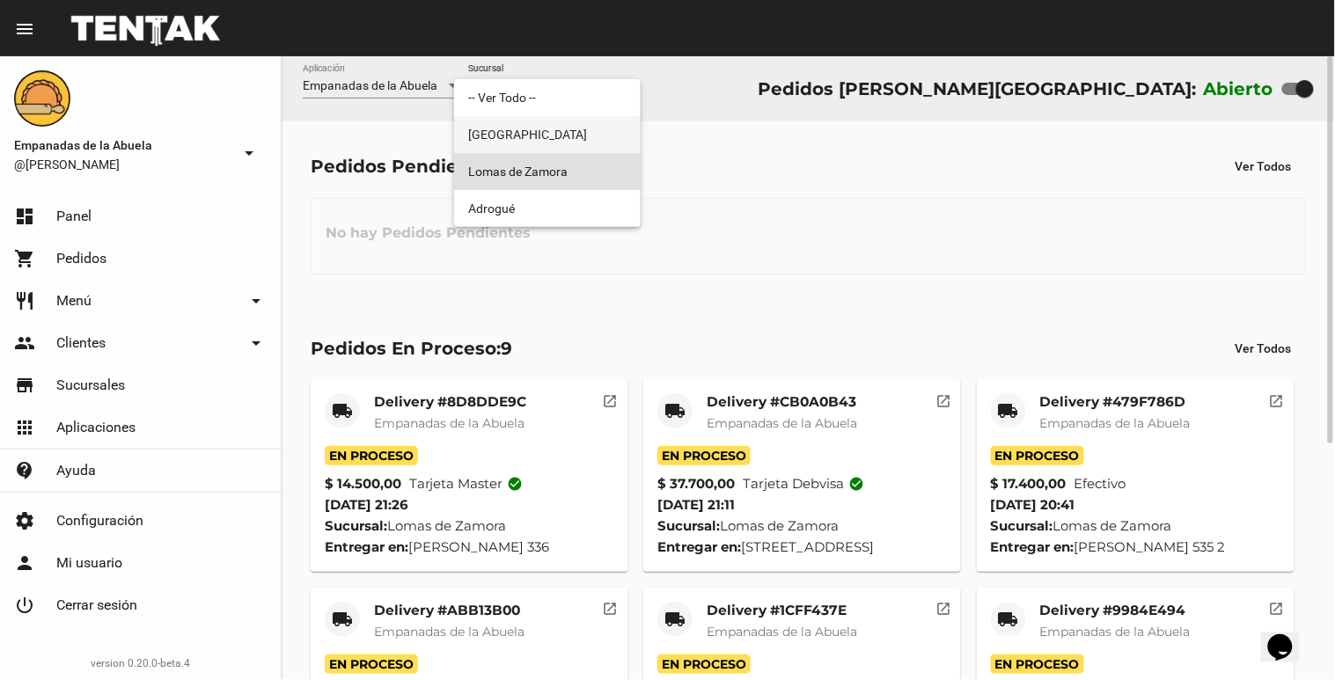
click at [522, 128] on span "[GEOGRAPHIC_DATA]" at bounding box center [547, 134] width 158 height 37
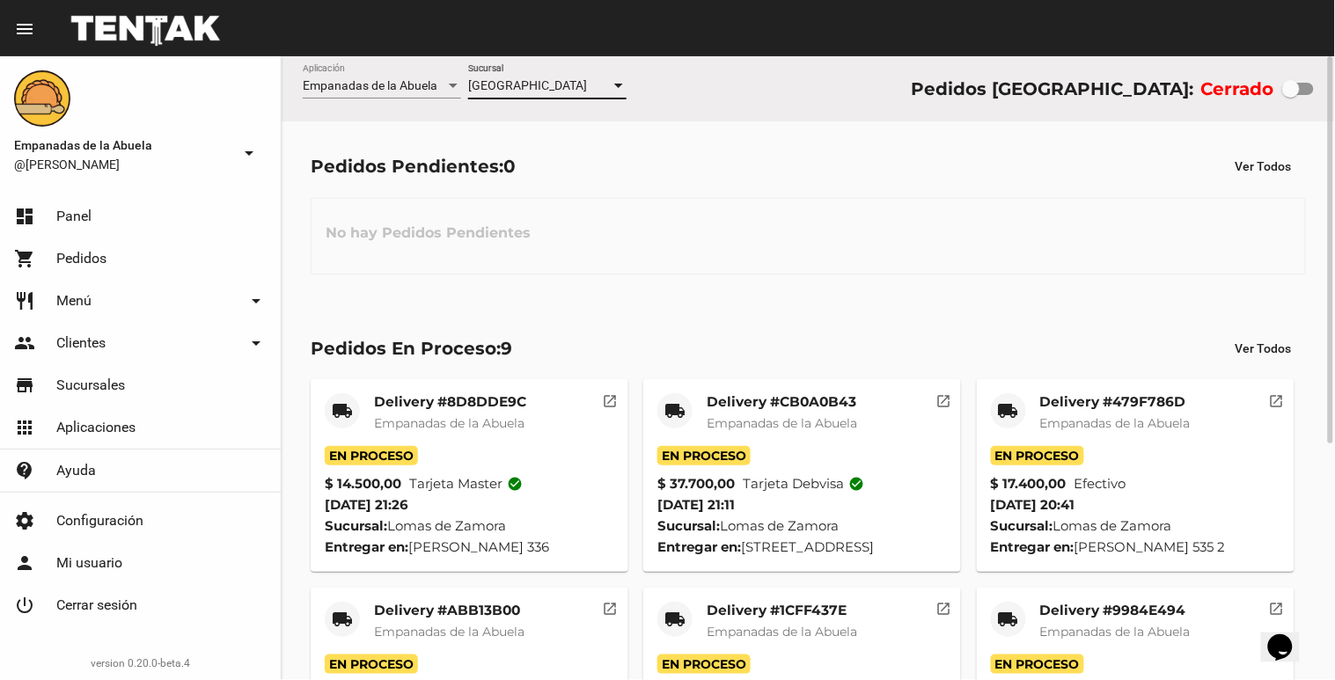
click at [541, 93] on div "Monte Grande Sucursal" at bounding box center [547, 81] width 158 height 34
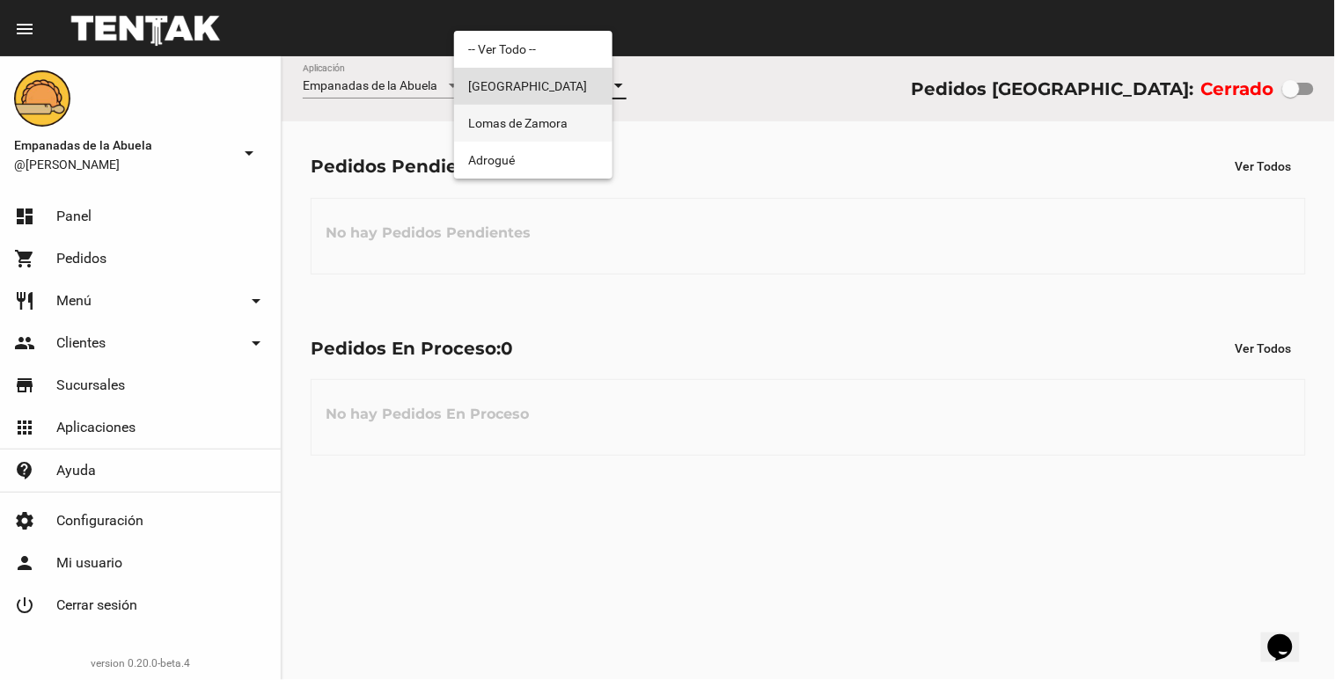
click at [530, 124] on span "Lomas de Zamora" at bounding box center [533, 123] width 130 height 37
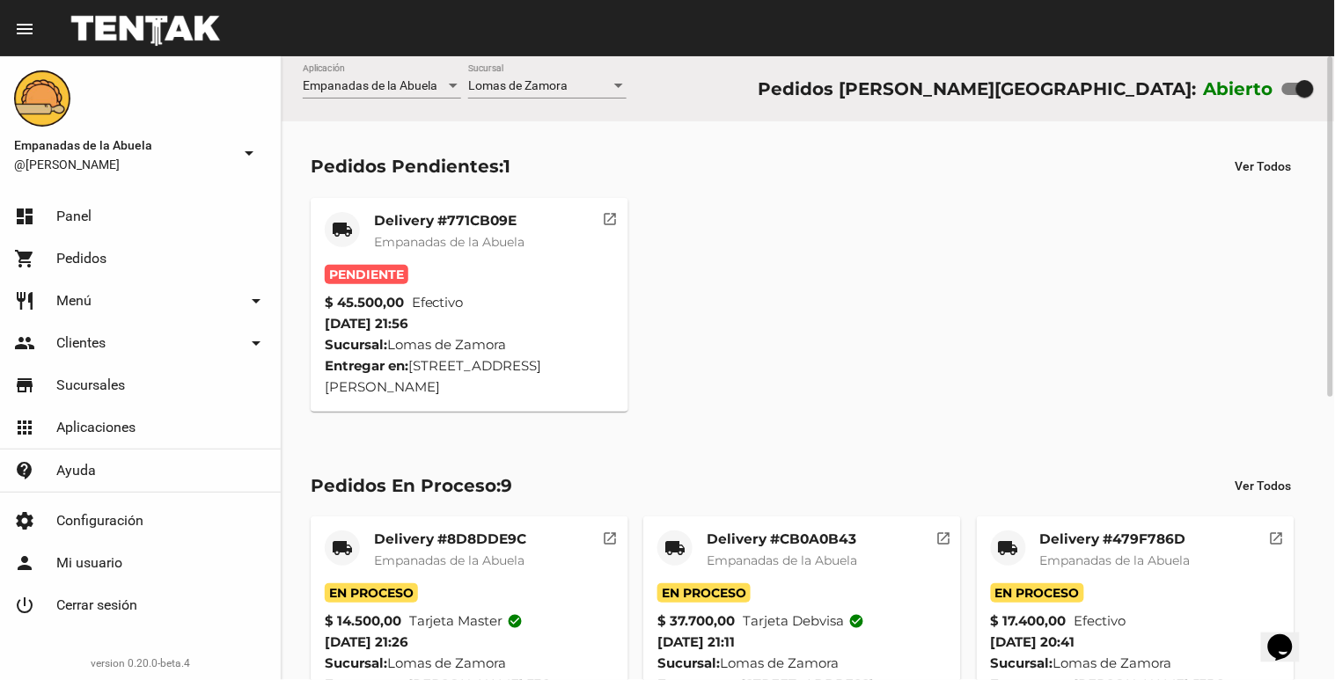
click at [452, 212] on mat-card-title "Delivery #771CB09E" at bounding box center [449, 221] width 150 height 18
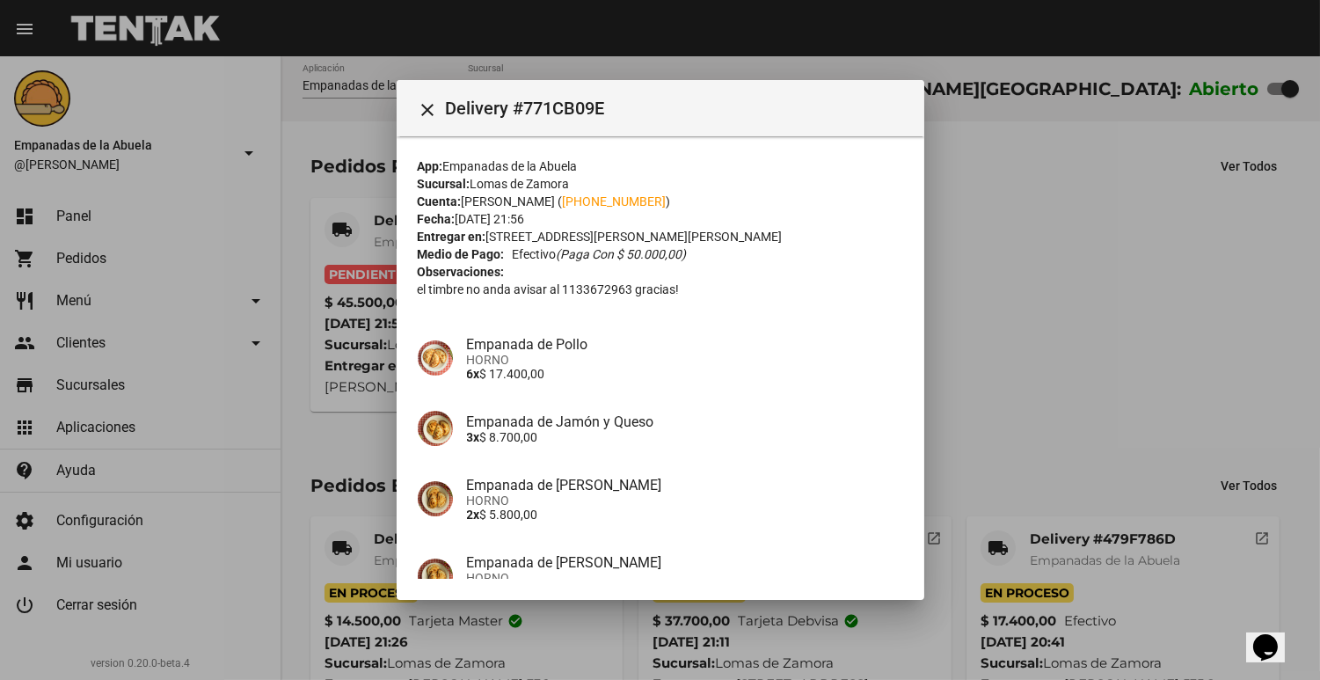
scroll to position [302, 0]
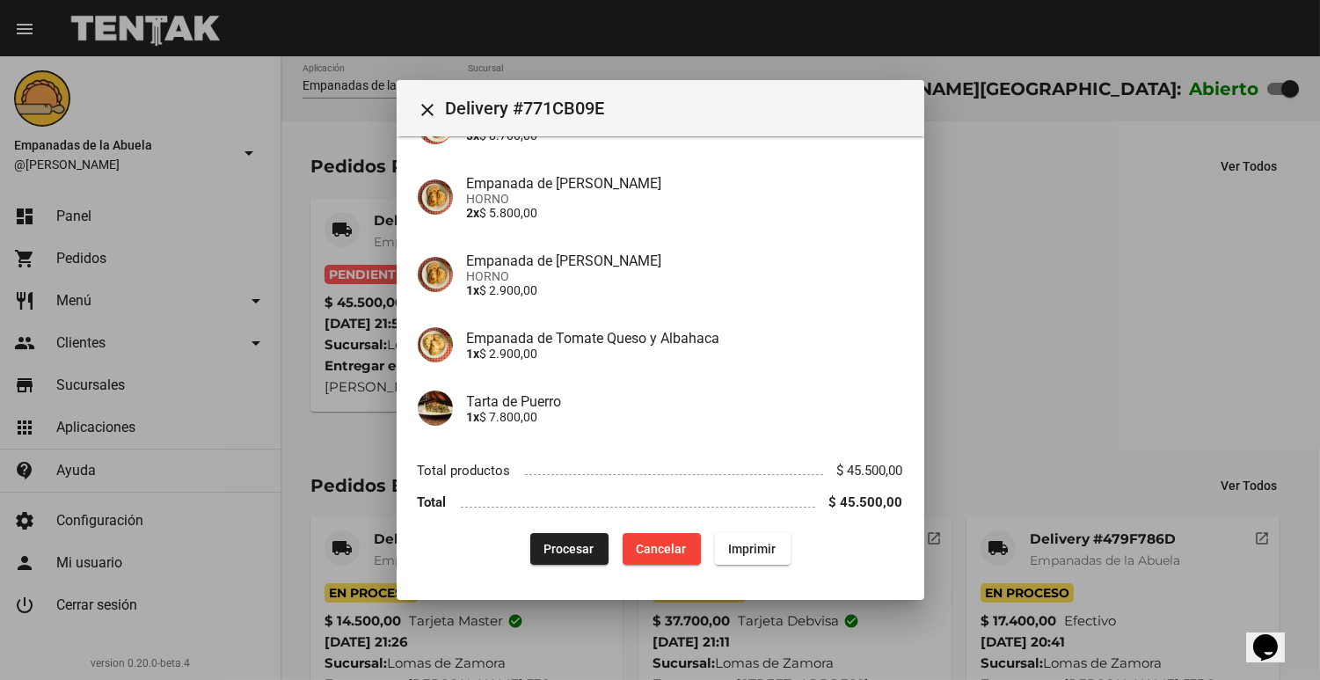
click at [551, 546] on span "Procesar" at bounding box center [570, 549] width 50 height 14
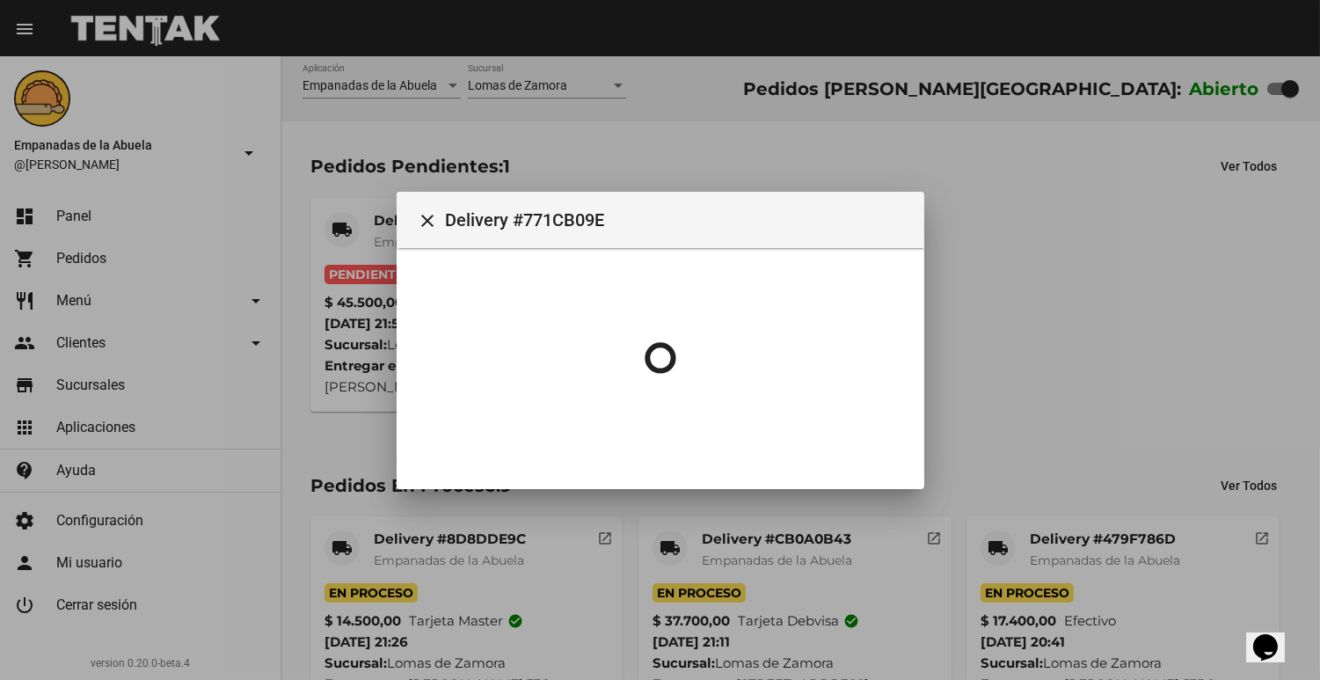
scroll to position [0, 0]
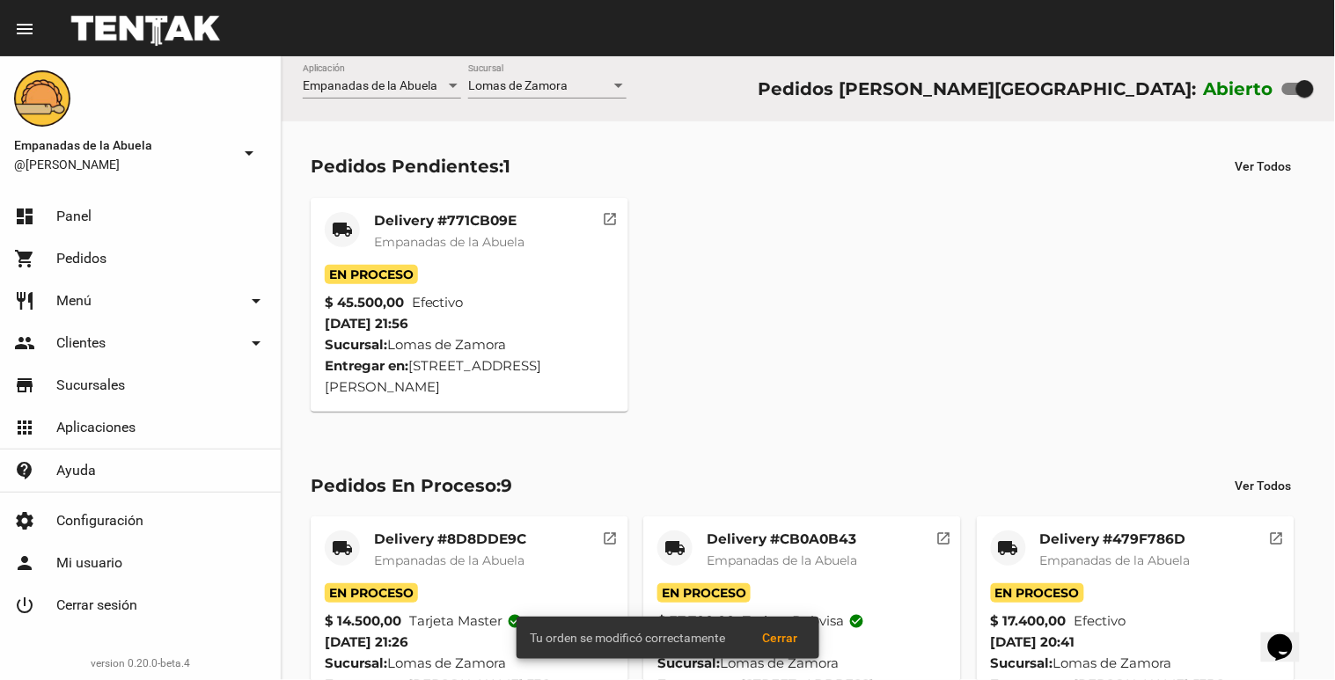
click at [417, 255] on div "Delivery #771CB09E Empanadas de la Abuela" at bounding box center [449, 238] width 150 height 53
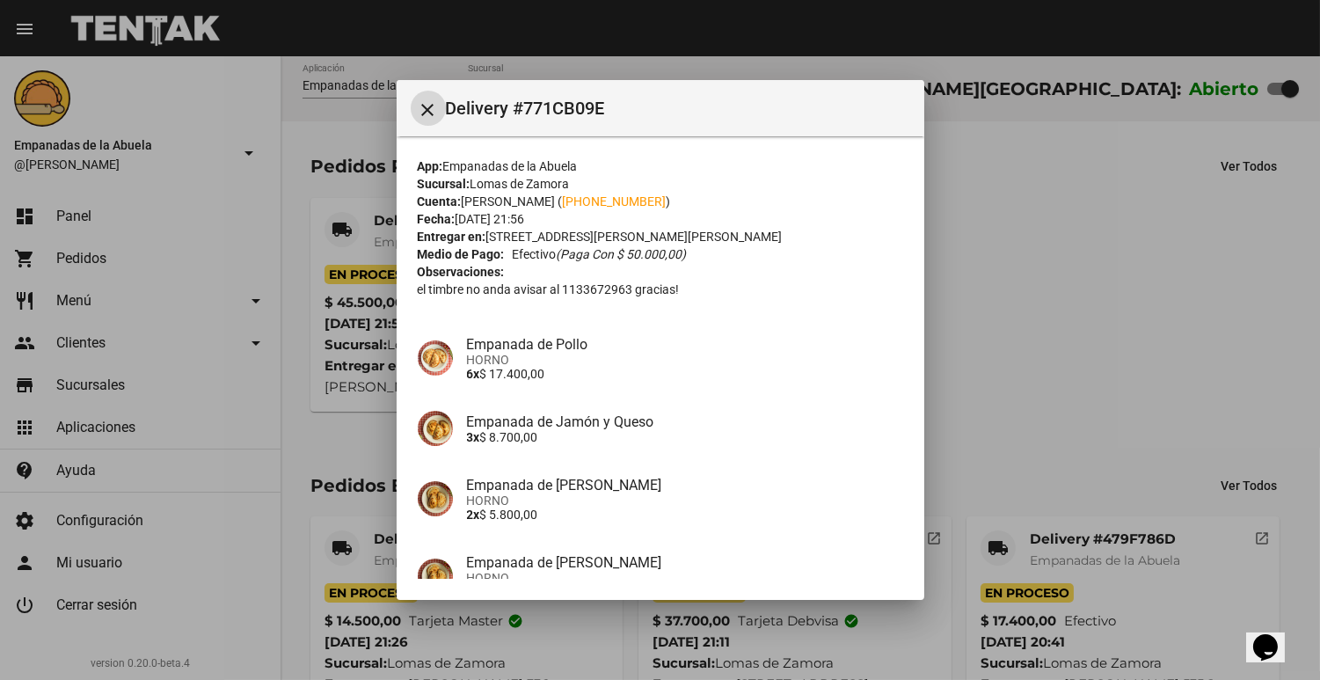
scroll to position [302, 0]
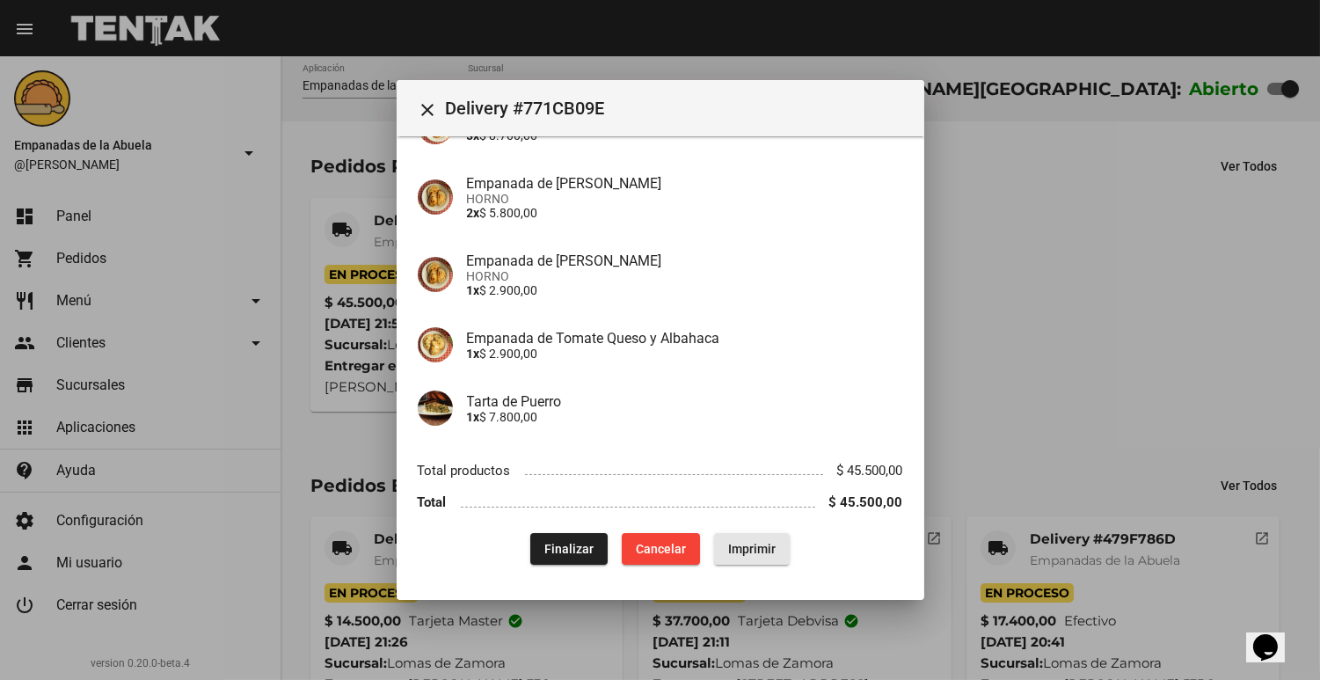
click at [728, 554] on span "Imprimir" at bounding box center [752, 549] width 48 height 14
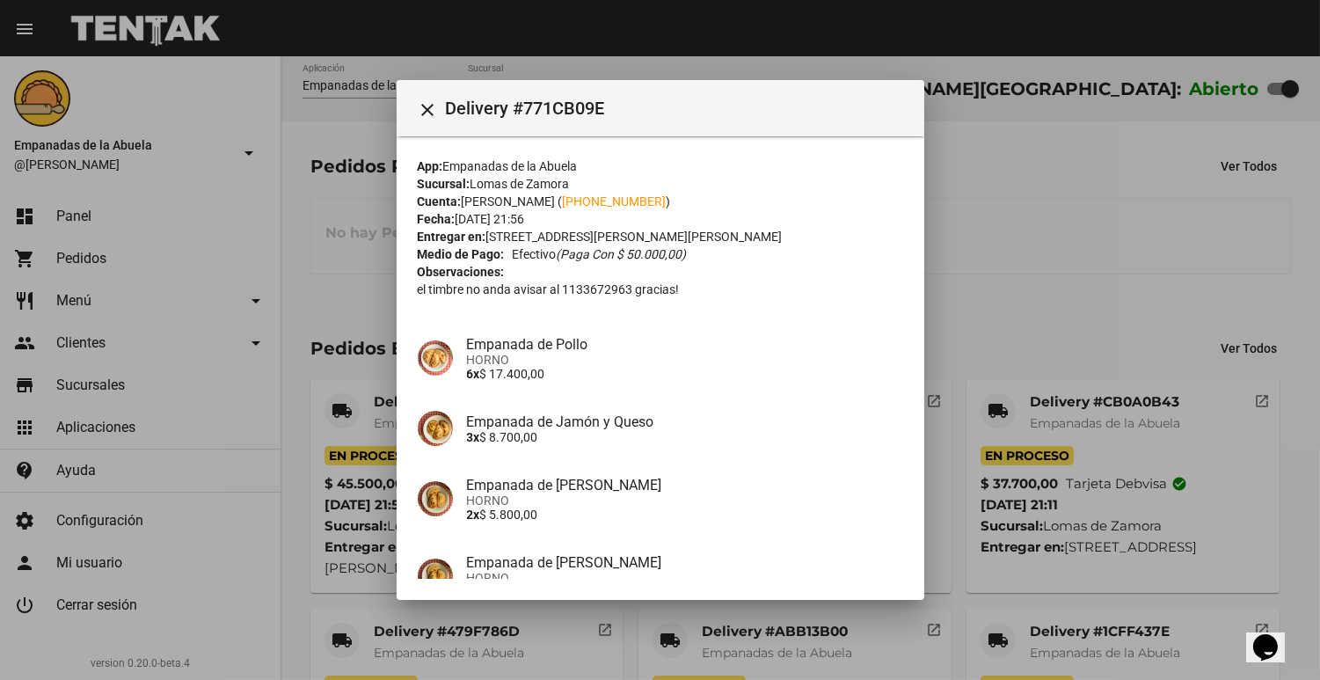
click at [1080, 297] on div at bounding box center [660, 340] width 1320 height 680
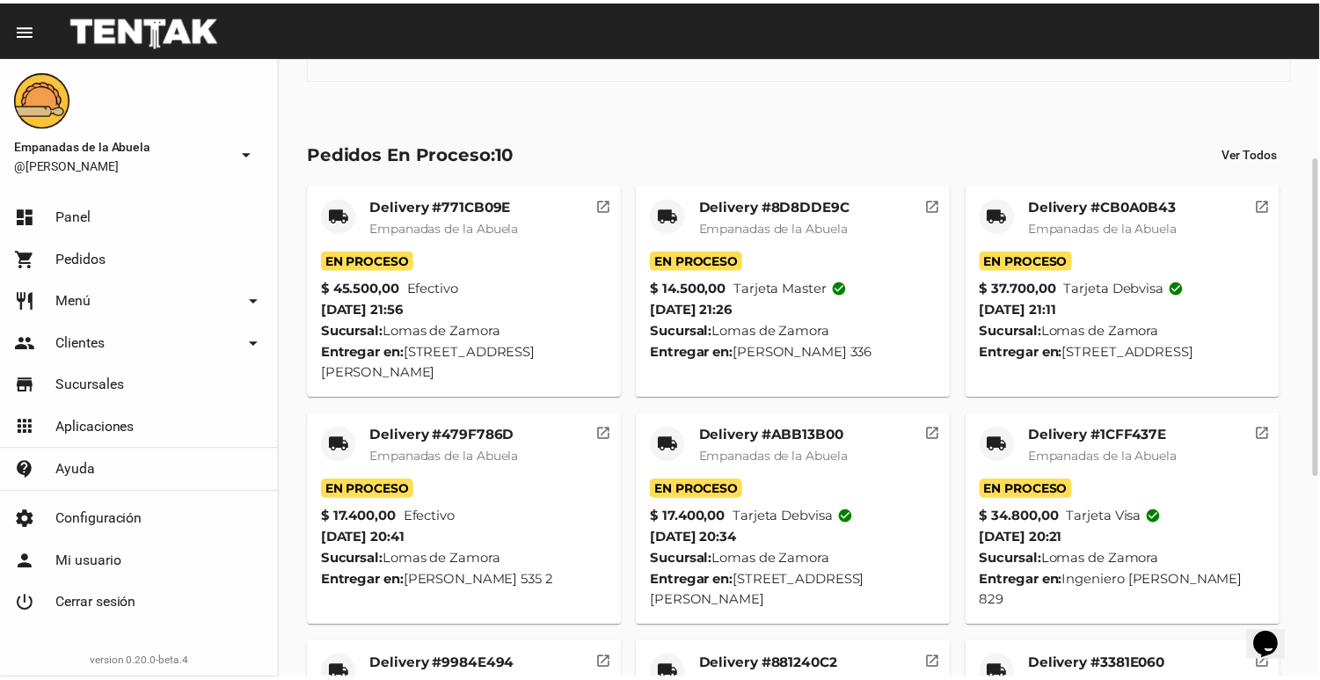
scroll to position [587, 0]
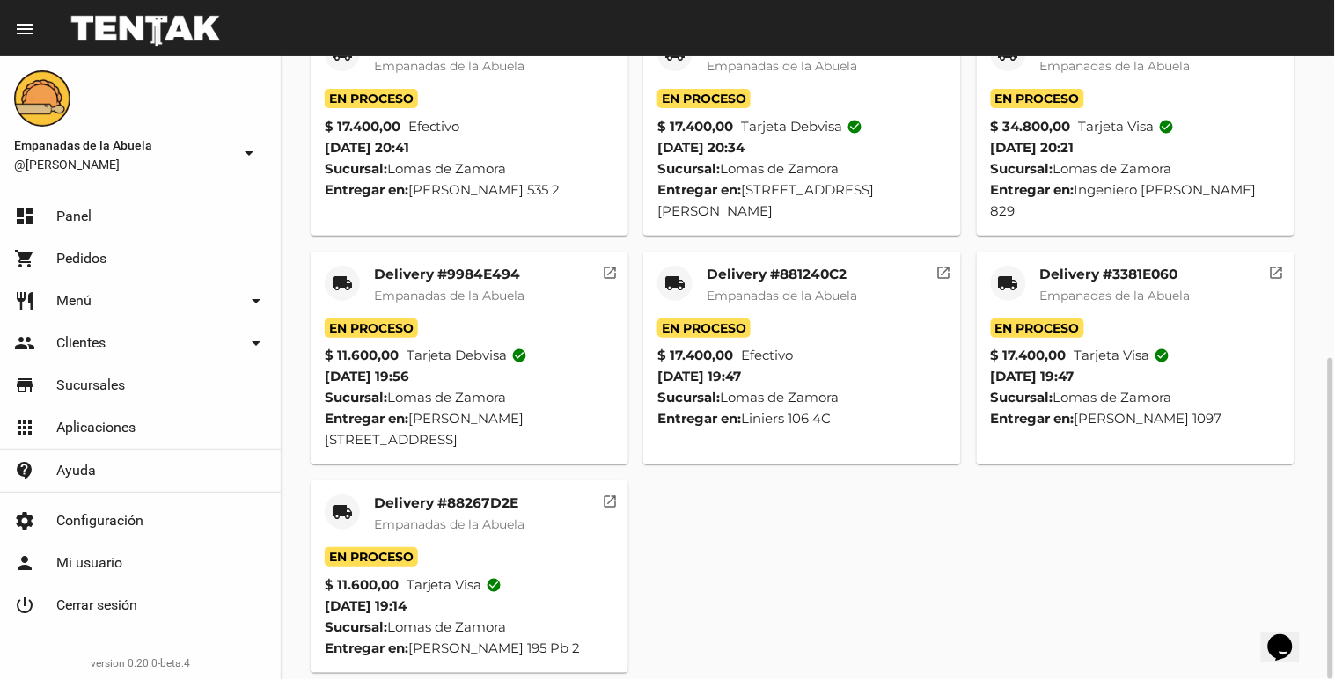
click at [444, 516] on span "Empanadas de la Abuela" at bounding box center [449, 524] width 150 height 16
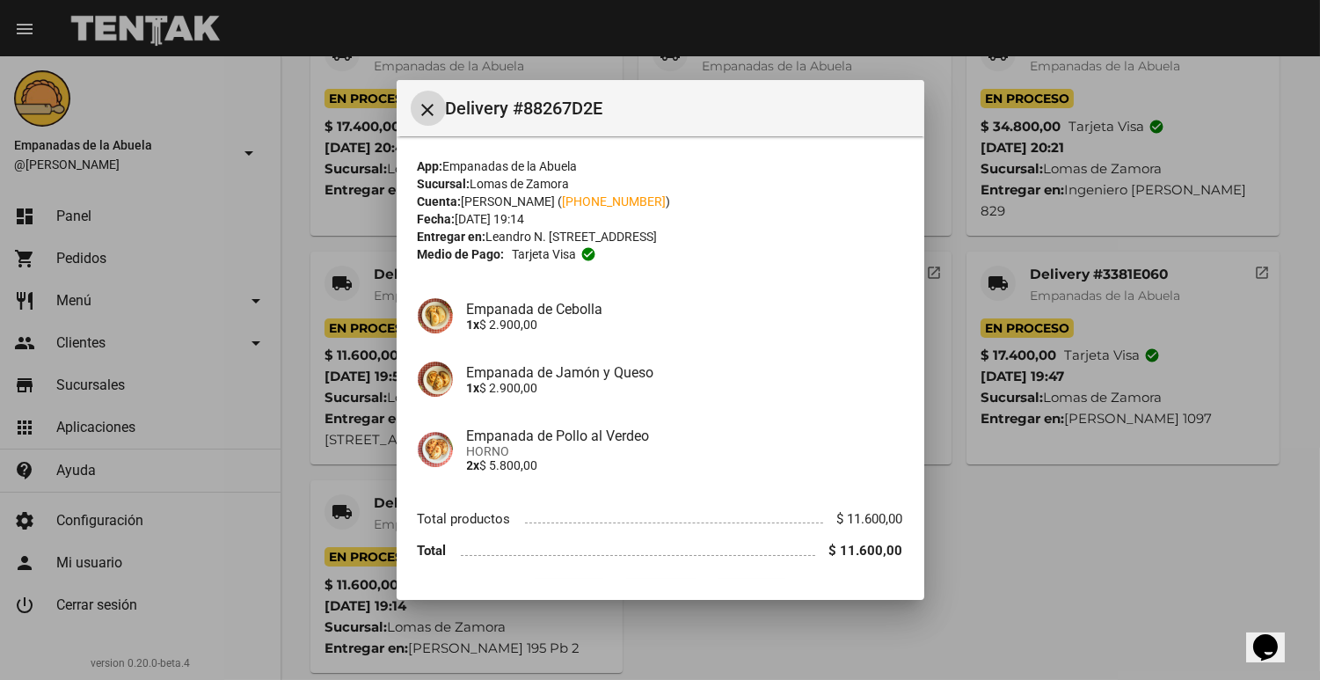
scroll to position [48, 0]
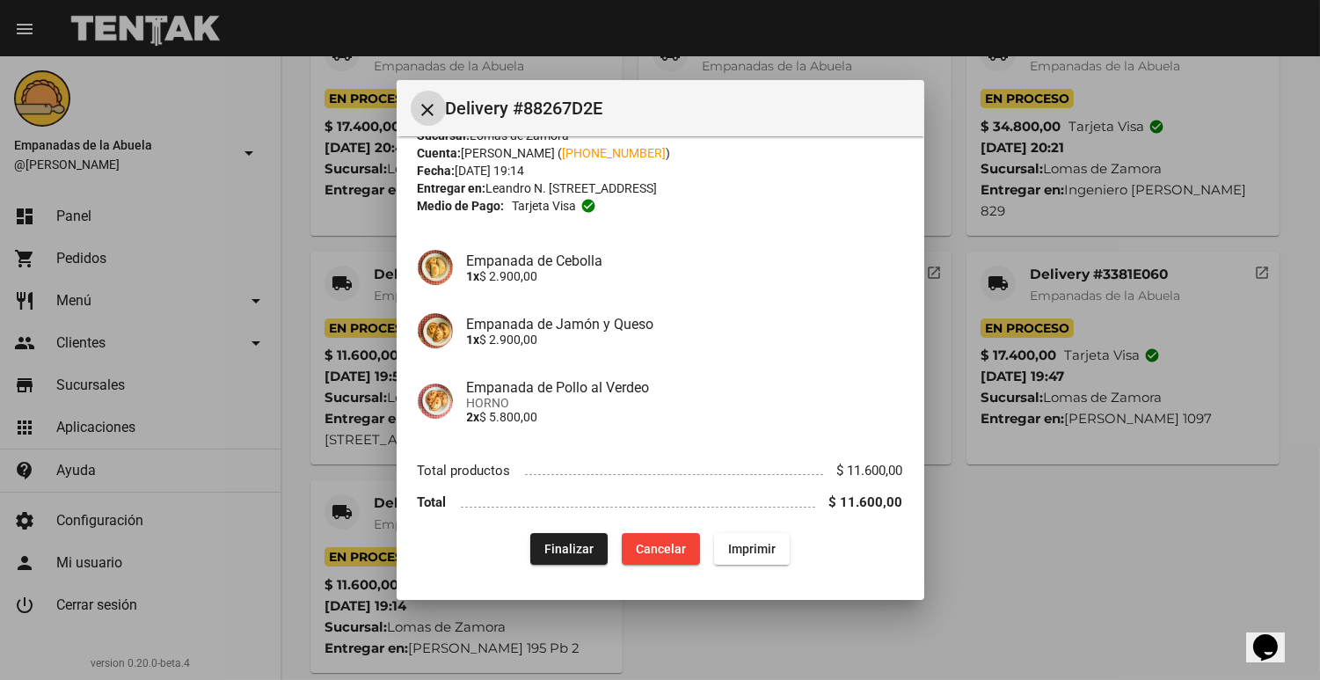
click at [559, 549] on span "Finalizar" at bounding box center [569, 549] width 49 height 14
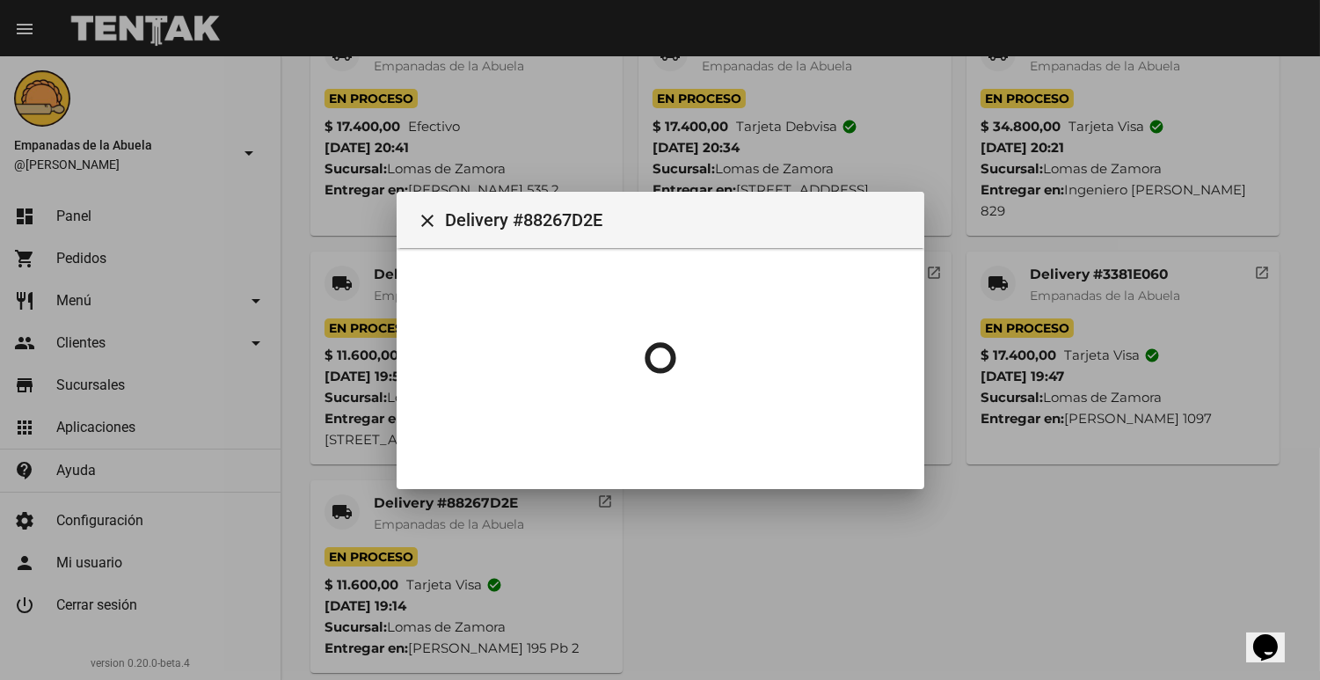
scroll to position [0, 0]
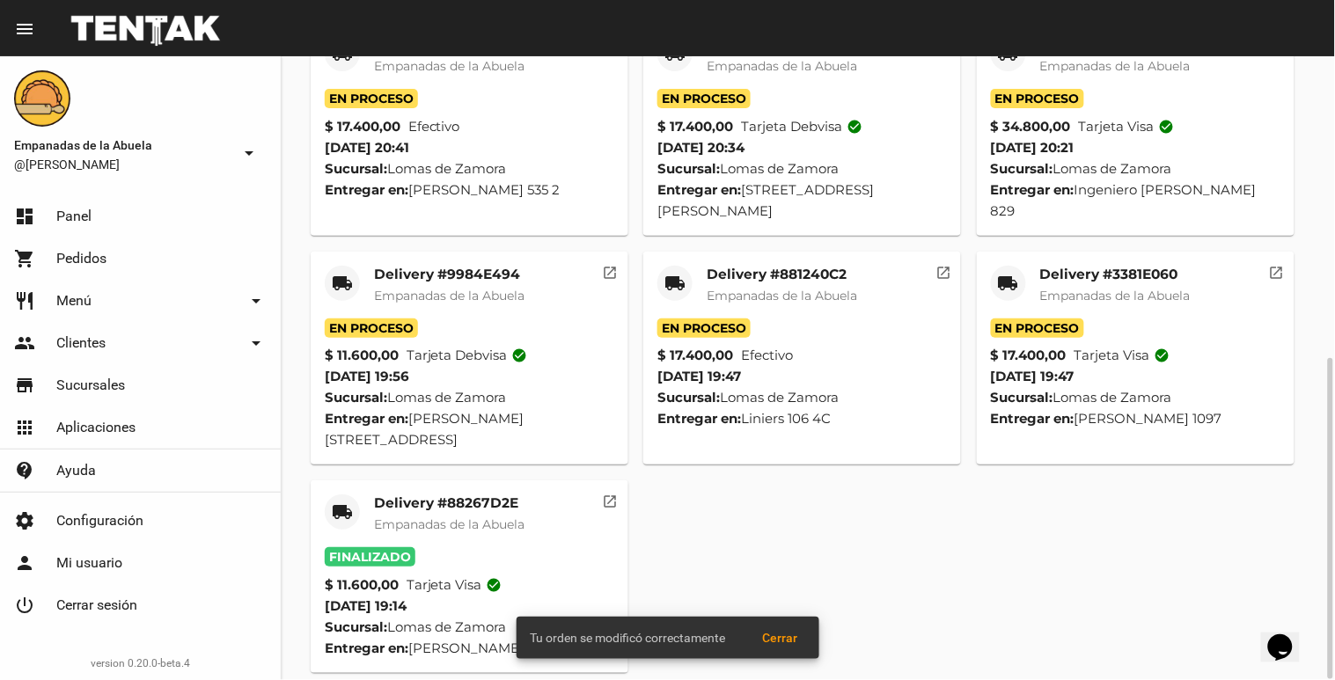
click at [1114, 268] on mat-card-title "Delivery #3381E060" at bounding box center [1115, 275] width 150 height 18
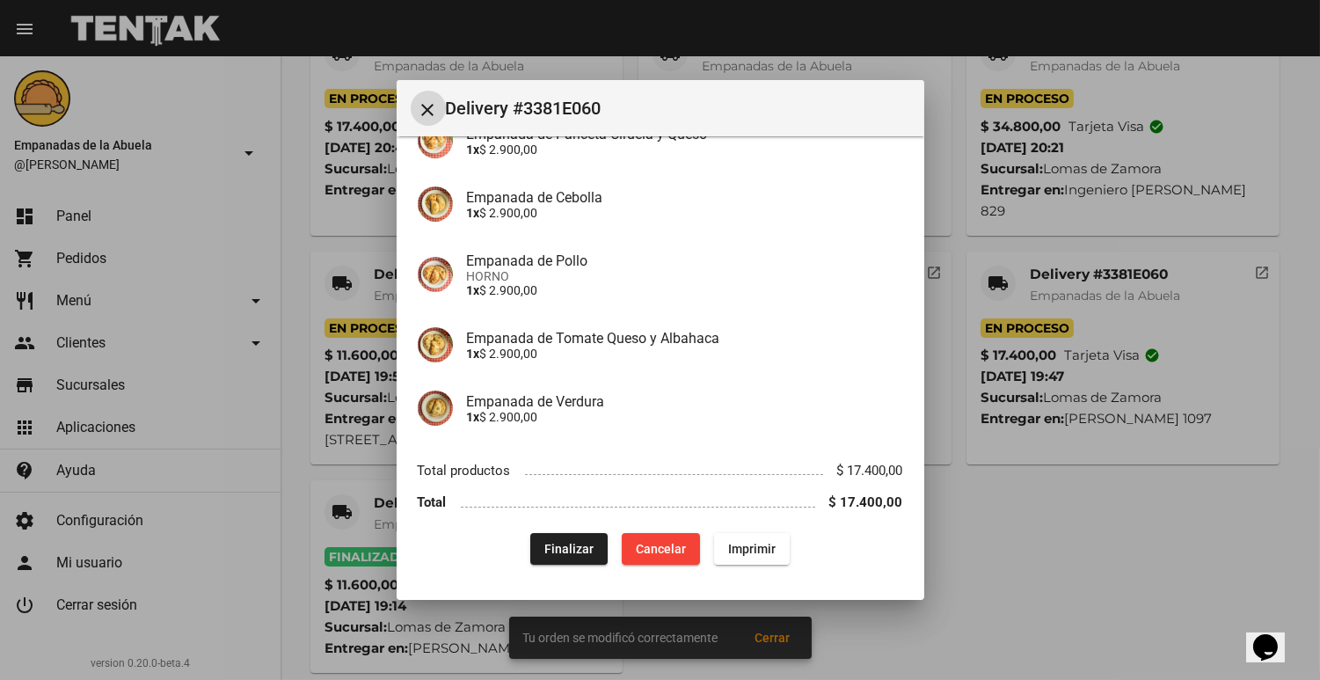
scroll to position [379, 0]
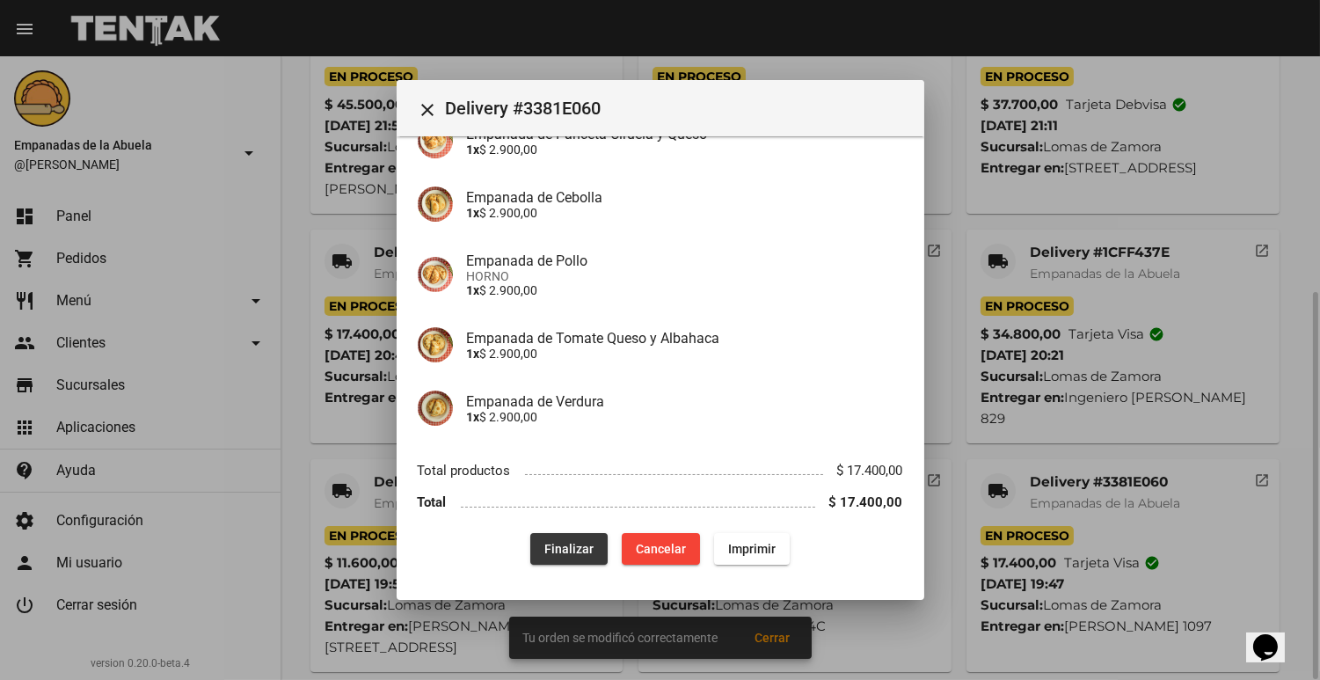
click at [554, 552] on span "Finalizar" at bounding box center [569, 549] width 49 height 14
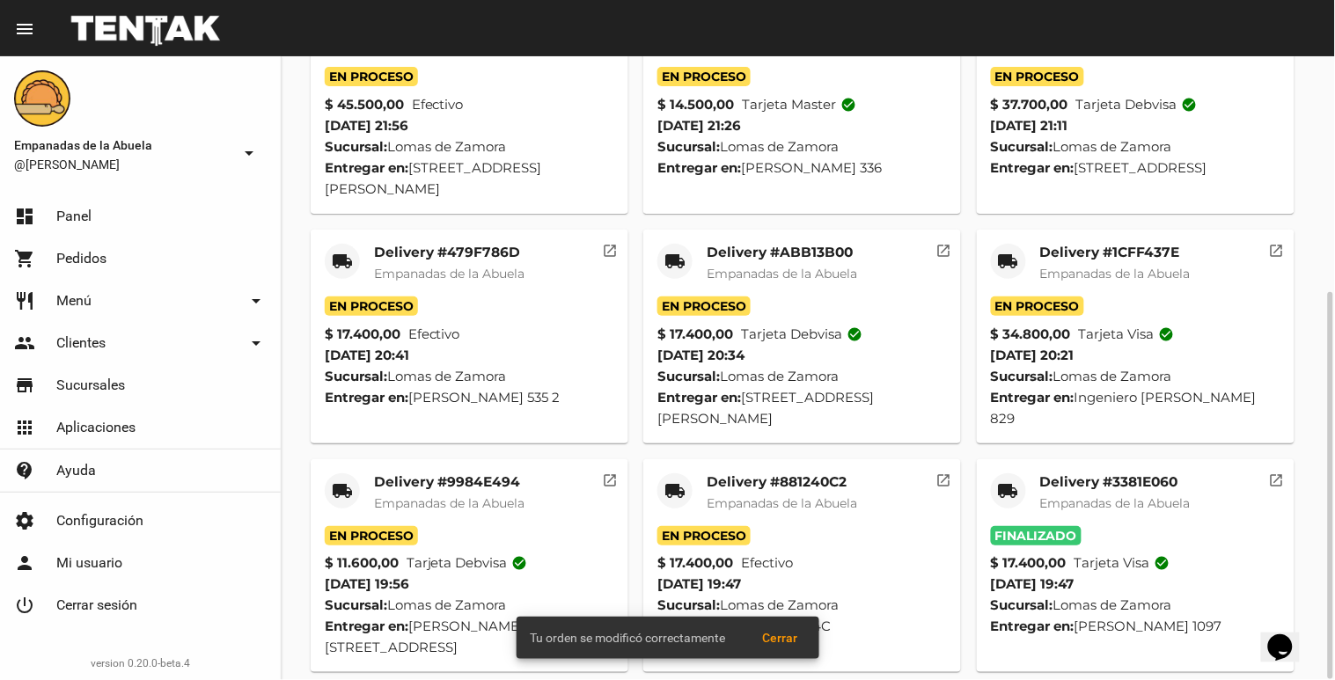
click at [710, 491] on div "Delivery #881240C2 Empanadas de la Abuela" at bounding box center [781, 499] width 150 height 53
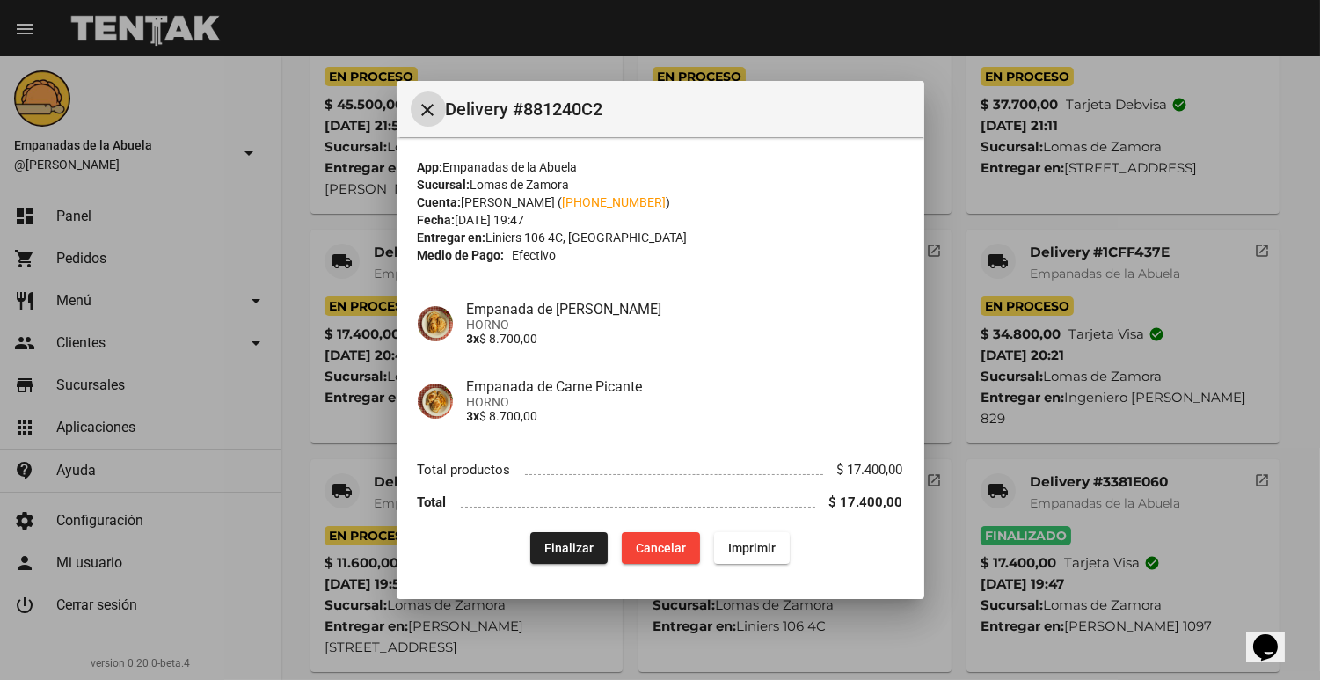
click at [559, 545] on span "Finalizar" at bounding box center [569, 548] width 49 height 14
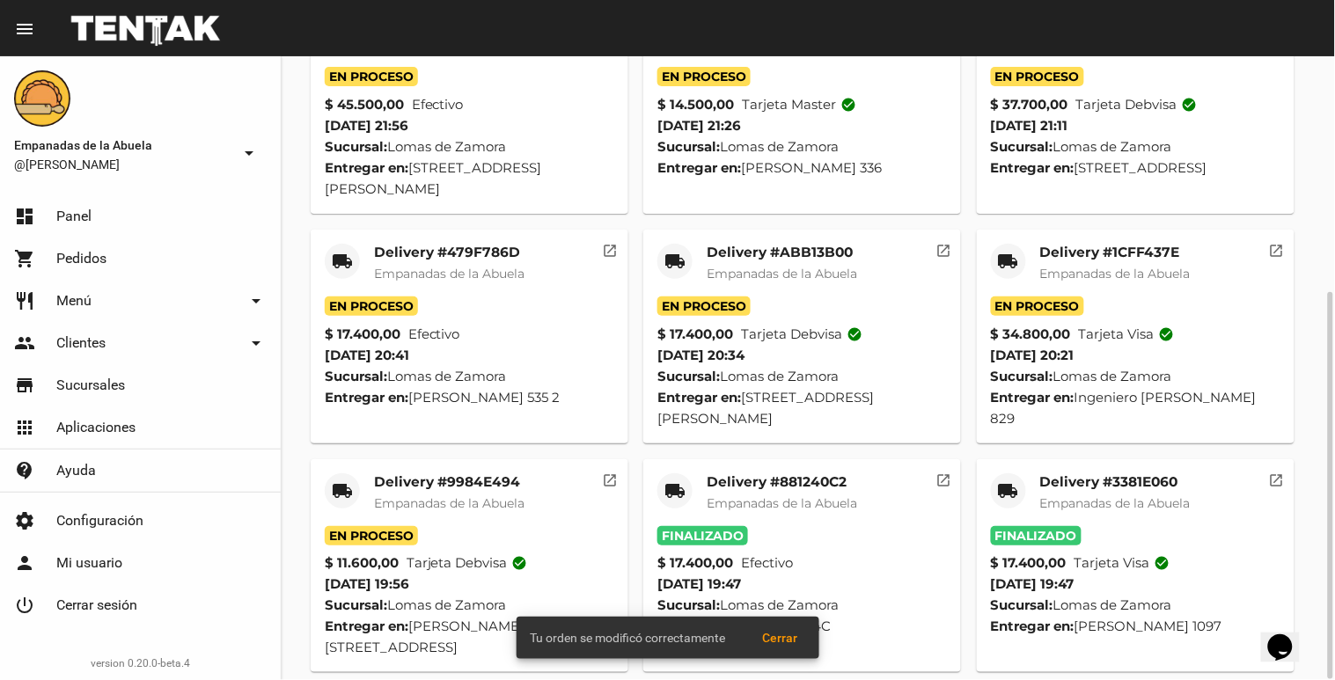
click at [451, 491] on div "Delivery #9984E494 Empanadas de [GEOGRAPHIC_DATA]" at bounding box center [449, 499] width 150 height 53
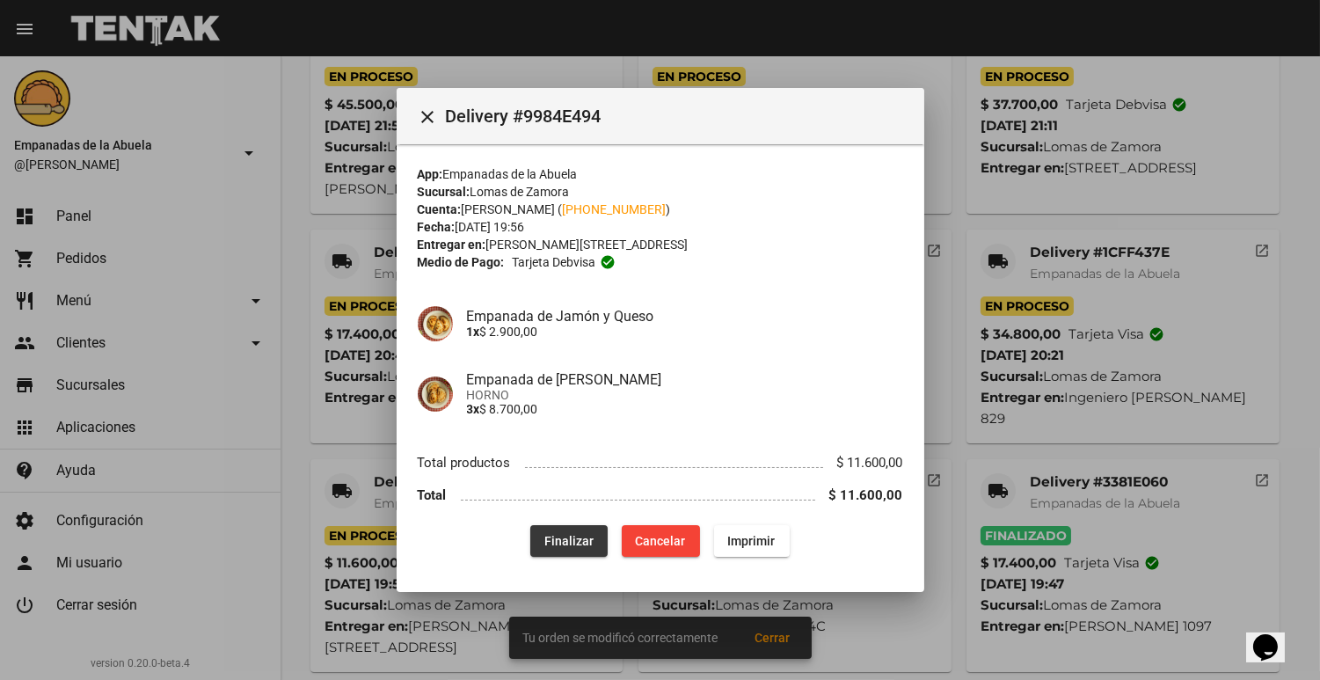
click at [554, 543] on span "Finalizar" at bounding box center [569, 541] width 49 height 14
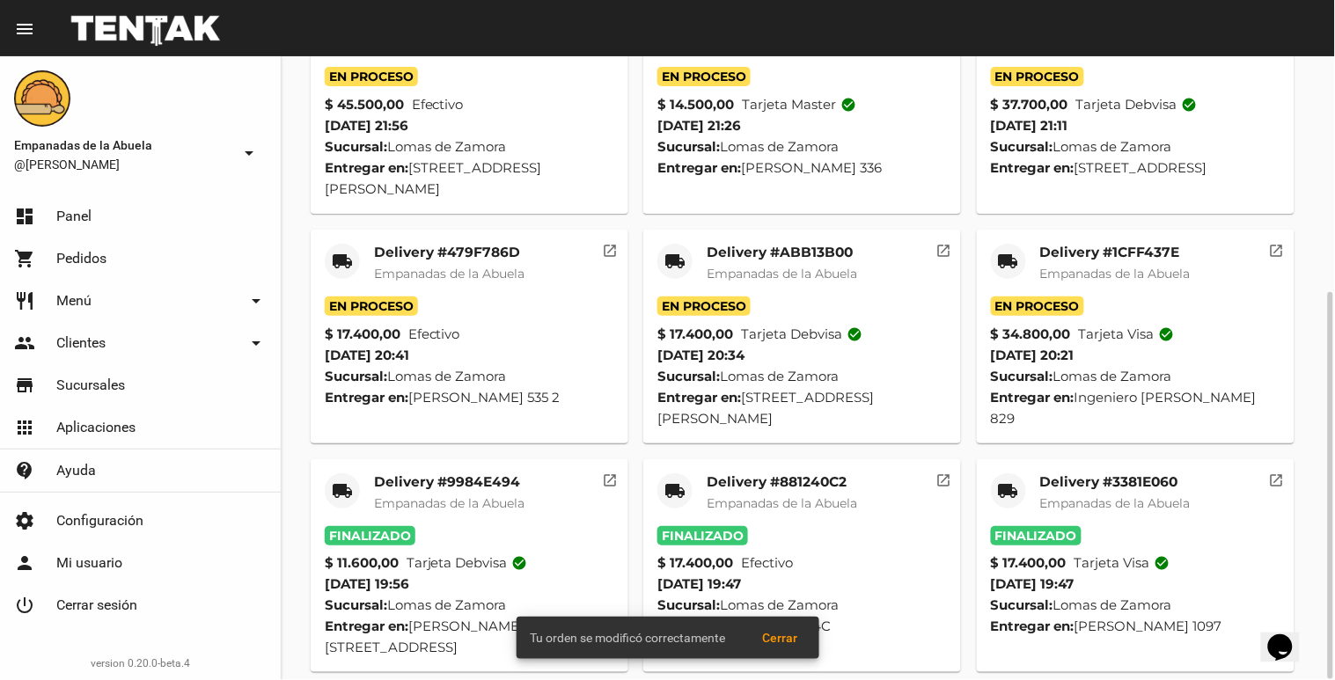
click at [1111, 249] on mat-card-title "Delivery #1CFF437E" at bounding box center [1115, 253] width 150 height 18
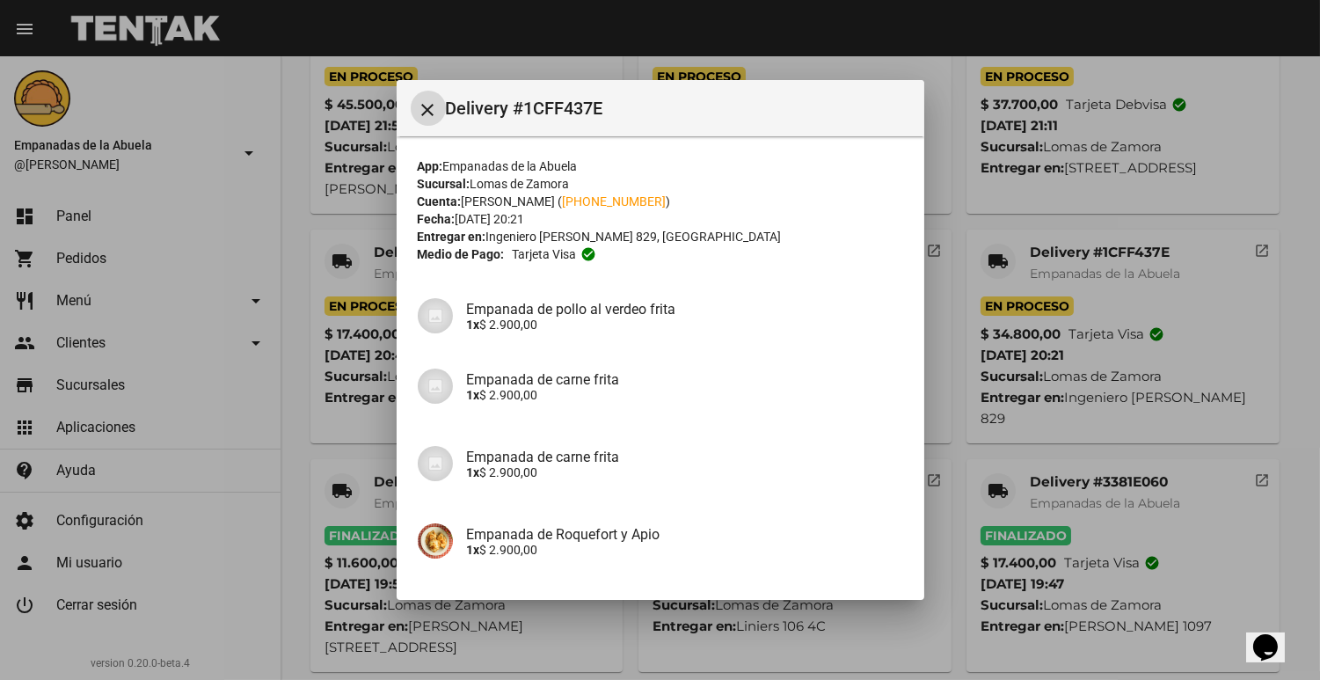
scroll to position [344, 0]
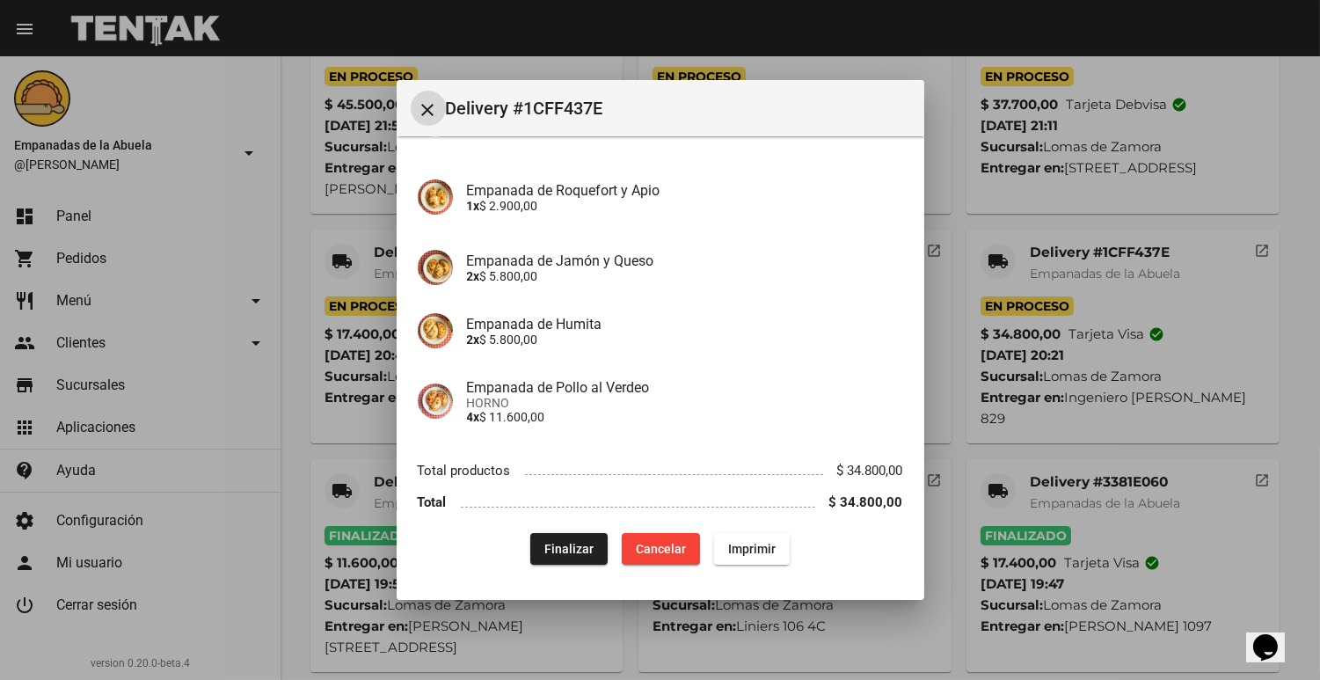
click at [559, 530] on div "App: Empanadas de la Abuela Sucursal: [PERSON_NAME] Cuenta: [PERSON_NAME] ( [PH…" at bounding box center [661, 189] width 486 height 751
click at [559, 535] on button "Finalizar" at bounding box center [568, 549] width 77 height 32
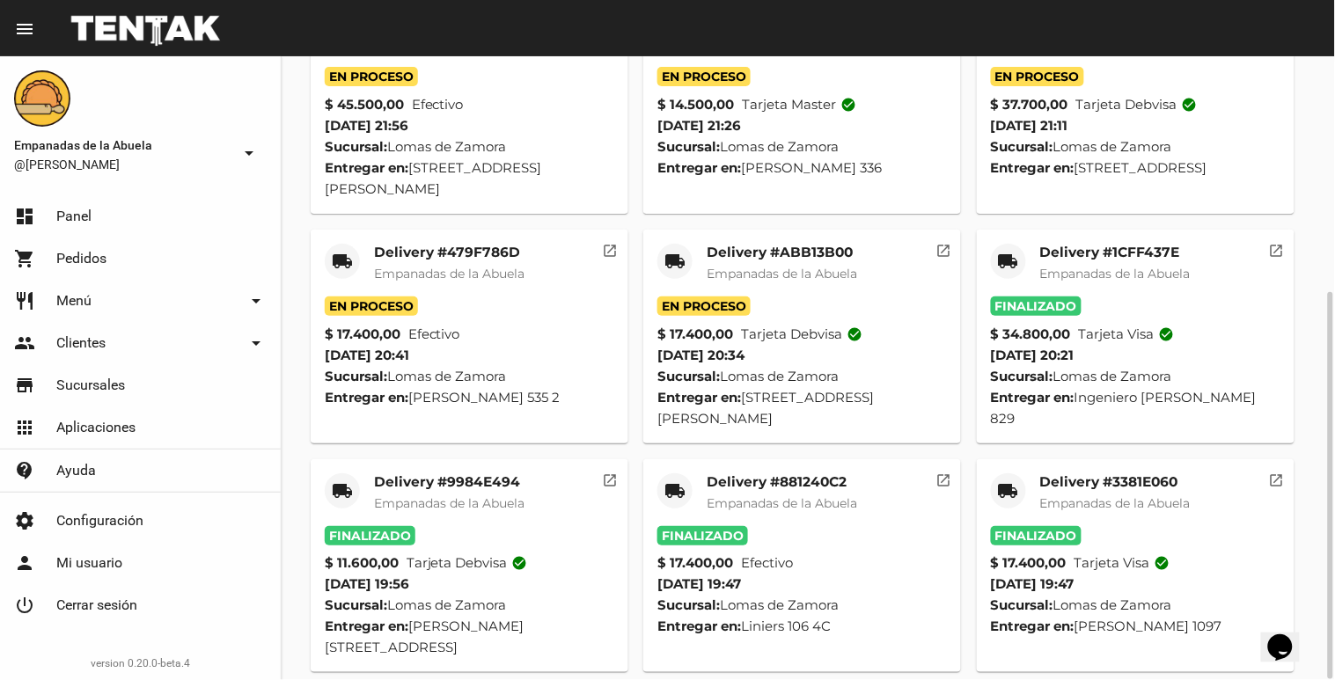
click at [789, 250] on mat-card-title "Delivery #ABB13B00" at bounding box center [781, 253] width 150 height 18
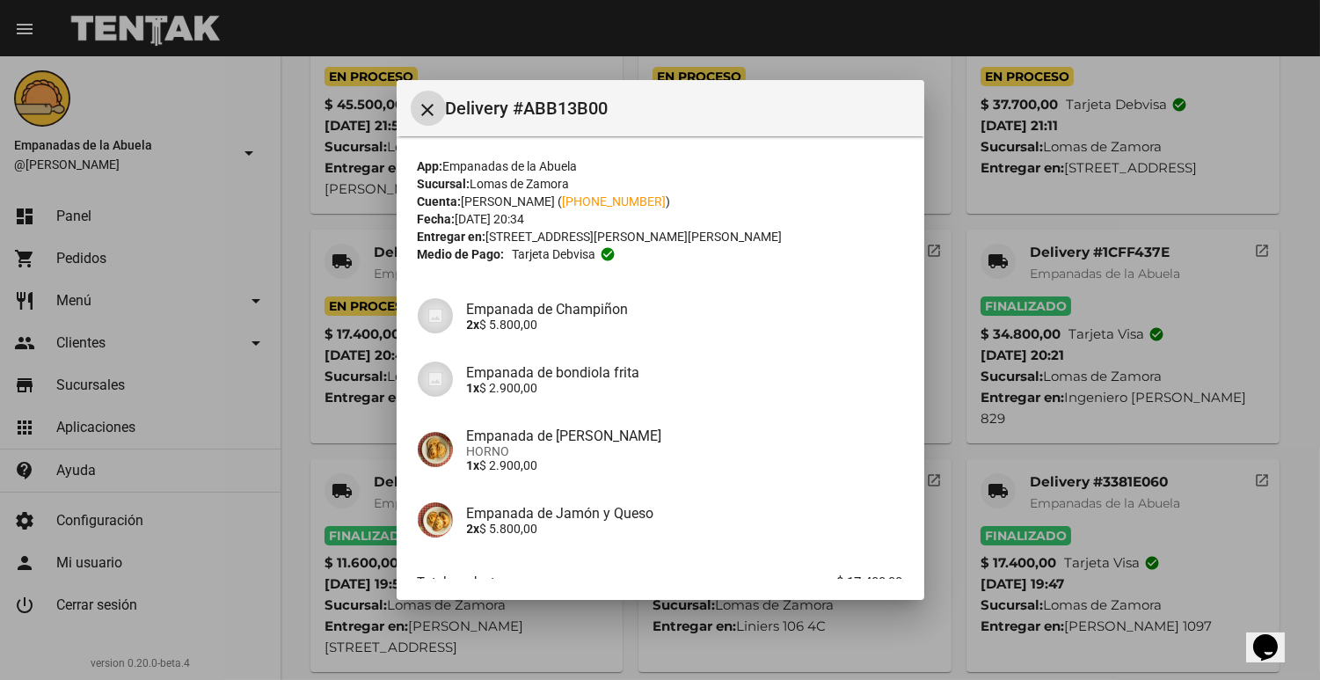
scroll to position [111, 0]
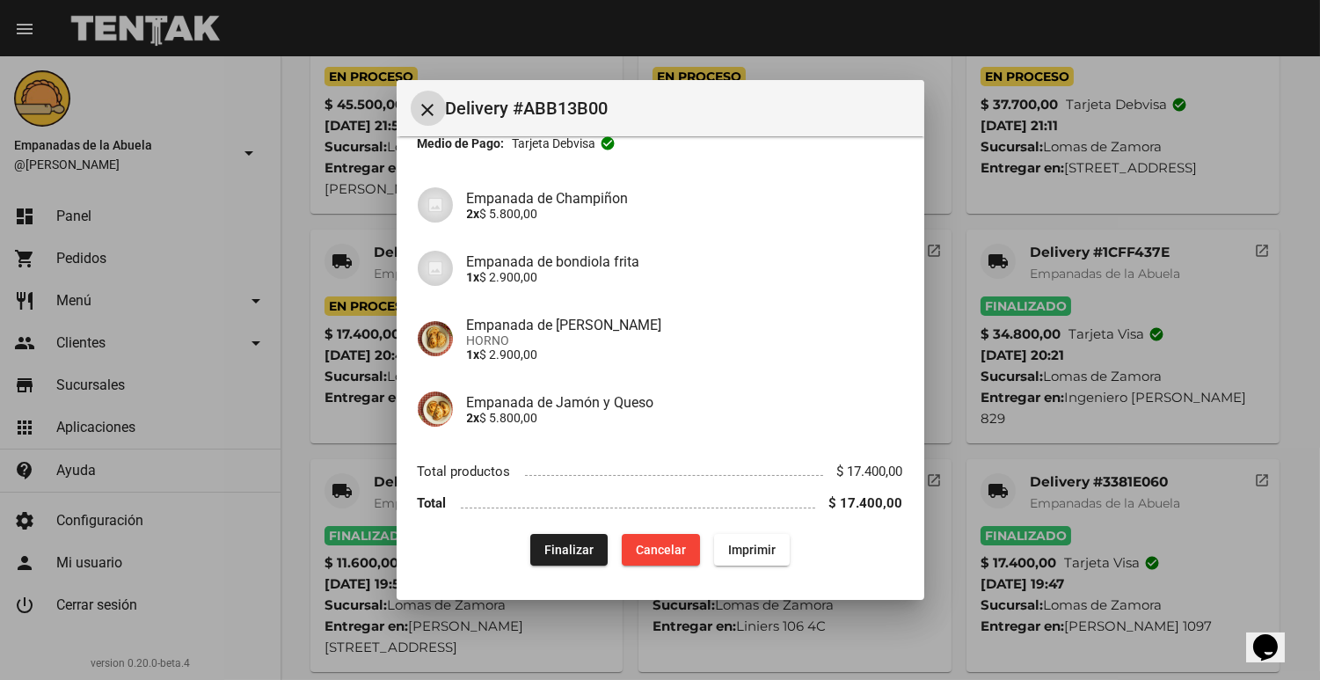
click at [546, 526] on div "App: Empanadas de la Abuela Sucursal: [PERSON_NAME] Cuenta: [PERSON_NAME] ( [PH…" at bounding box center [661, 306] width 486 height 519
click at [545, 552] on span "Finalizar" at bounding box center [569, 550] width 49 height 14
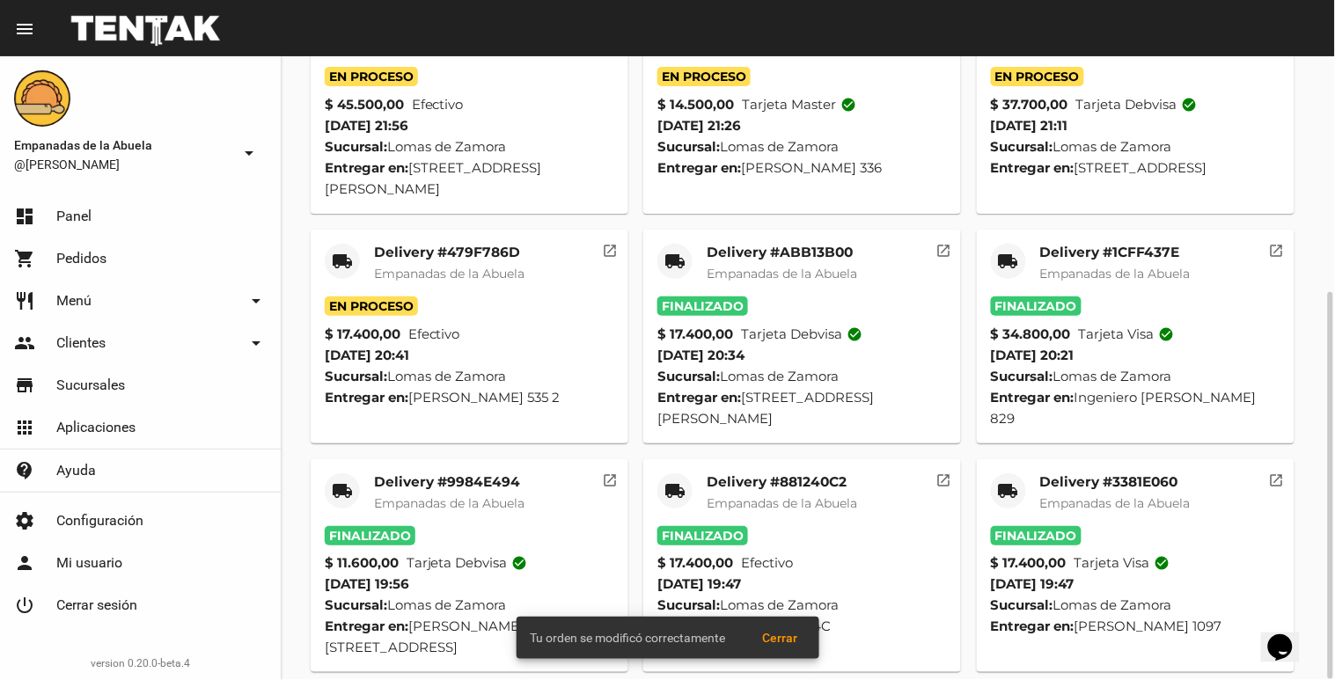
click at [455, 242] on mat-card "local_shipping Delivery #479F786D Empanadas de la Abuela En Proceso $ 17.400,00…" at bounding box center [470, 337] width 318 height 214
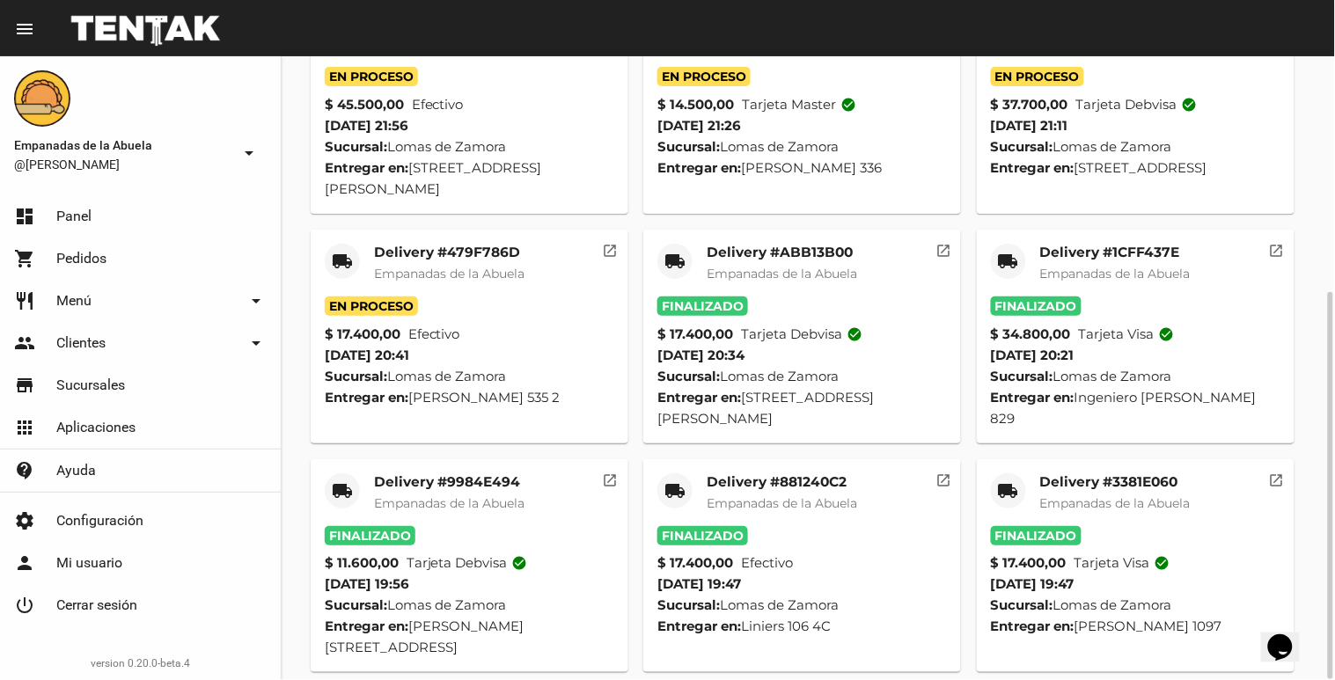
click at [447, 260] on mat-card-title "Delivery #479F786D" at bounding box center [449, 253] width 150 height 18
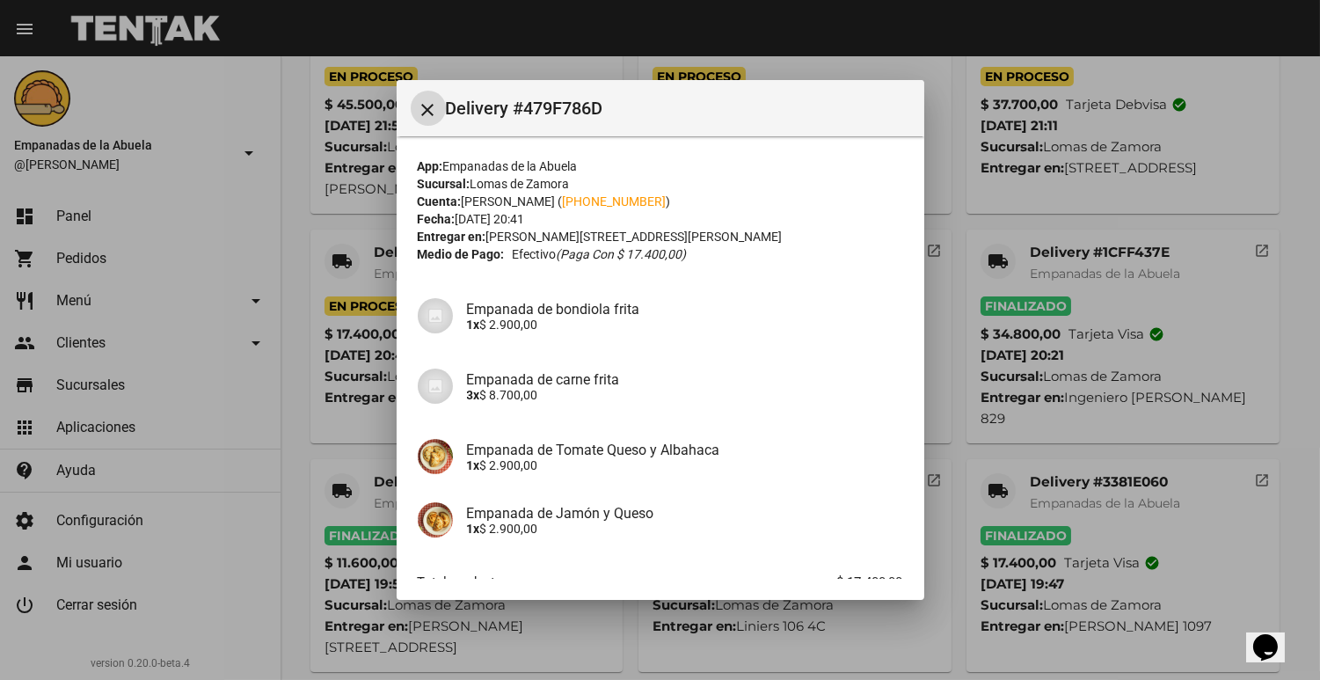
scroll to position [111, 0]
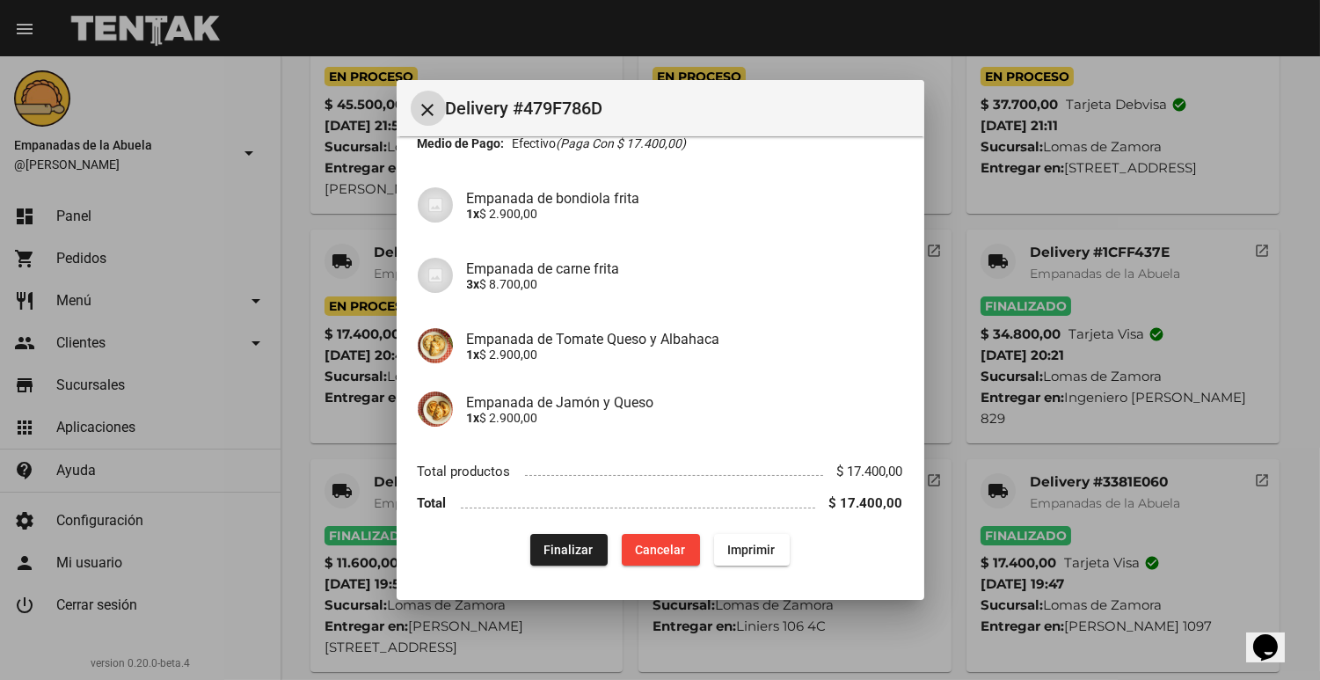
click at [568, 522] on div "App: Empanadas de la Abuela Sucursal: [PERSON_NAME] Cuenta: [PERSON_NAME] ( [PH…" at bounding box center [661, 306] width 486 height 519
click at [557, 549] on span "Finalizar" at bounding box center [569, 550] width 49 height 14
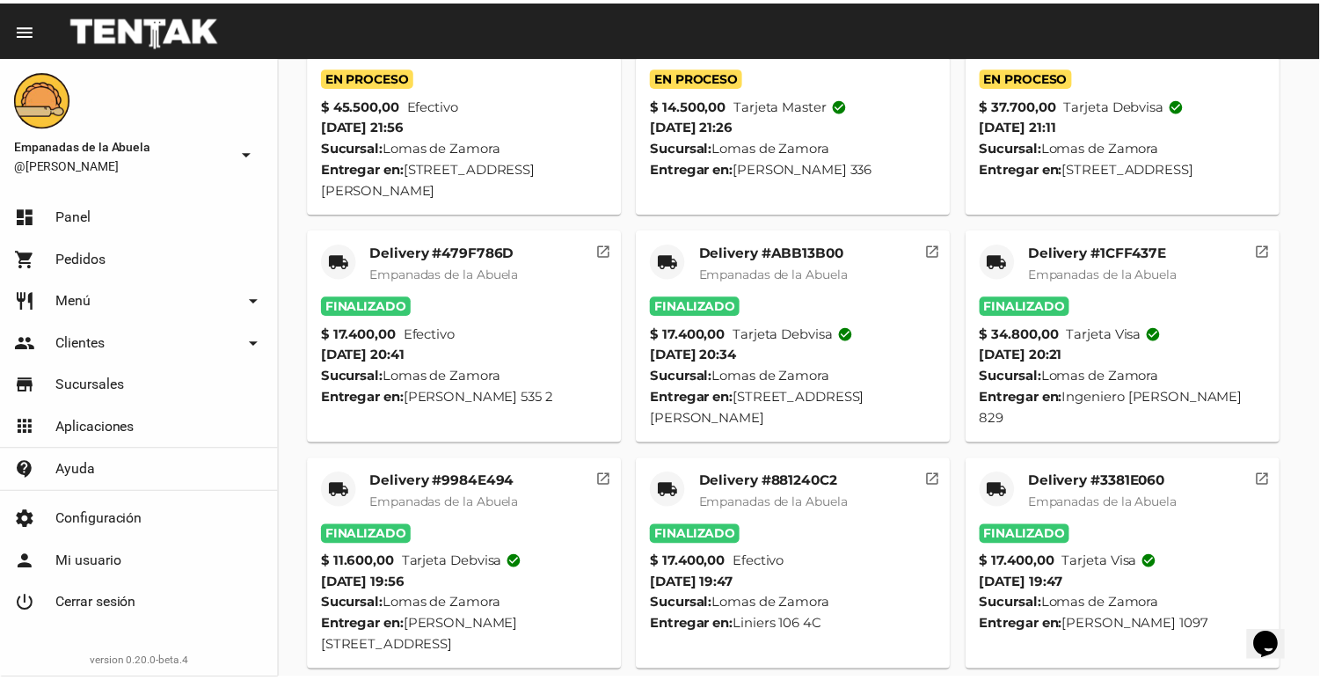
scroll to position [0, 0]
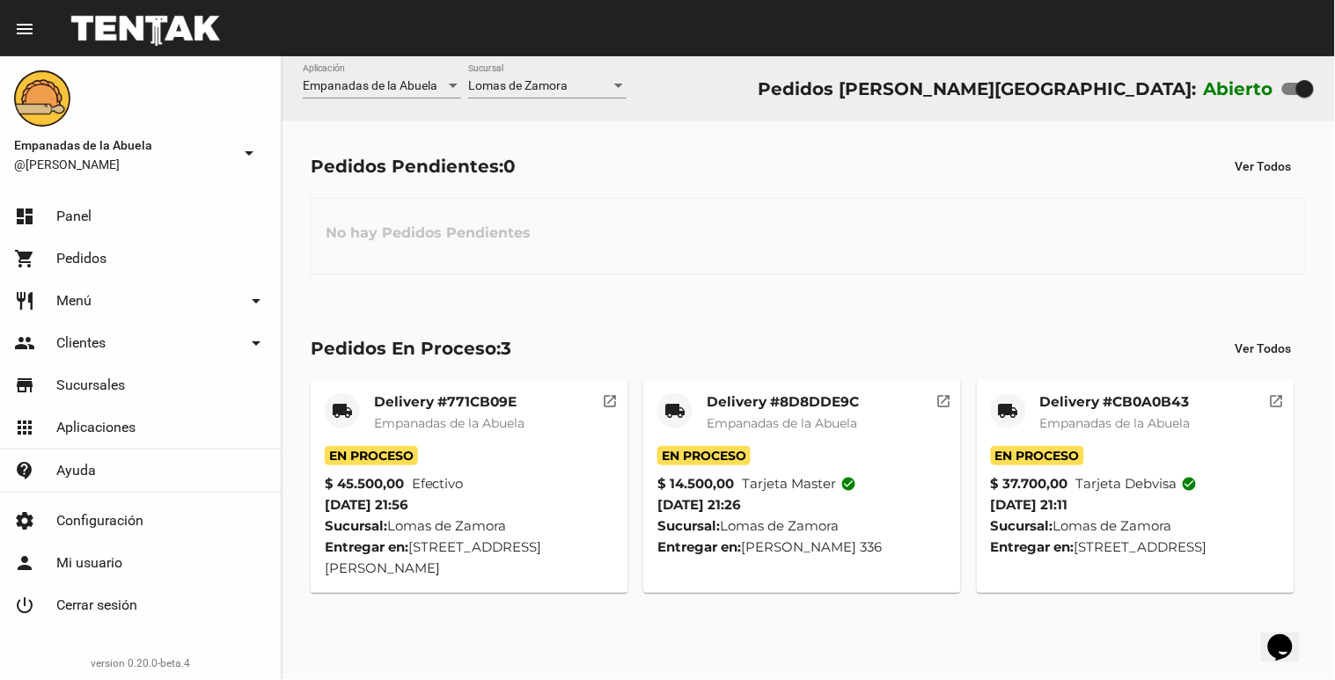
click at [1298, 99] on label at bounding box center [1298, 88] width 32 height 21
click at [1291, 96] on input "checkbox" at bounding box center [1290, 95] width 1 height 1
checkbox input "false"
click at [1123, 405] on mat-card-title "Delivery #CB0A0B43" at bounding box center [1115, 402] width 150 height 18
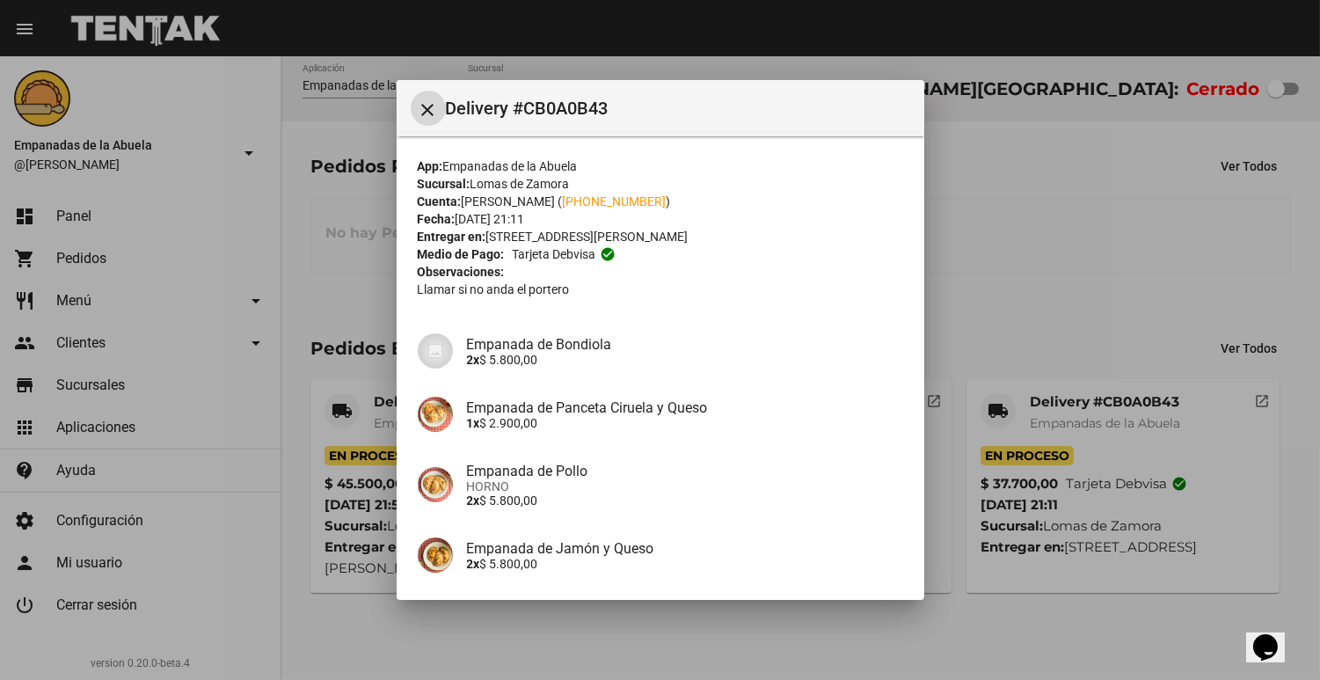
scroll to position [287, 0]
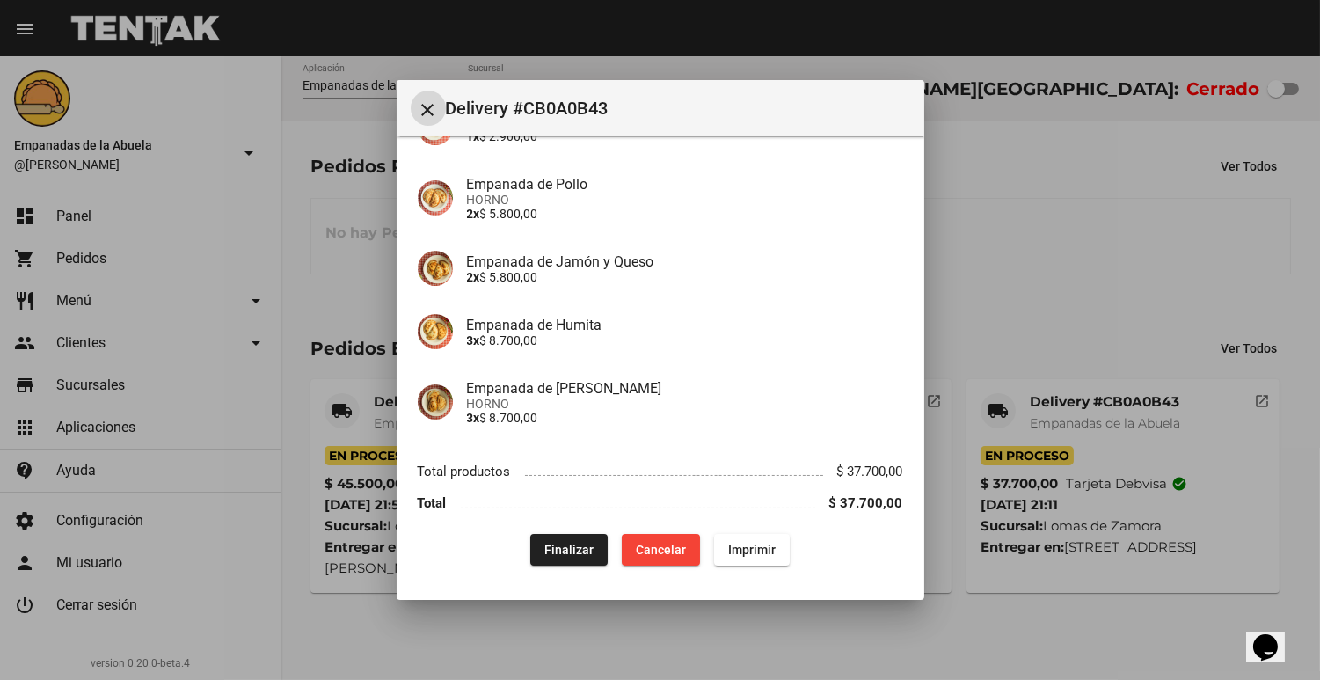
click at [545, 547] on span "Finalizar" at bounding box center [569, 550] width 49 height 14
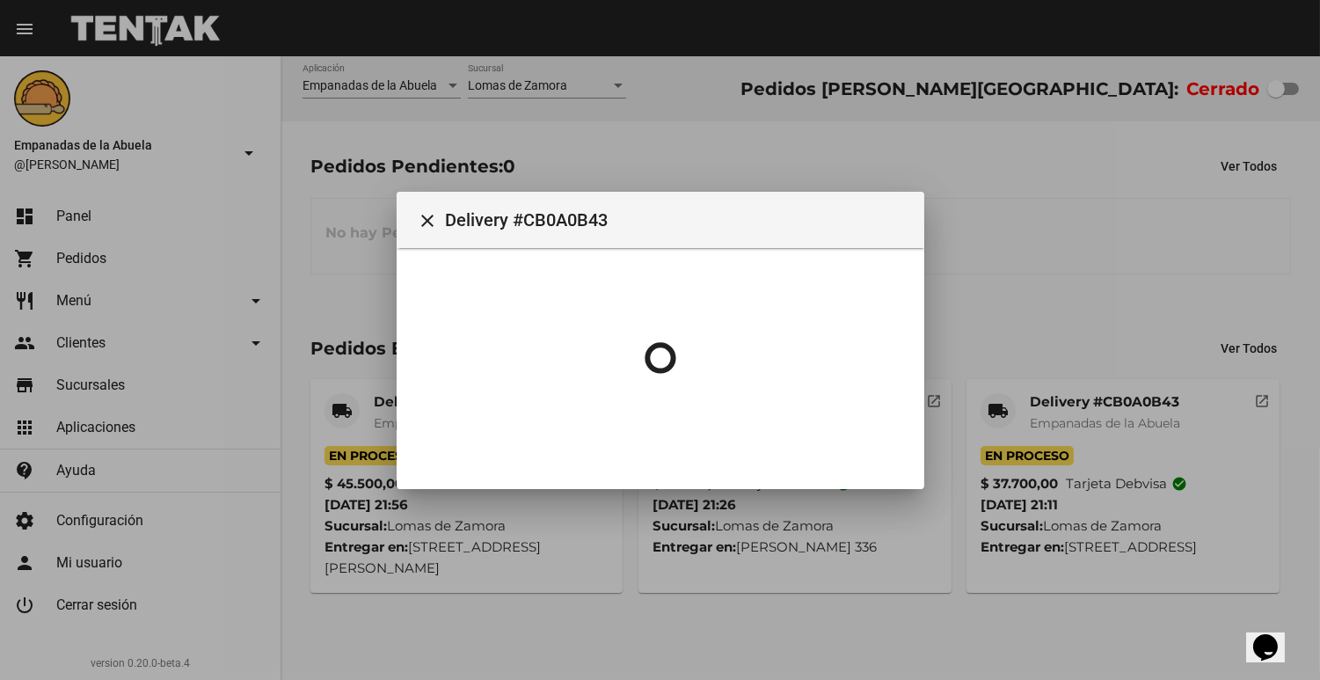
scroll to position [0, 0]
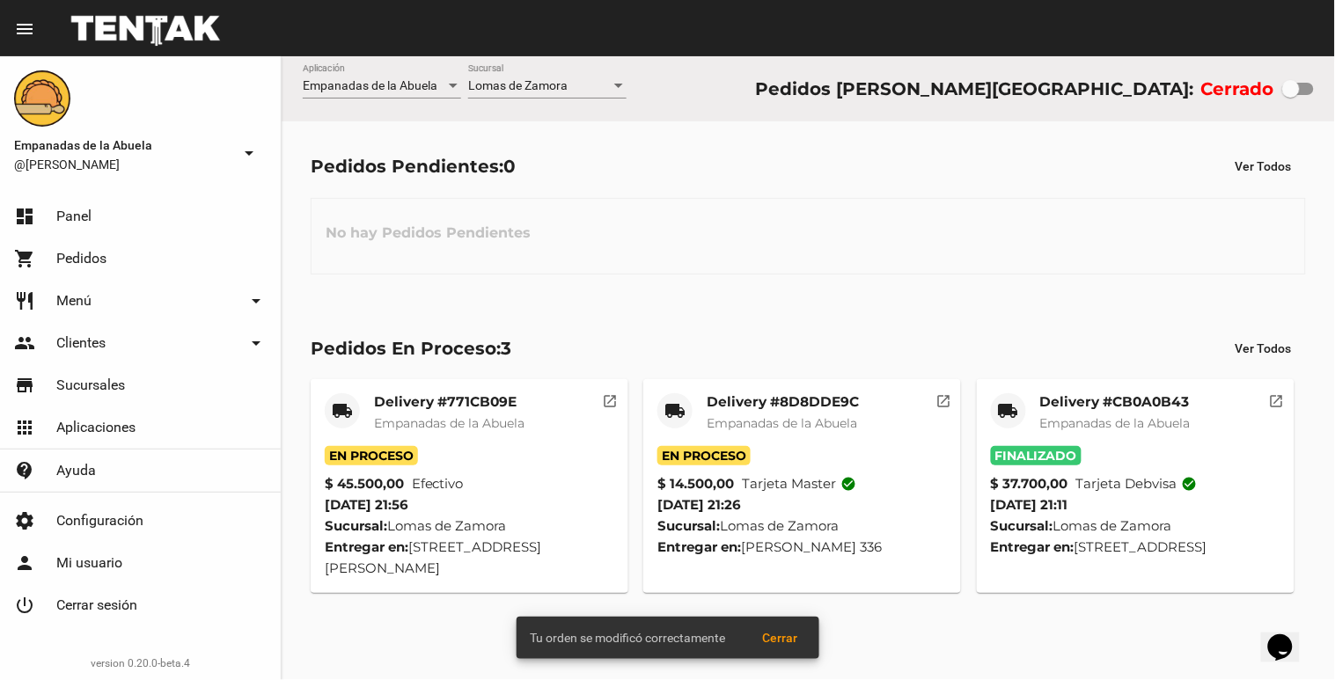
click at [781, 413] on div "Delivery #8D8DDE9C Empanadas de la Abuela" at bounding box center [782, 419] width 152 height 53
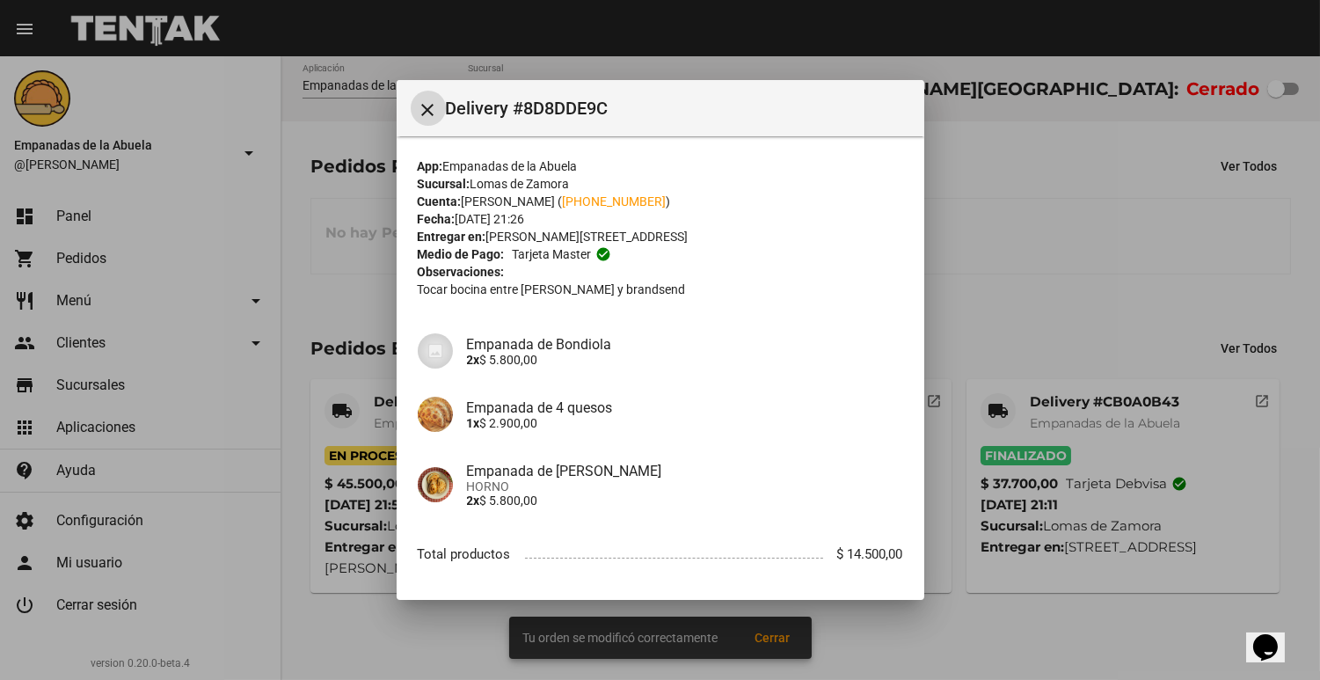
scroll to position [84, 0]
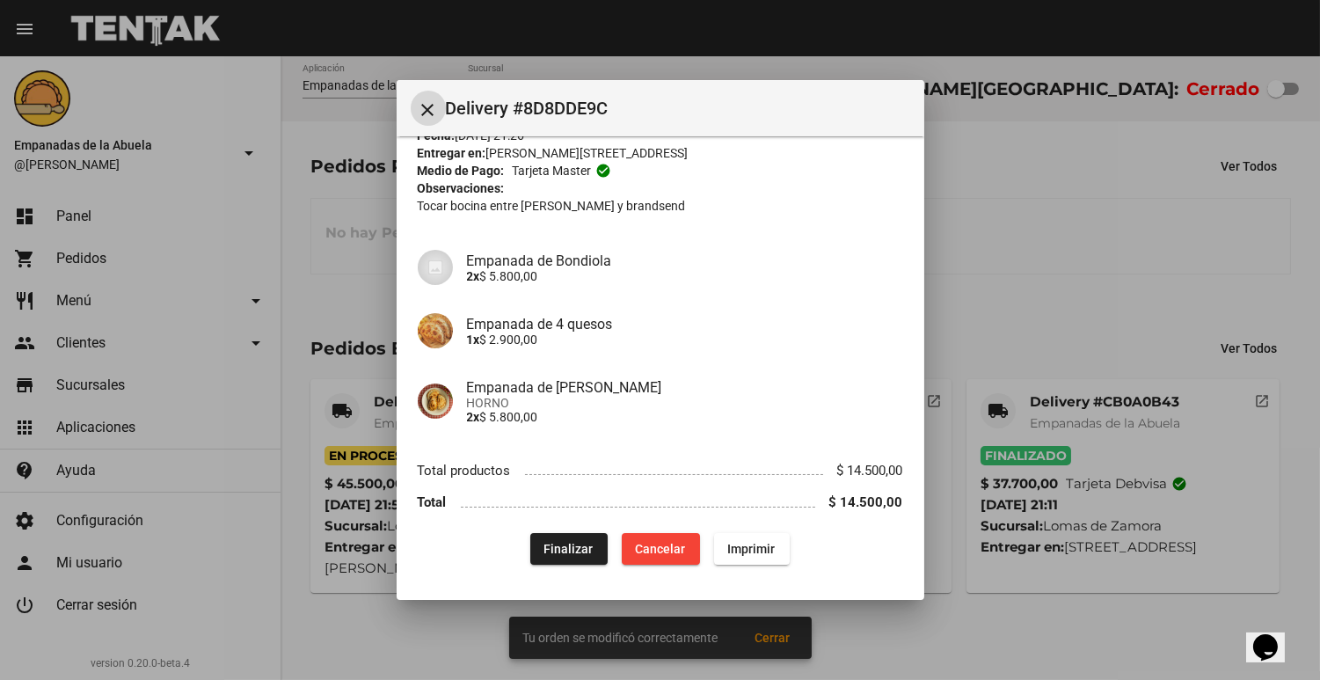
click at [560, 544] on span "Finalizar" at bounding box center [569, 549] width 49 height 14
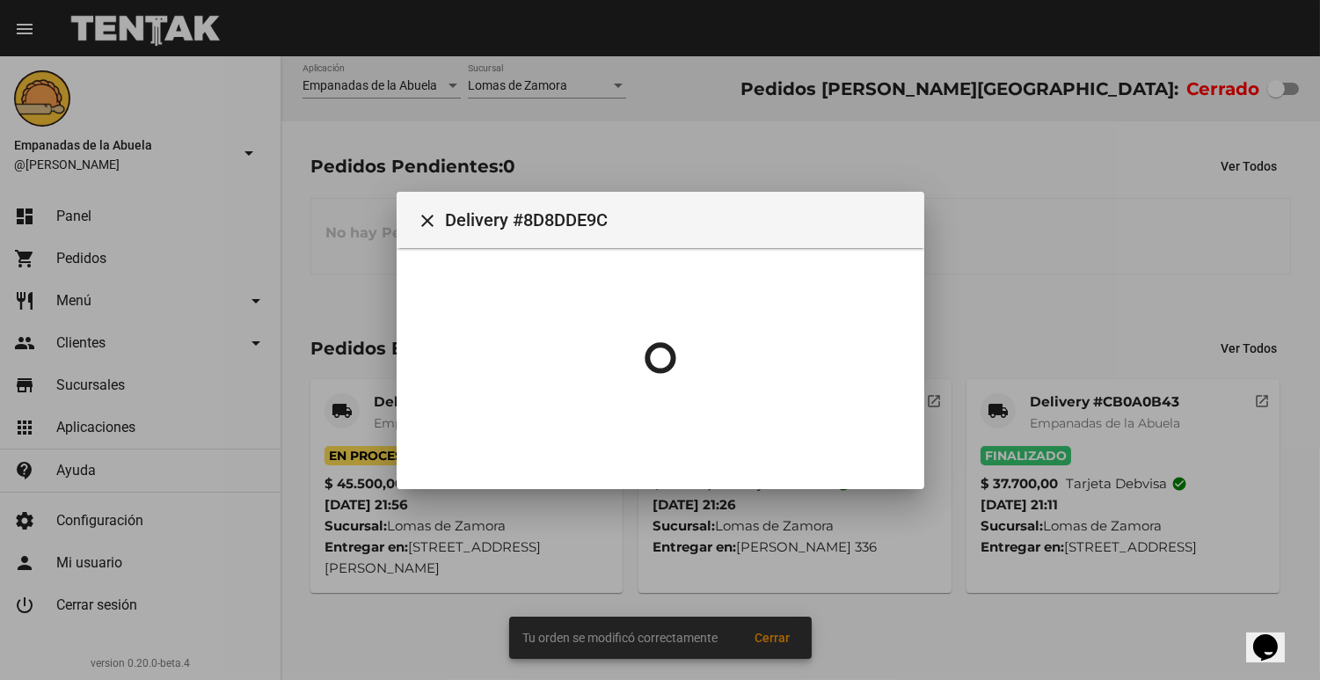
scroll to position [0, 0]
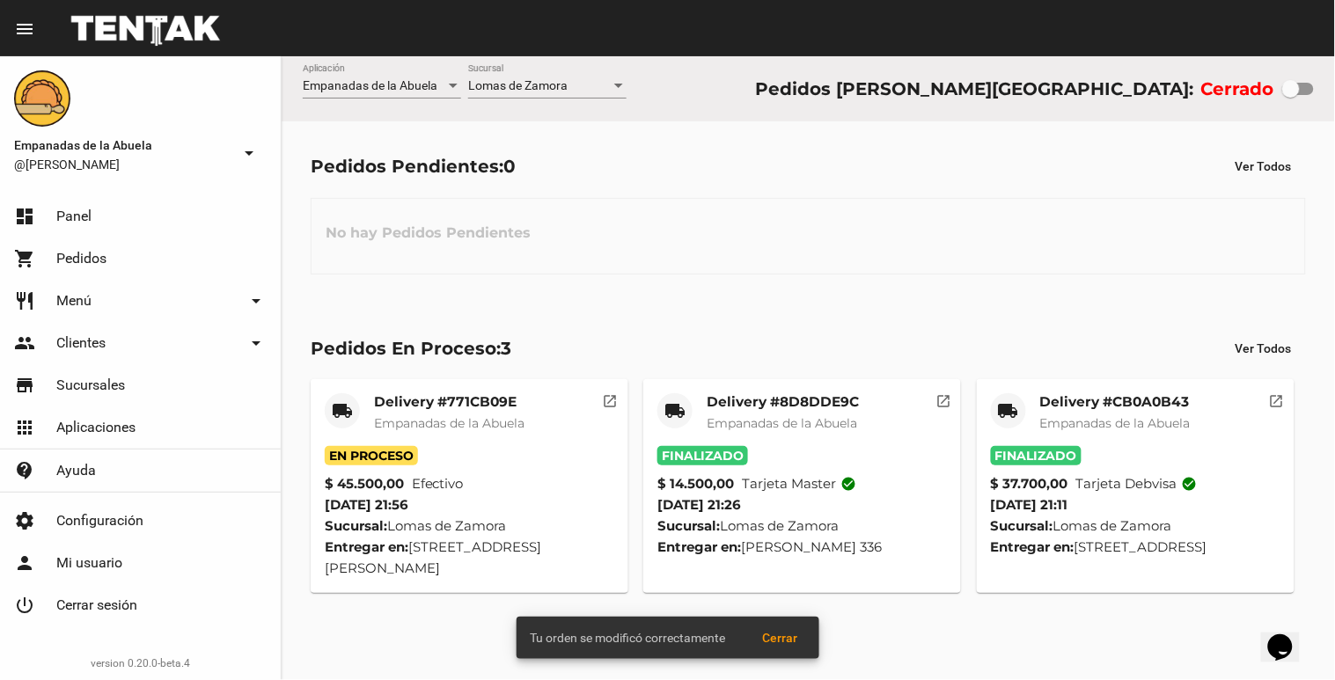
click at [435, 399] on mat-card-title "Delivery #771CB09E" at bounding box center [449, 402] width 150 height 18
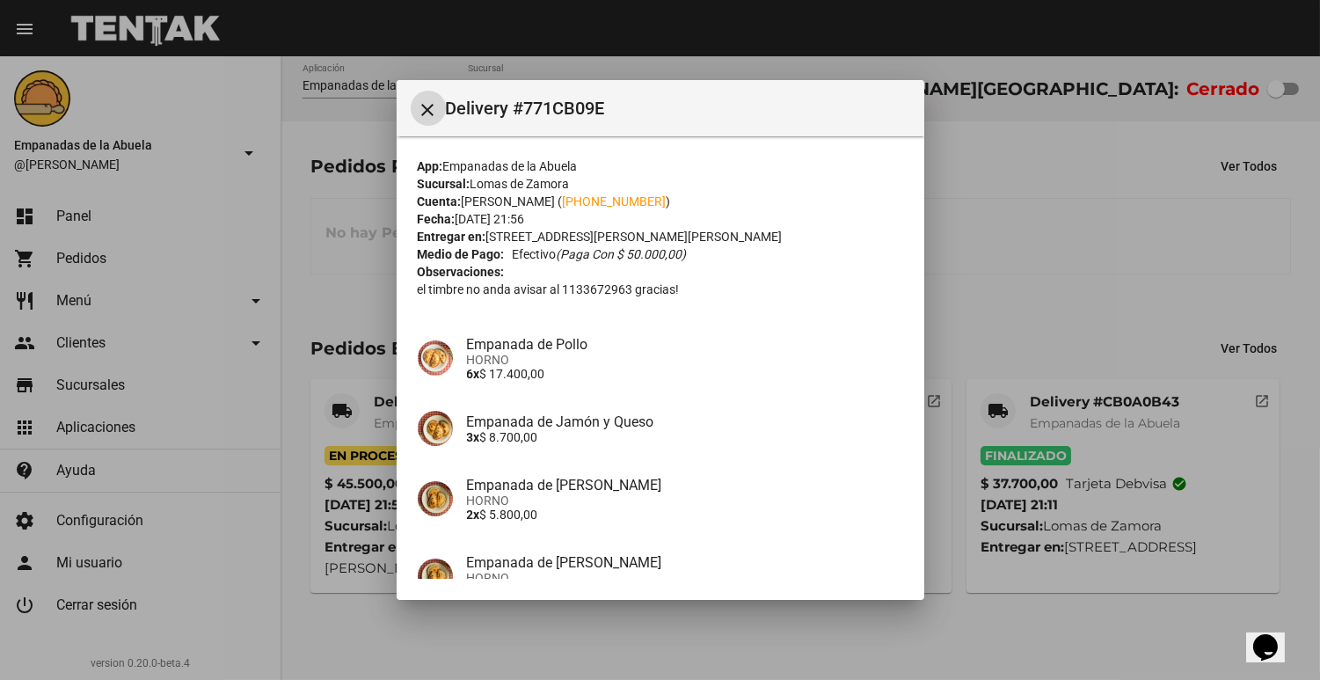
scroll to position [302, 0]
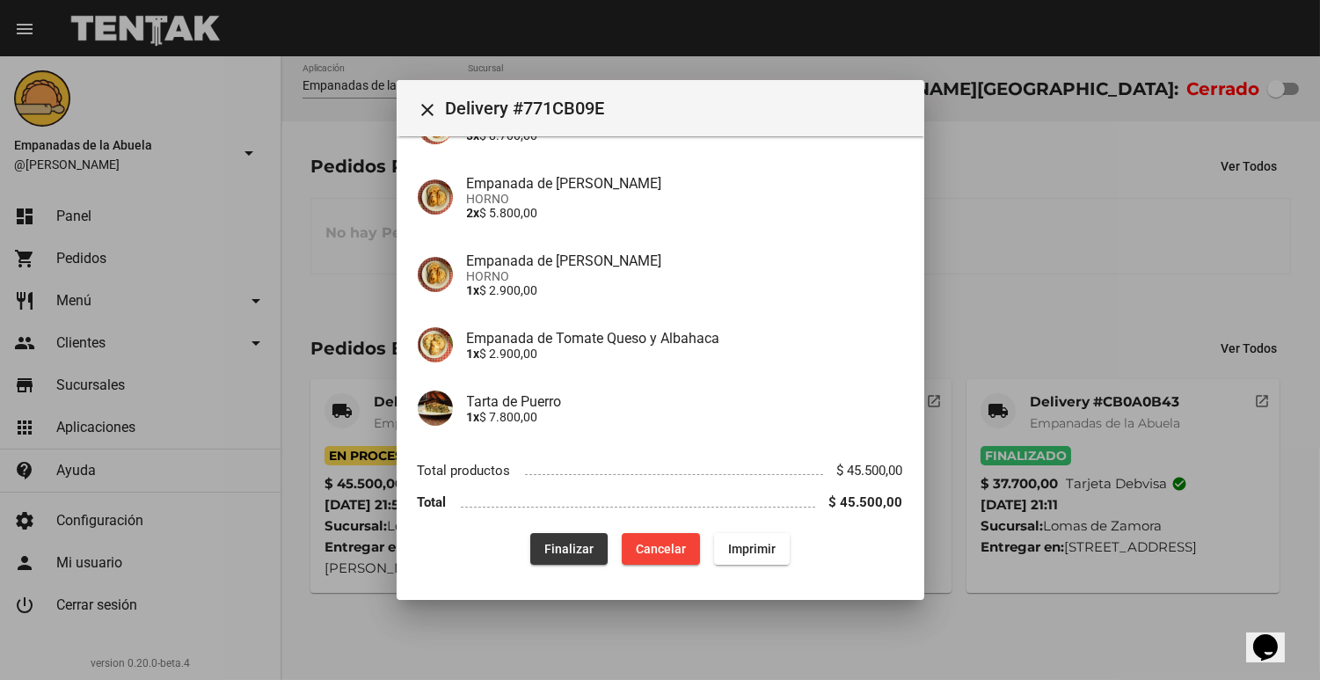
click at [554, 554] on span "Finalizar" at bounding box center [569, 549] width 49 height 14
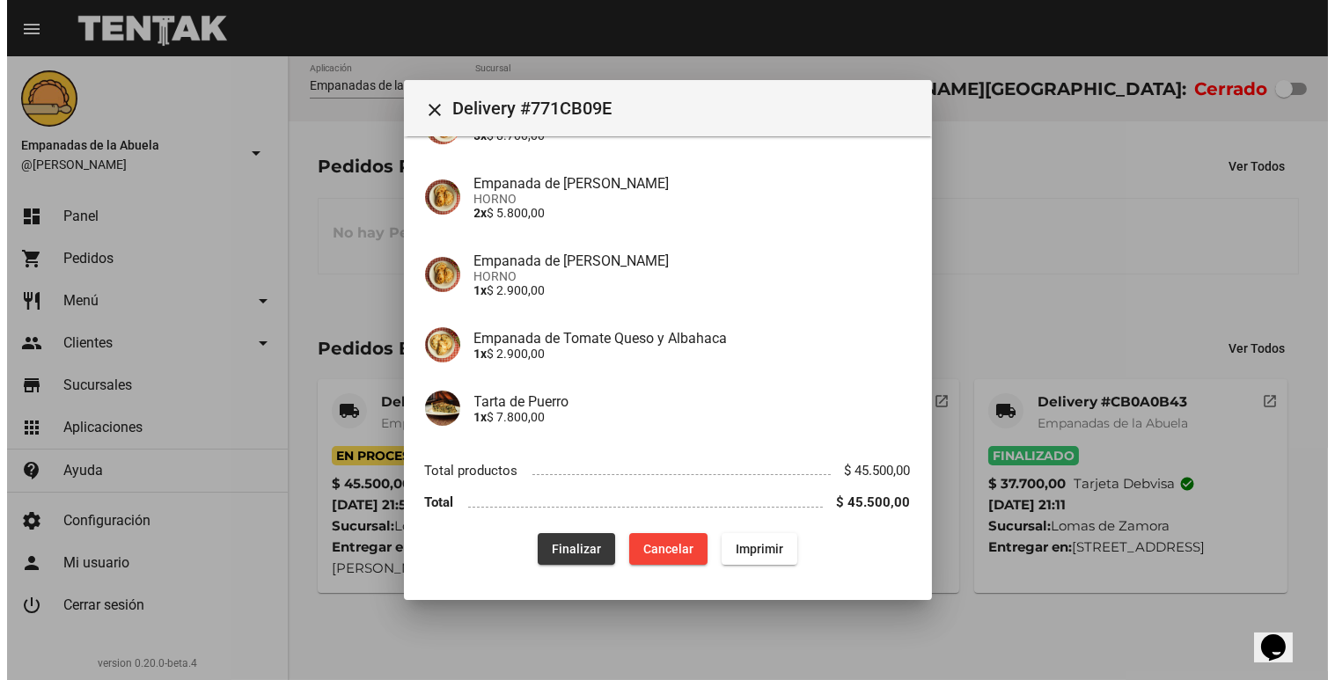
scroll to position [0, 0]
